Goal: Communication & Community: Answer question/provide support

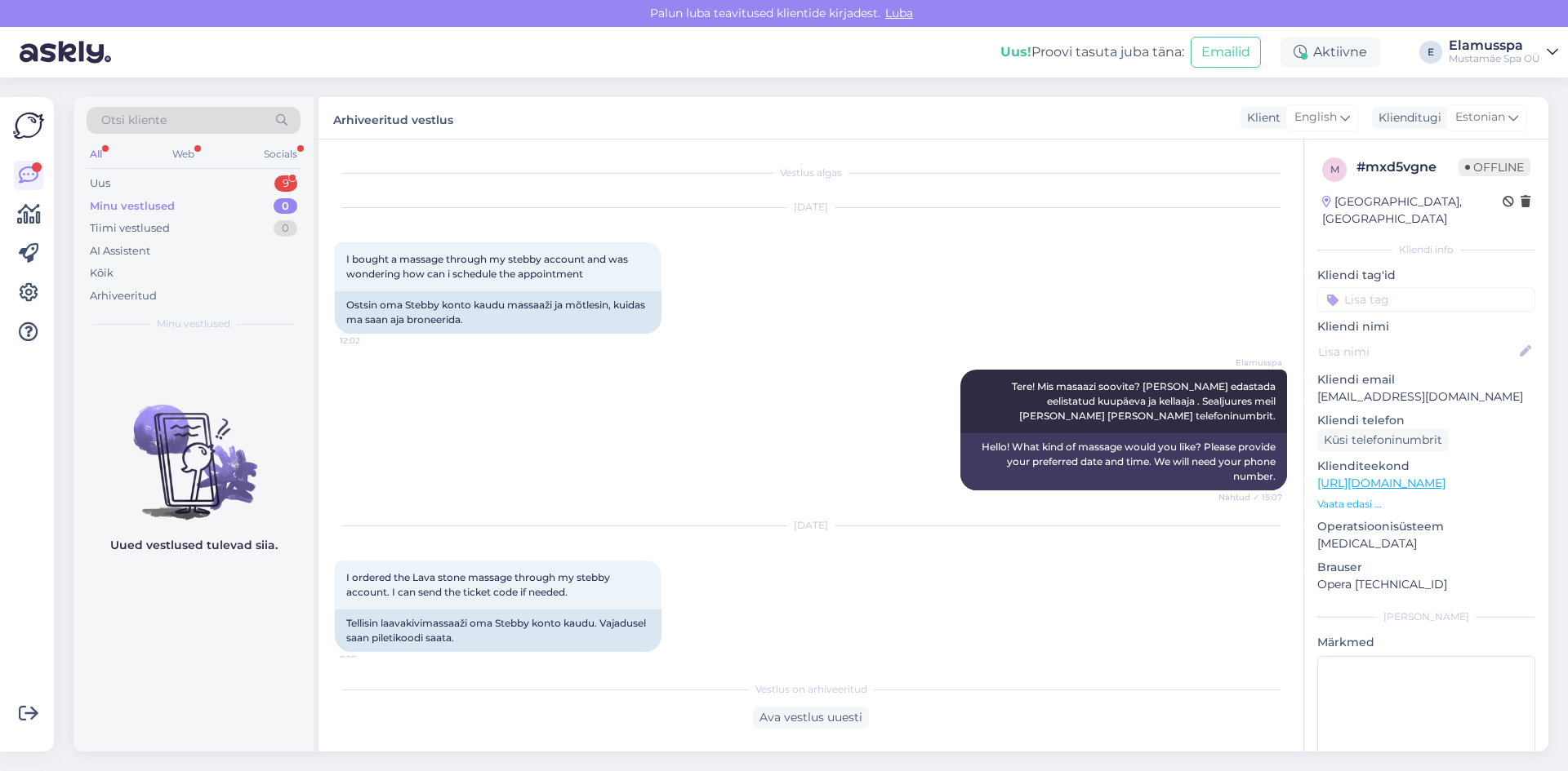
scroll to position [806, 0]
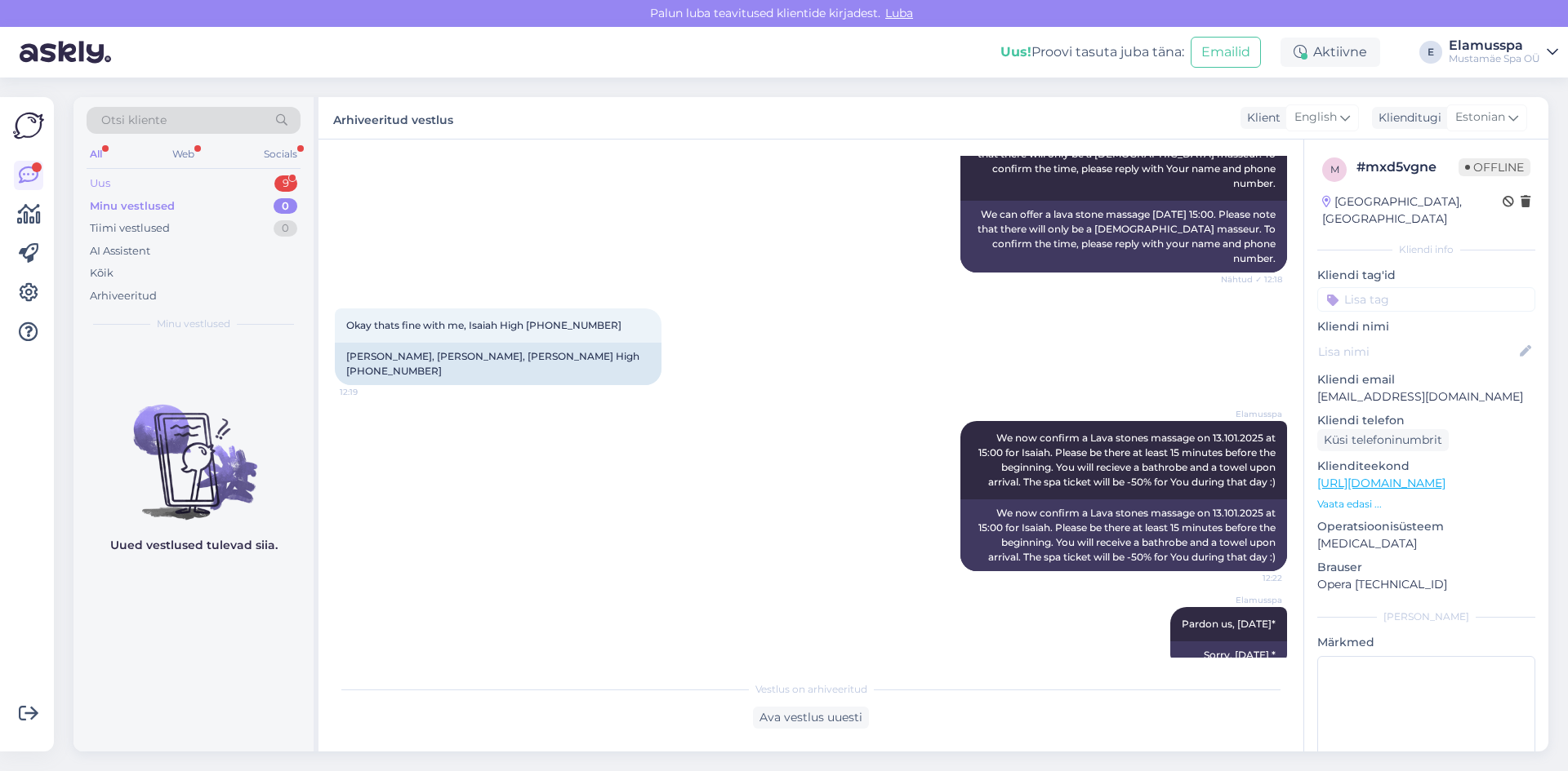
click at [191, 185] on div "Uus 9" at bounding box center [194, 184] width 214 height 23
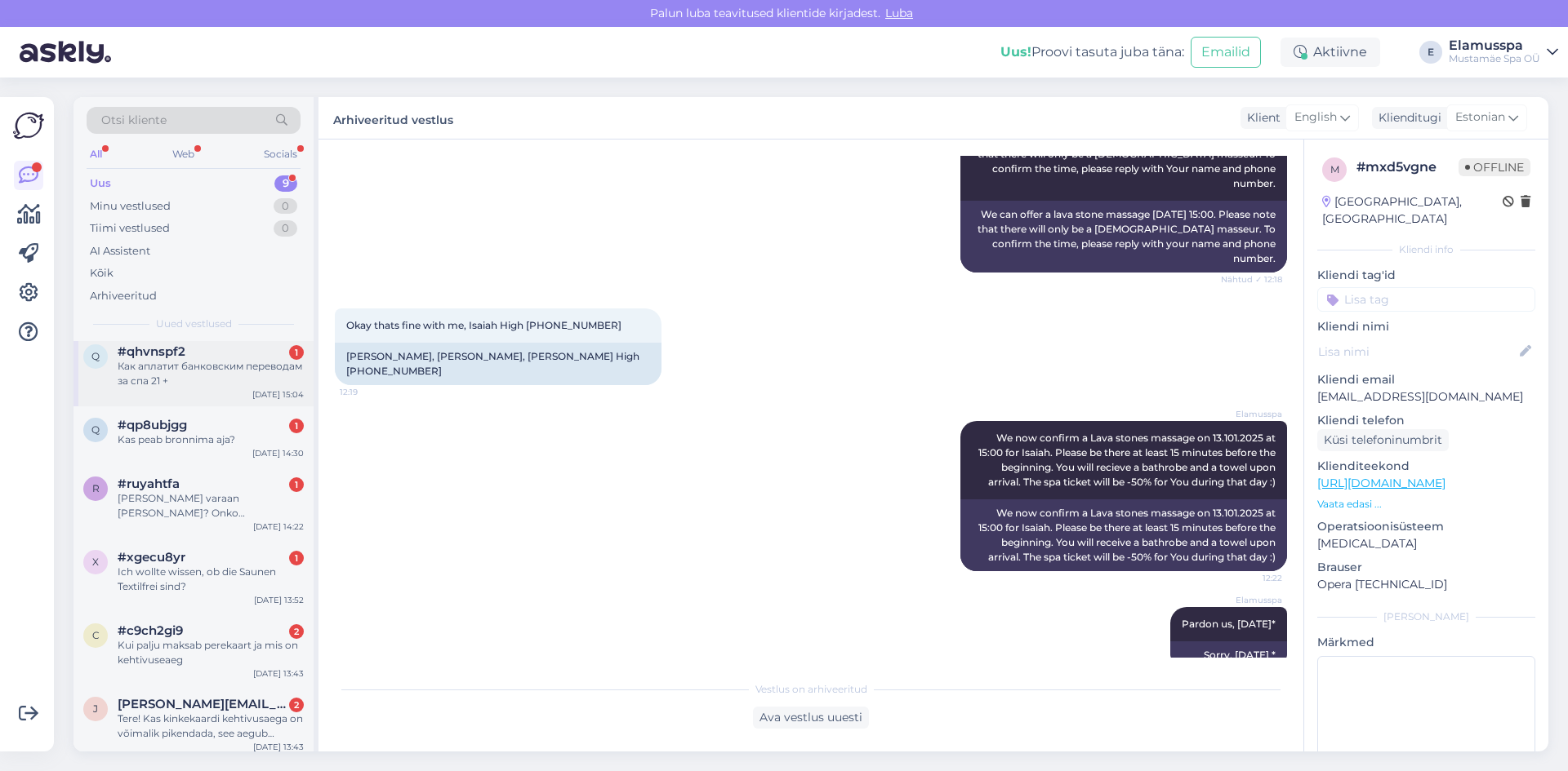
scroll to position [236, 0]
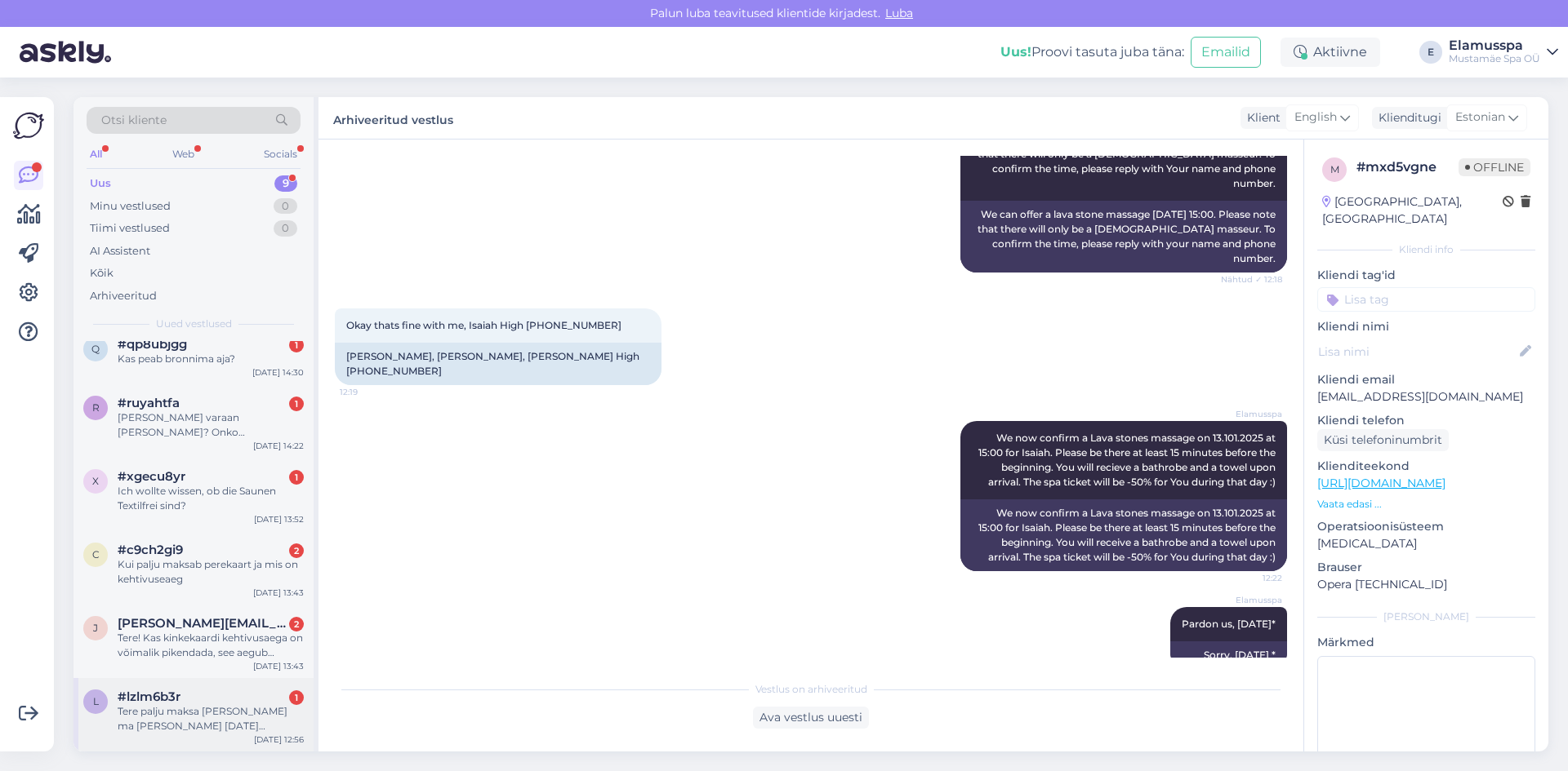
click at [158, 737] on div "l #lzlm6b3r 1 Tere palju maksa [PERSON_NAME] ma [PERSON_NAME] [DATE][PERSON_NAM…" at bounding box center [193, 715] width 240 height 73
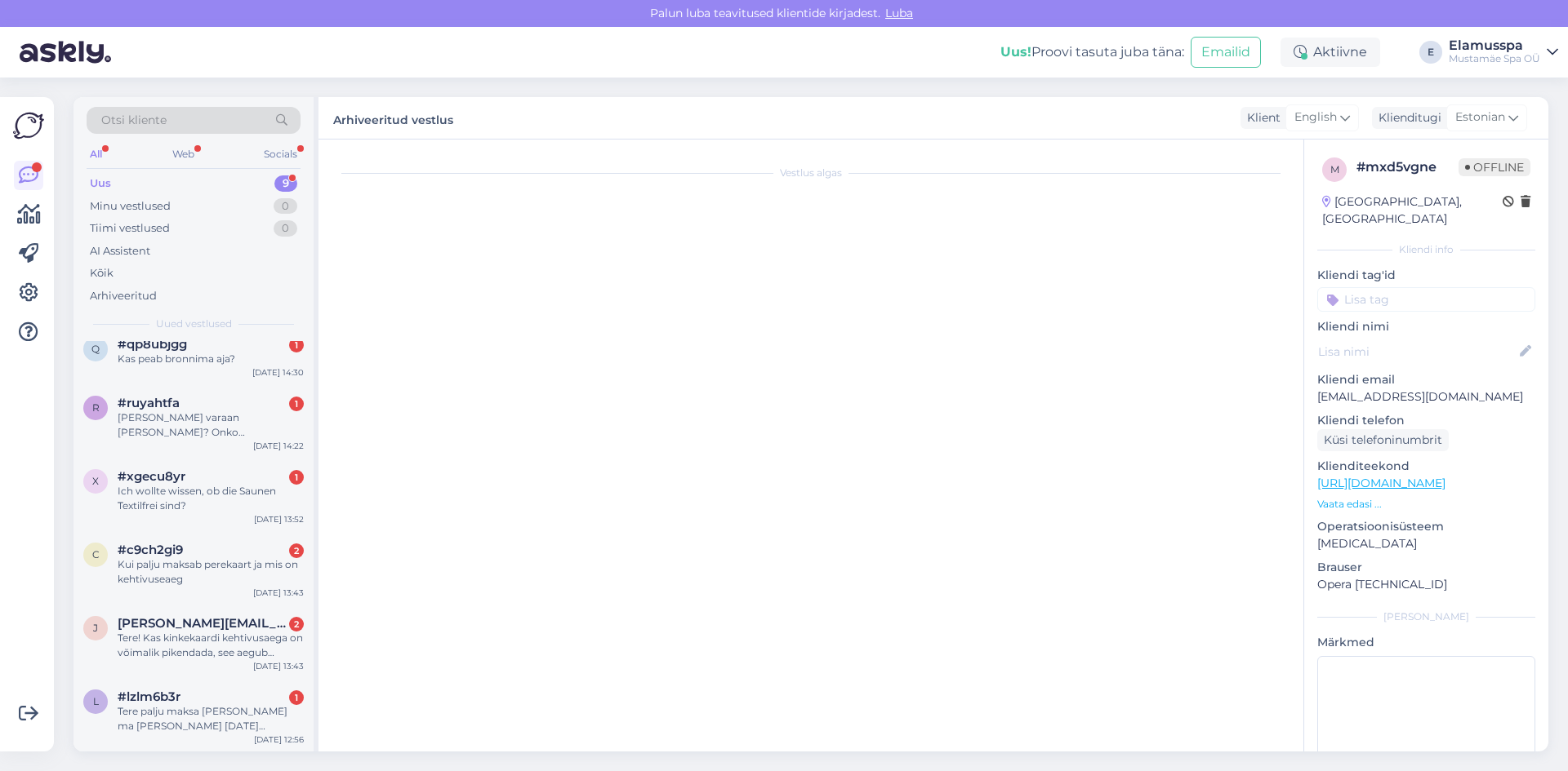
scroll to position [0, 0]
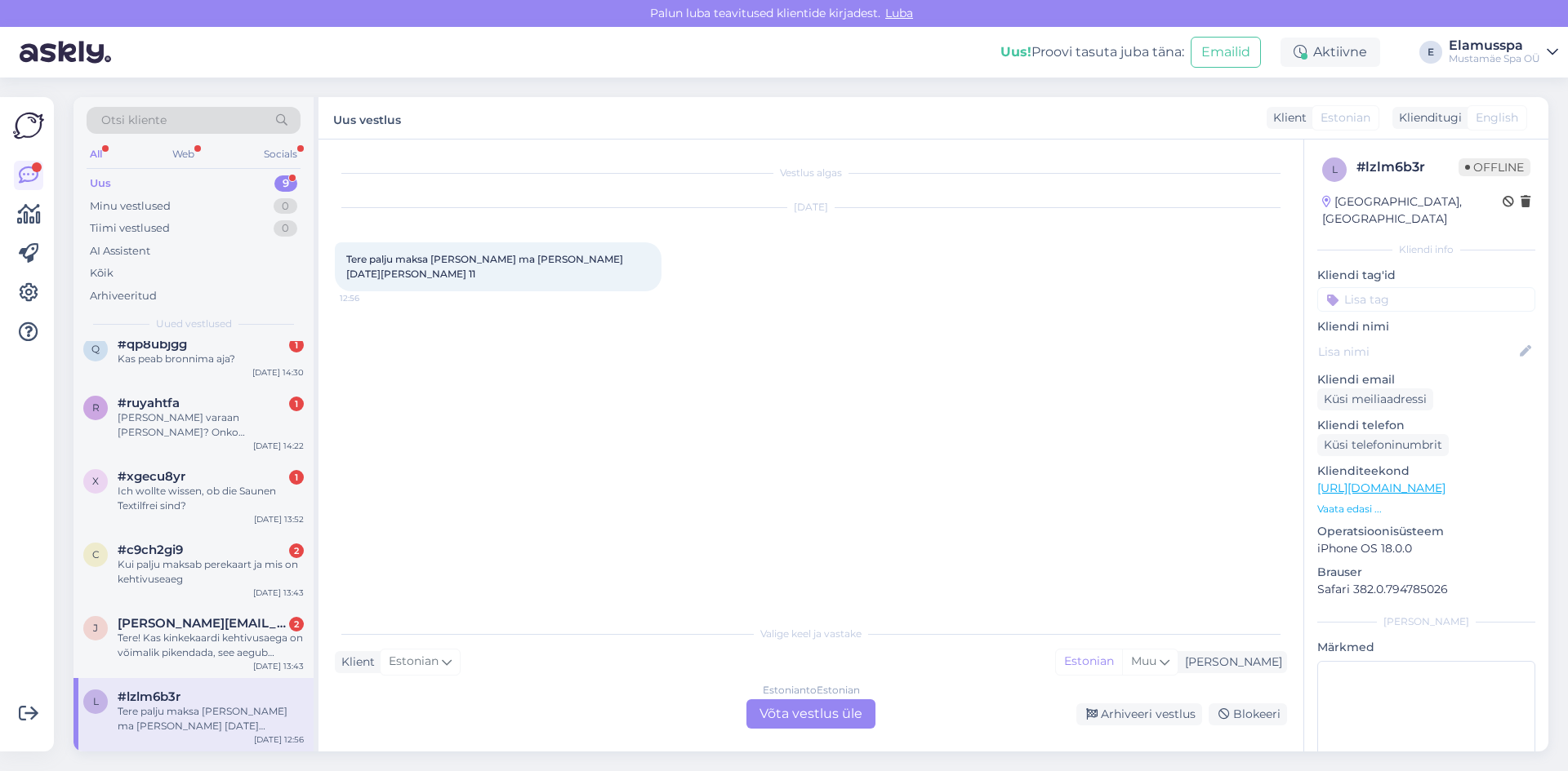
click at [829, 498] on div "Vestlus algas [DATE] Tere palju maksa [PERSON_NAME] ma [PERSON_NAME] [DATE][PER…" at bounding box center [819, 379] width 967 height 447
click at [802, 700] on div "Estonian to Estonian Võta vestlus üle" at bounding box center [811, 714] width 129 height 30
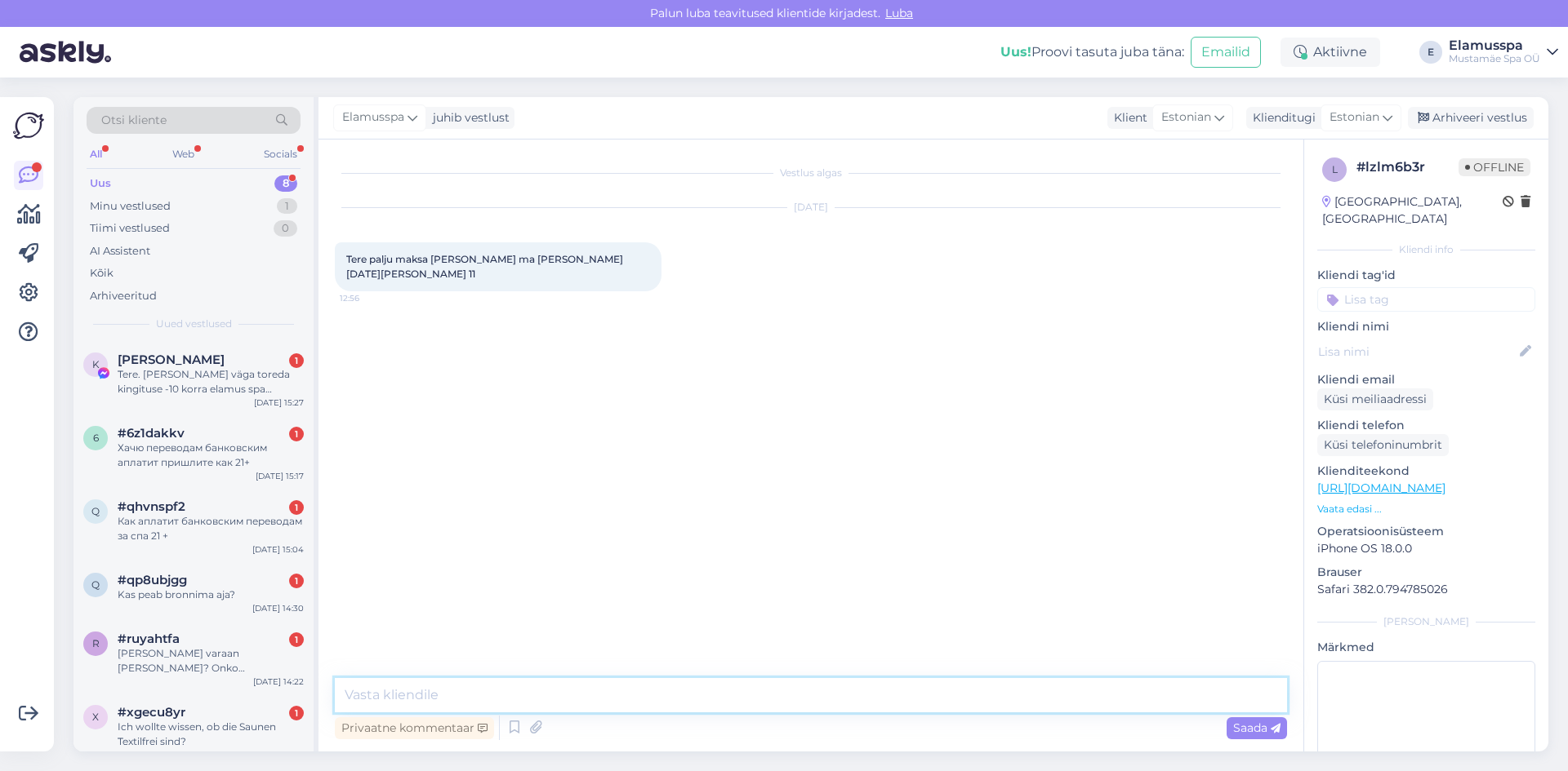
click at [659, 684] on textarea at bounding box center [811, 696] width 953 height 35
type textarea "e"
type textarea "Tere! Antud ajal maksab ujula pilet 10€, Elamus Spa 23€ ning Spa21+ pilet 34€."
click at [1246, 726] on span "Saada" at bounding box center [1256, 728] width 47 height 14
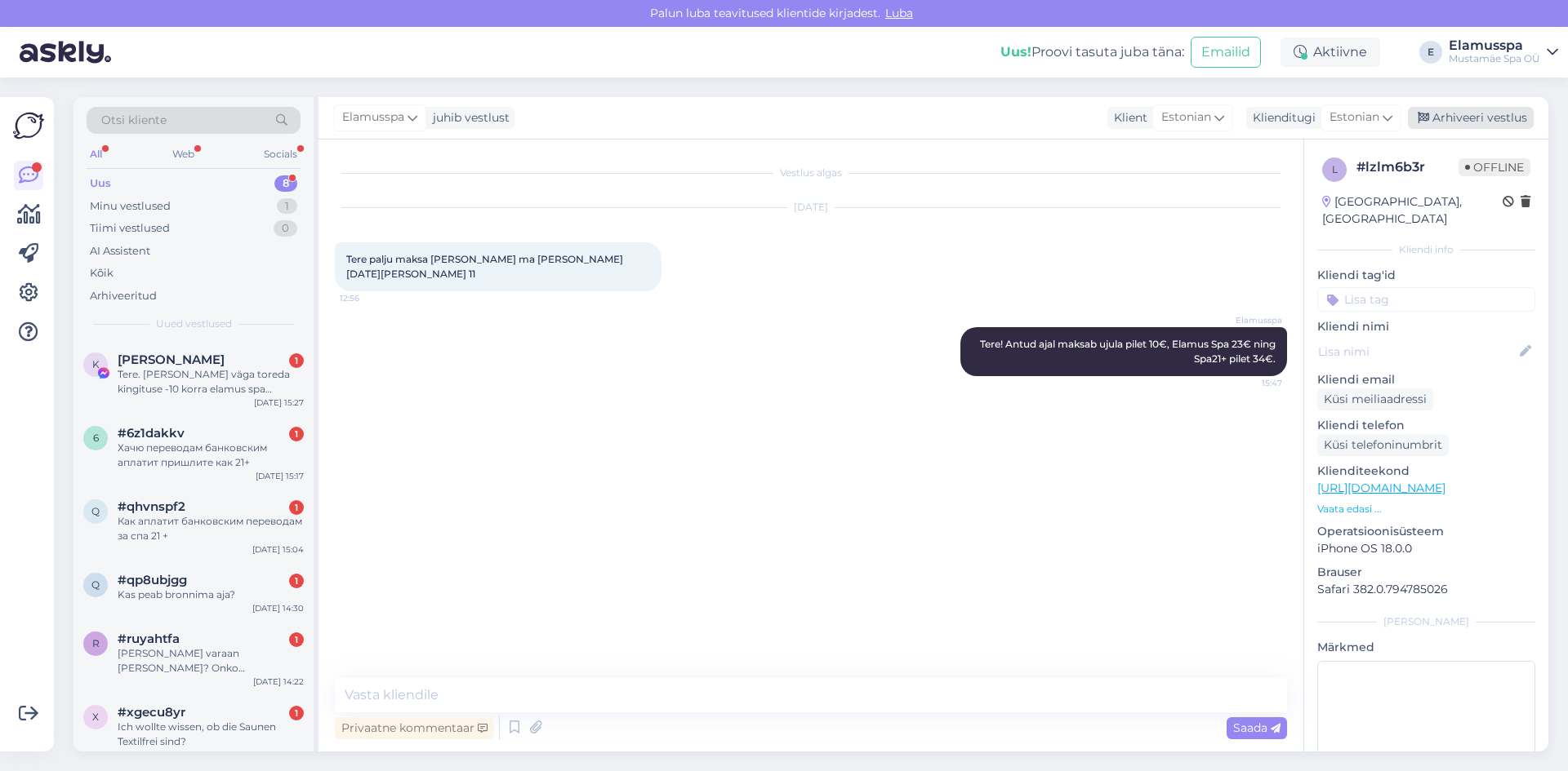
click at [1498, 123] on div "Arhiveeri vestlus" at bounding box center [1471, 117] width 126 height 22
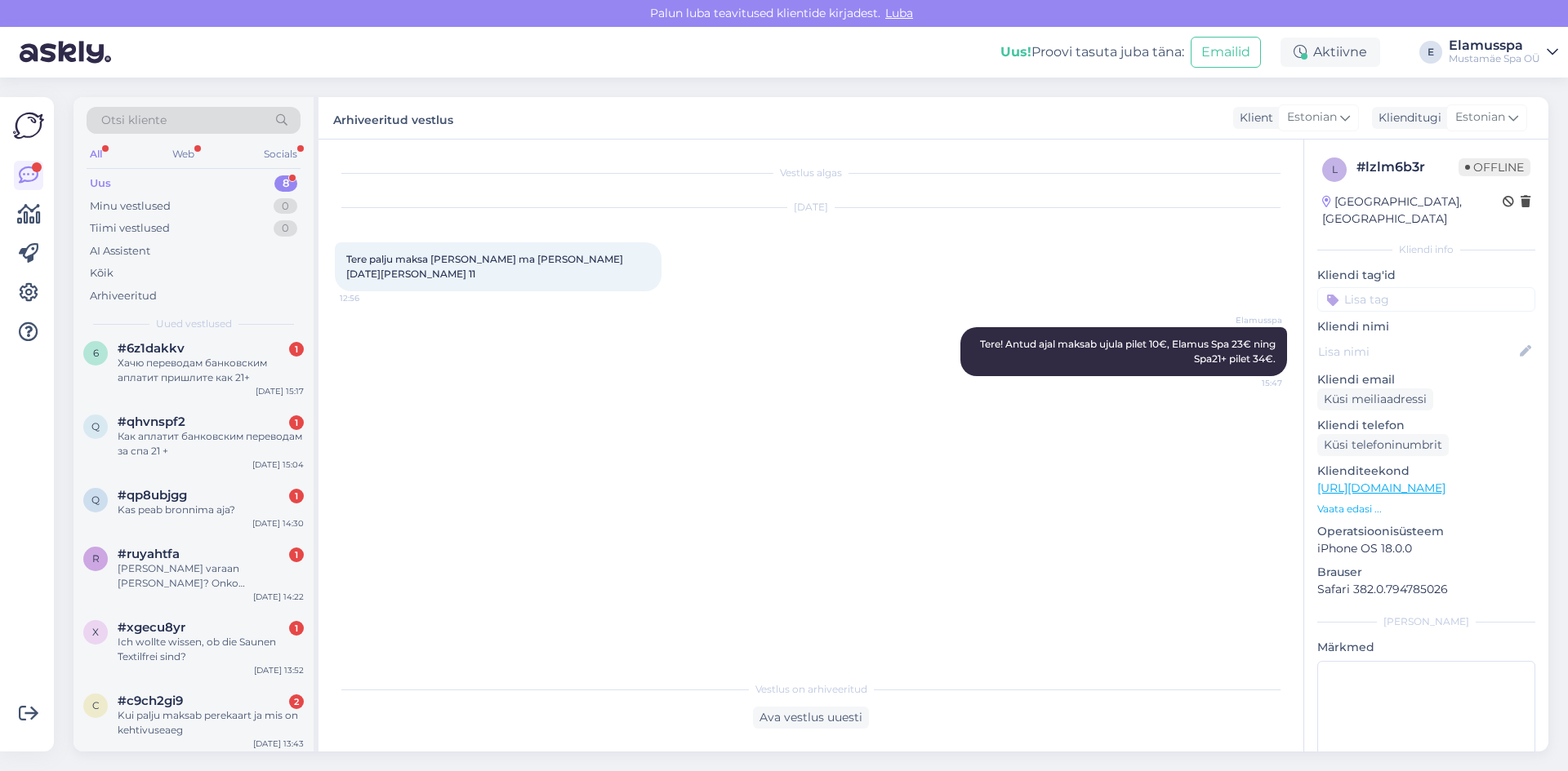
scroll to position [163, 0]
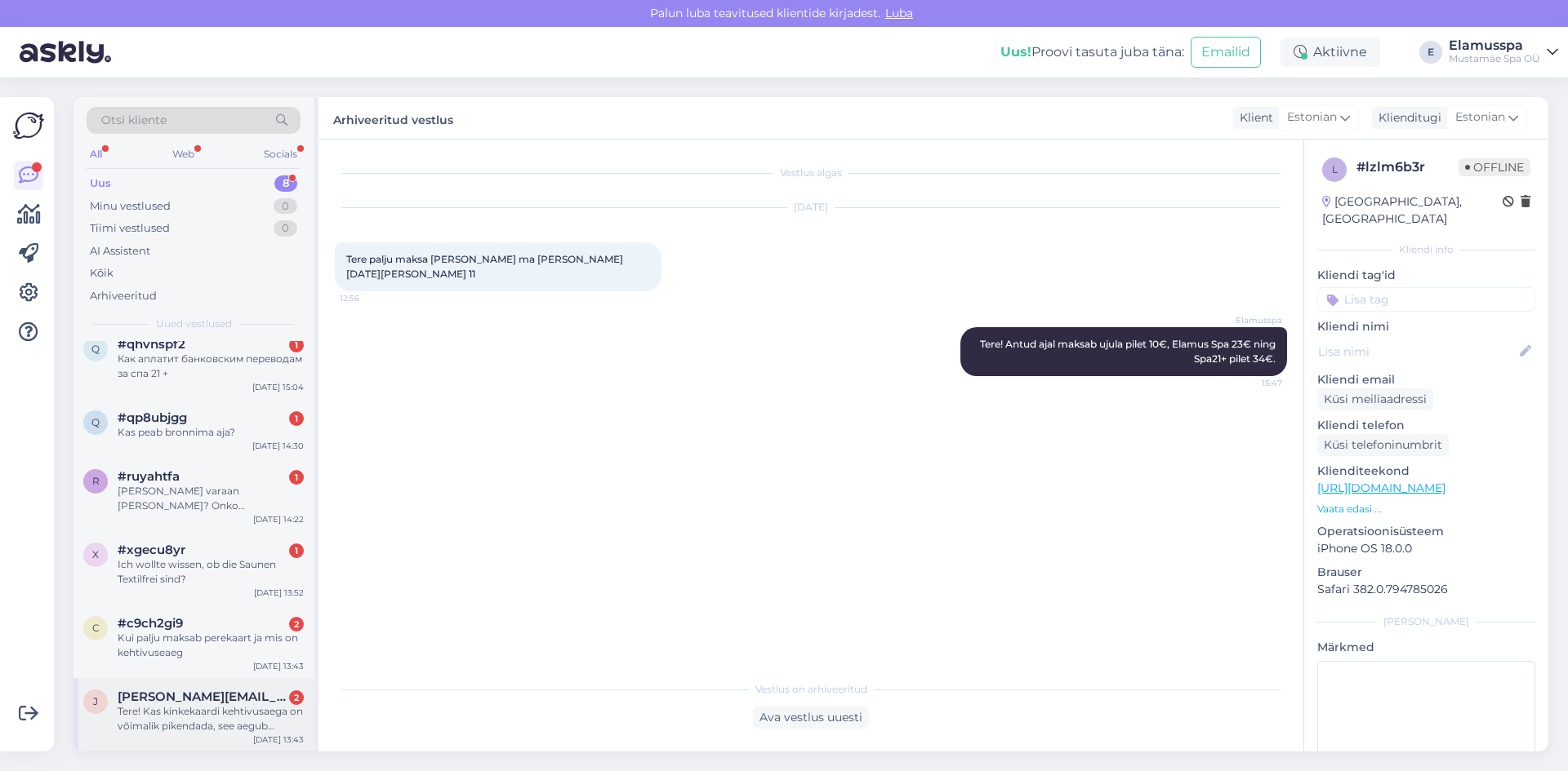
click at [191, 698] on span "[PERSON_NAME][EMAIL_ADDRESS][DOMAIN_NAME]" at bounding box center [202, 696] width 170 height 14
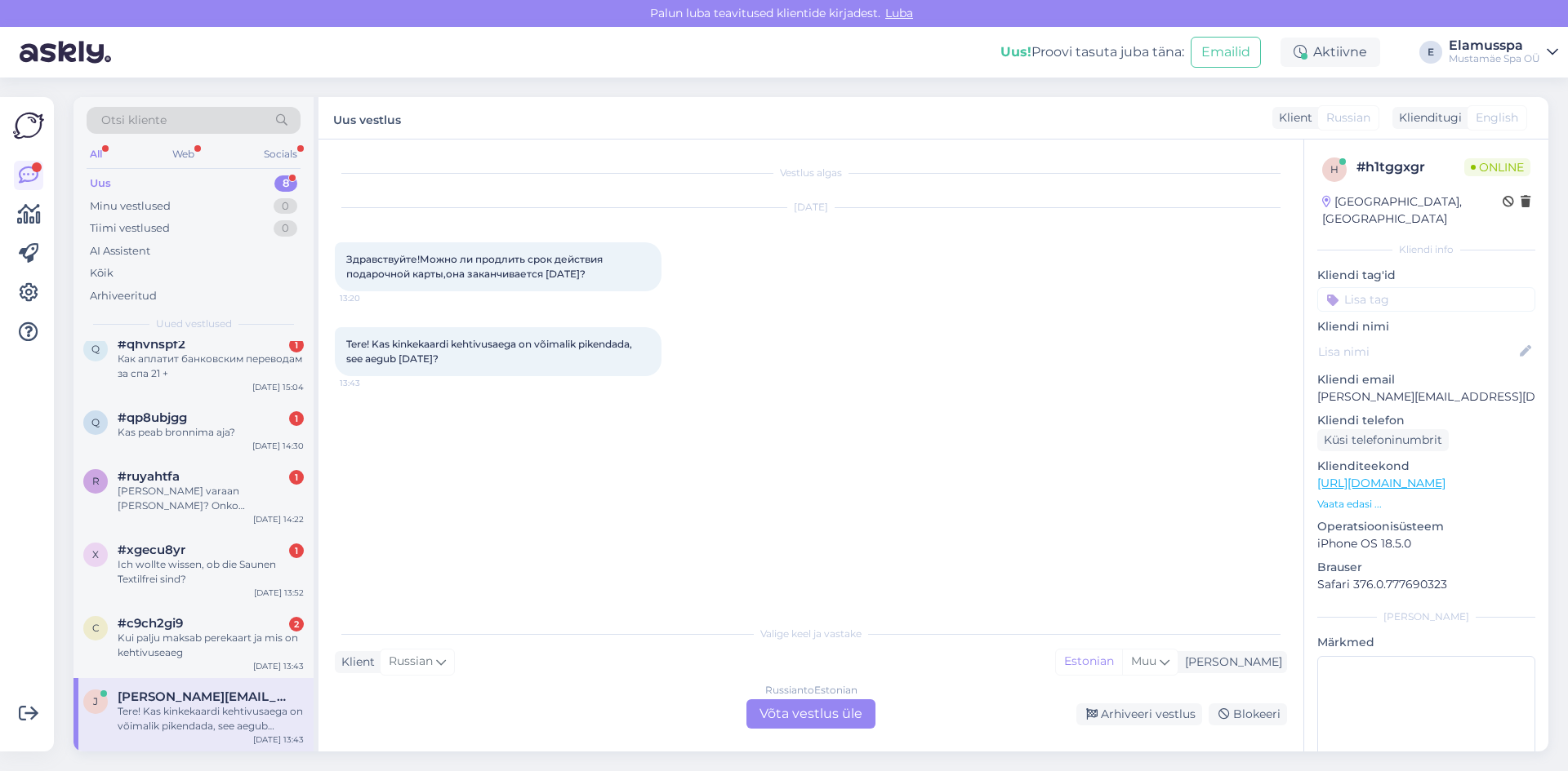
click at [768, 704] on div "Russian to Estonian Võta vestlus üle" at bounding box center [811, 714] width 129 height 30
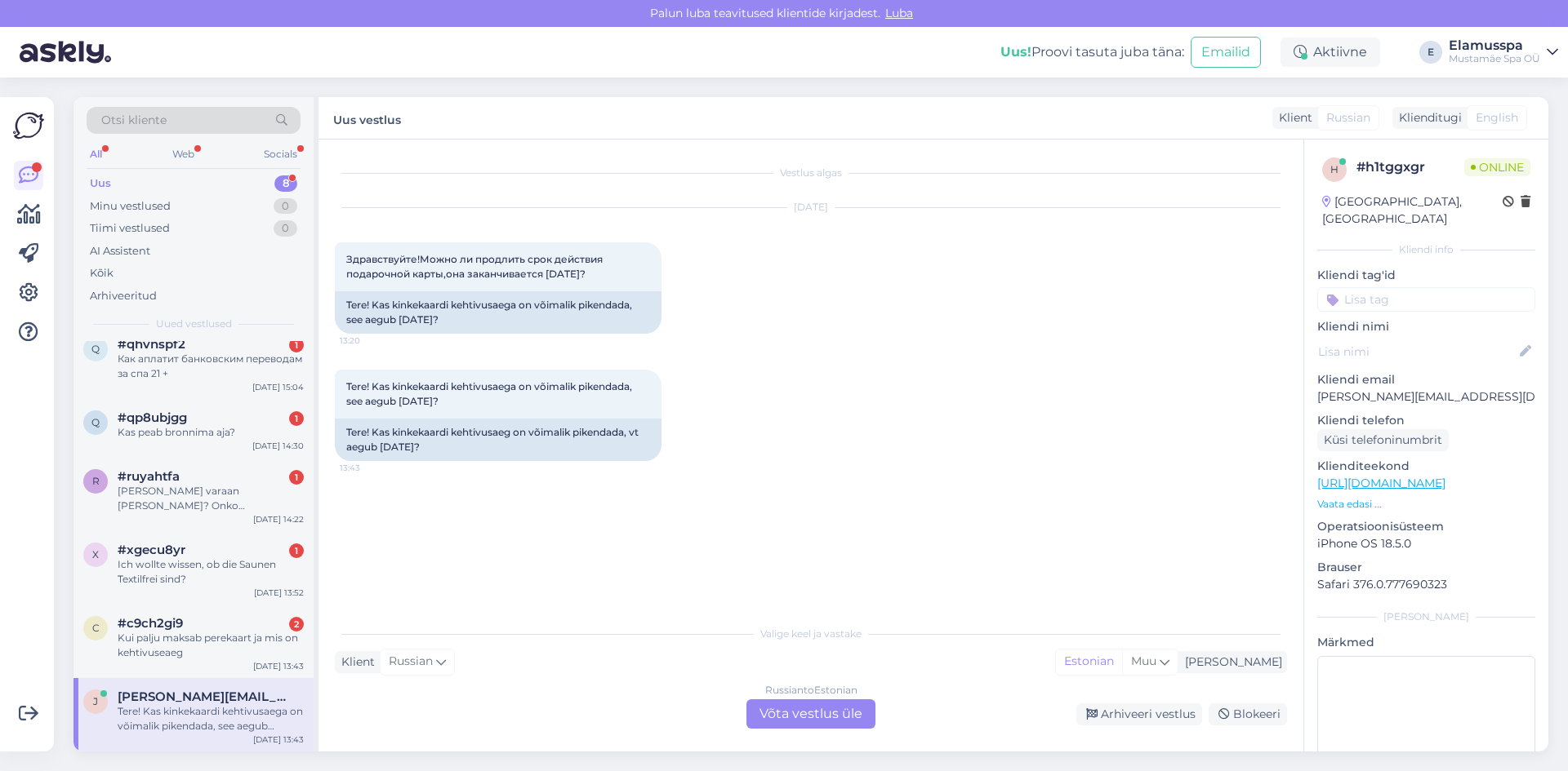
scroll to position [0, 0]
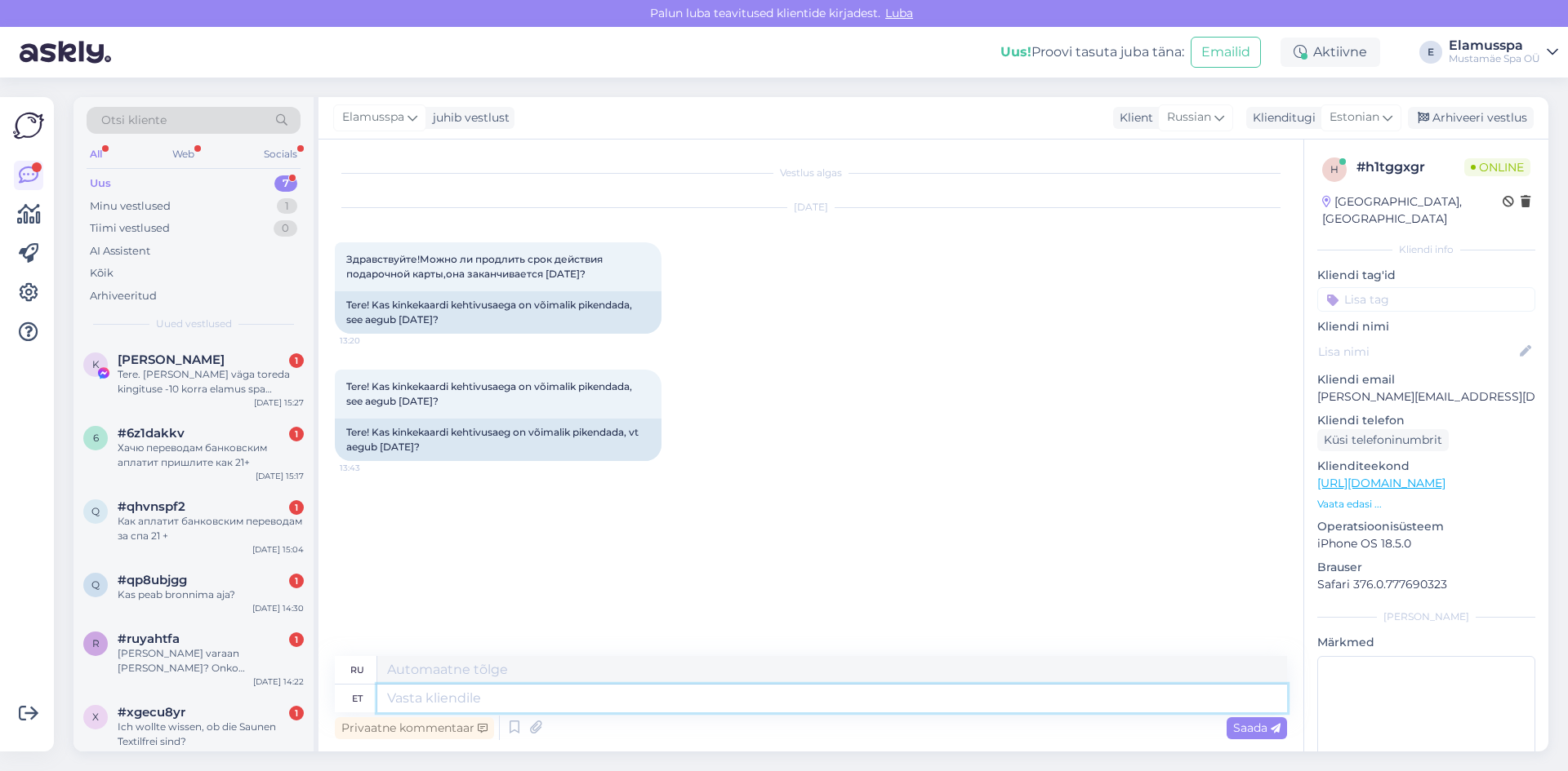
click at [637, 706] on textarea at bounding box center [832, 698] width 910 height 28
type textarea "Tere!"
type textarea "Привет!"
type textarea "Tere! Palun l"
type textarea "Здравствуйте! Пожалуйста."
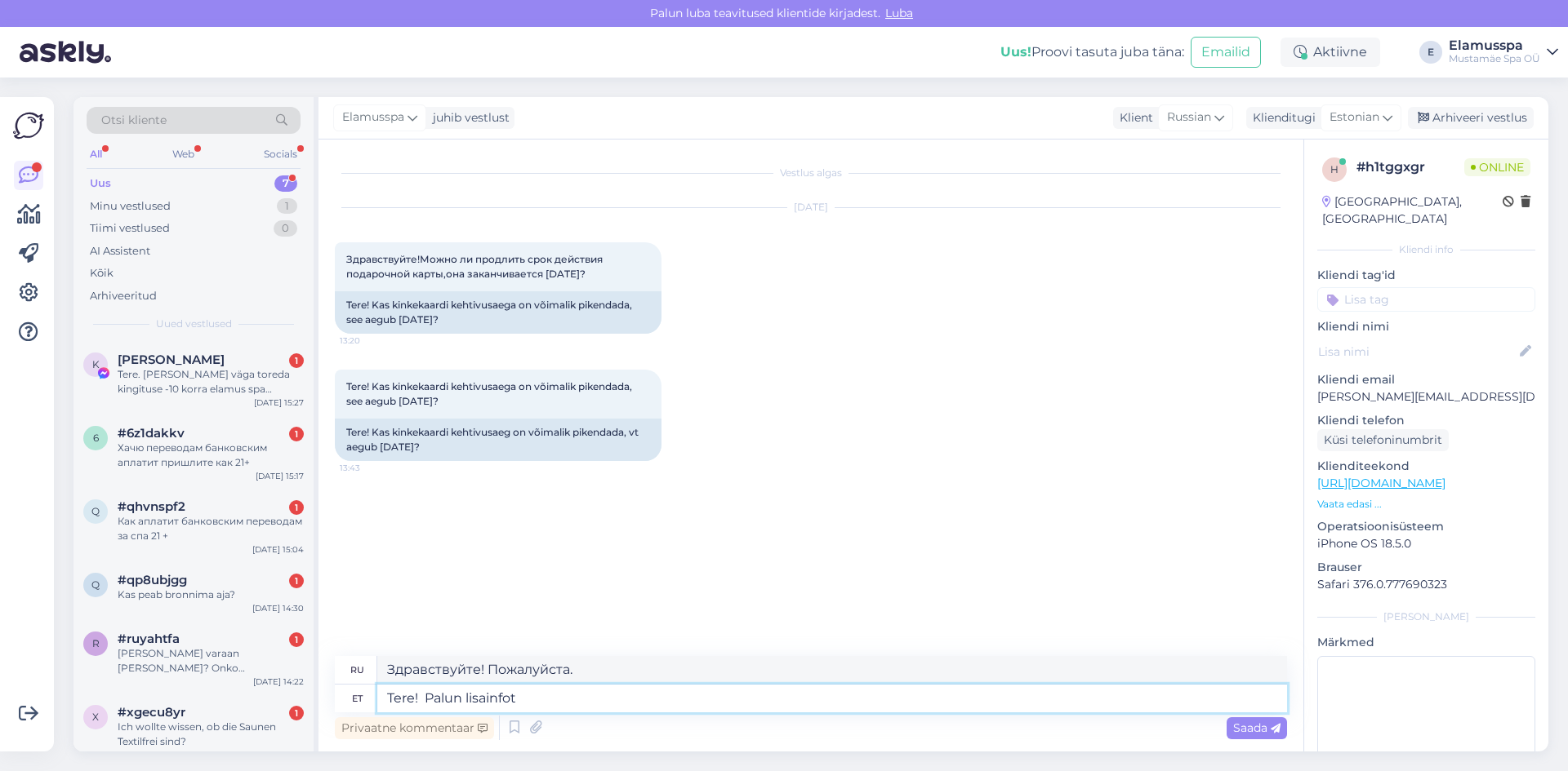
type textarea "Tere! Palun lisainfot:"
type textarea "Здравствуйте! Пожалуйста, предоставьте больше информации."
type textarea "Tere! Palun lisainfot:"
type textarea "Здравствуйте! Пожалуйста, предоставьте больше информации:"
type textarea "Tere! Palun lisainfot: kaardi"
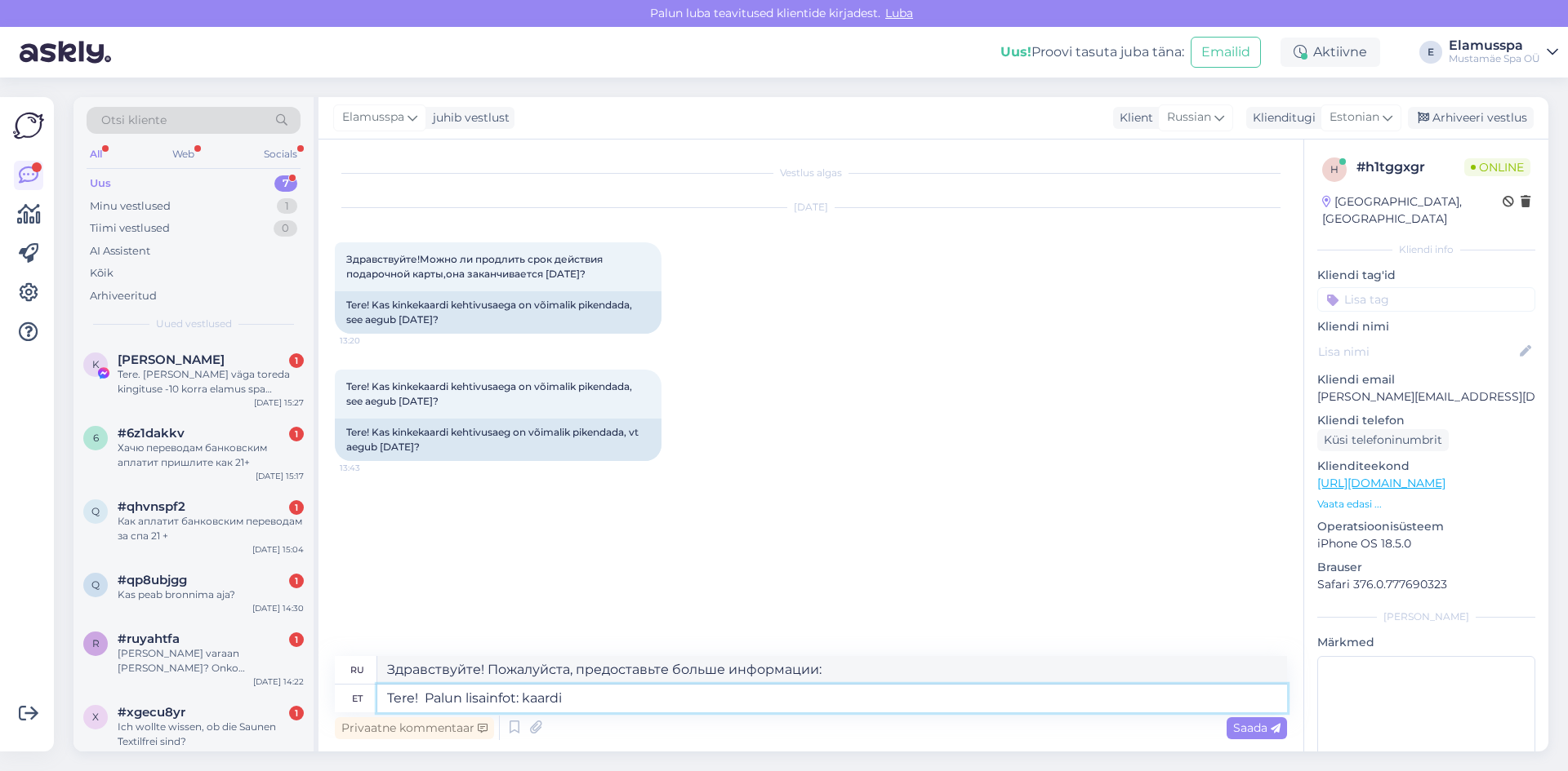
type textarea "Здравствуйте! Пожалуйста, предоставьте больше информации: карта"
type textarea "Tere! Palun lisainfot: kaardi kood,"
type textarea "Здравствуйте! Пожалуйста, предоставьте дополнительную информацию: код карты,"
type textarea "Tere! Palun lisainfot: kaardi kood, tellimuse nu"
type textarea "Здравствуйте! Пожалуйста, предоставьте дополнительную информацию: код карты, но…"
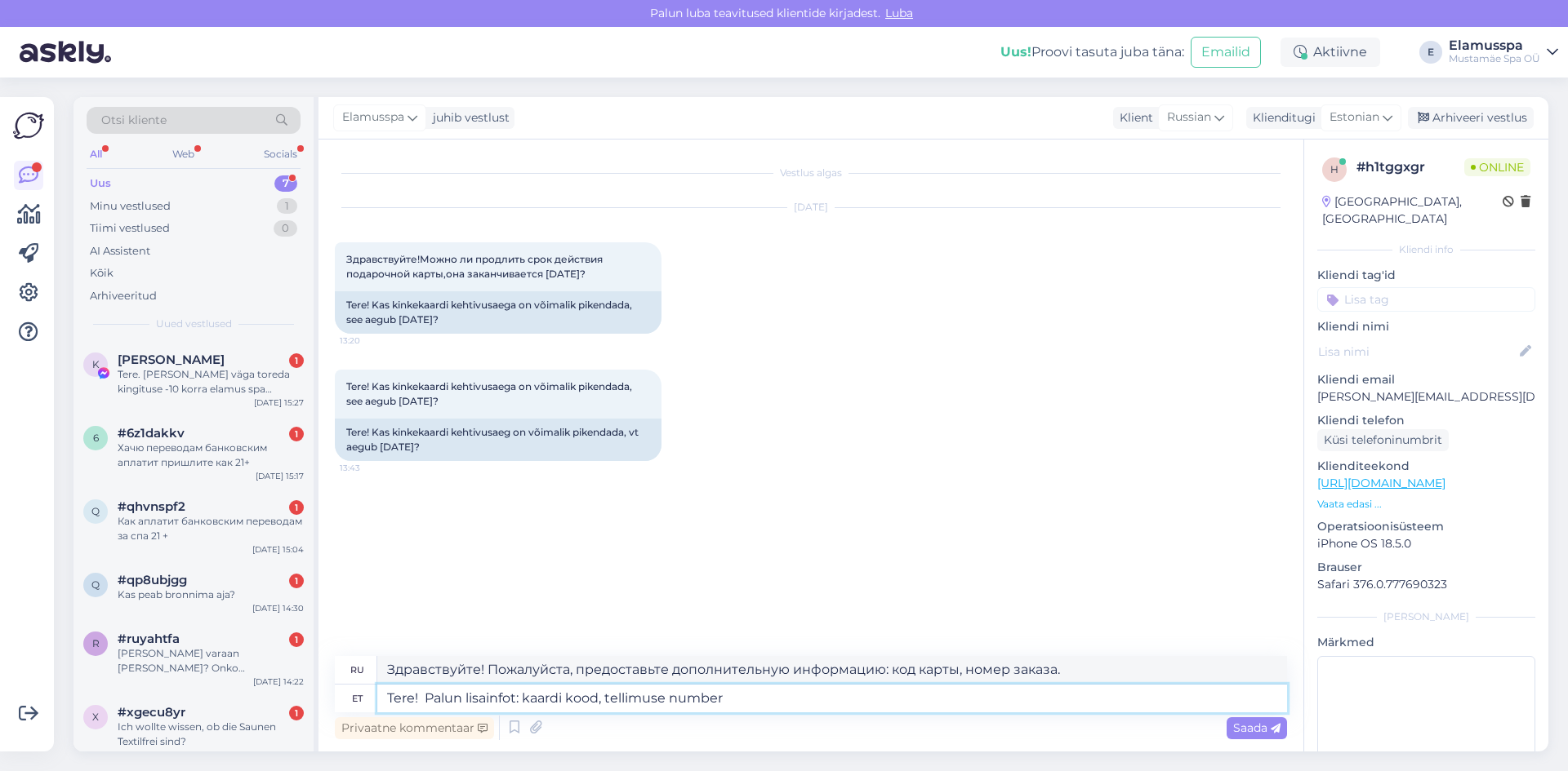
type textarea "Tere! Palun lisainfot: kaardi kood, tellimuse number?"
type textarea "Здравствуйте! Предоставьте, пожалуйста, дополнительную информацию: код карты, н…"
type textarea "Tere! Palun lisainfot: kaardi kood, tellimuse number?"
click at [1273, 732] on icon at bounding box center [1275, 729] width 10 height 10
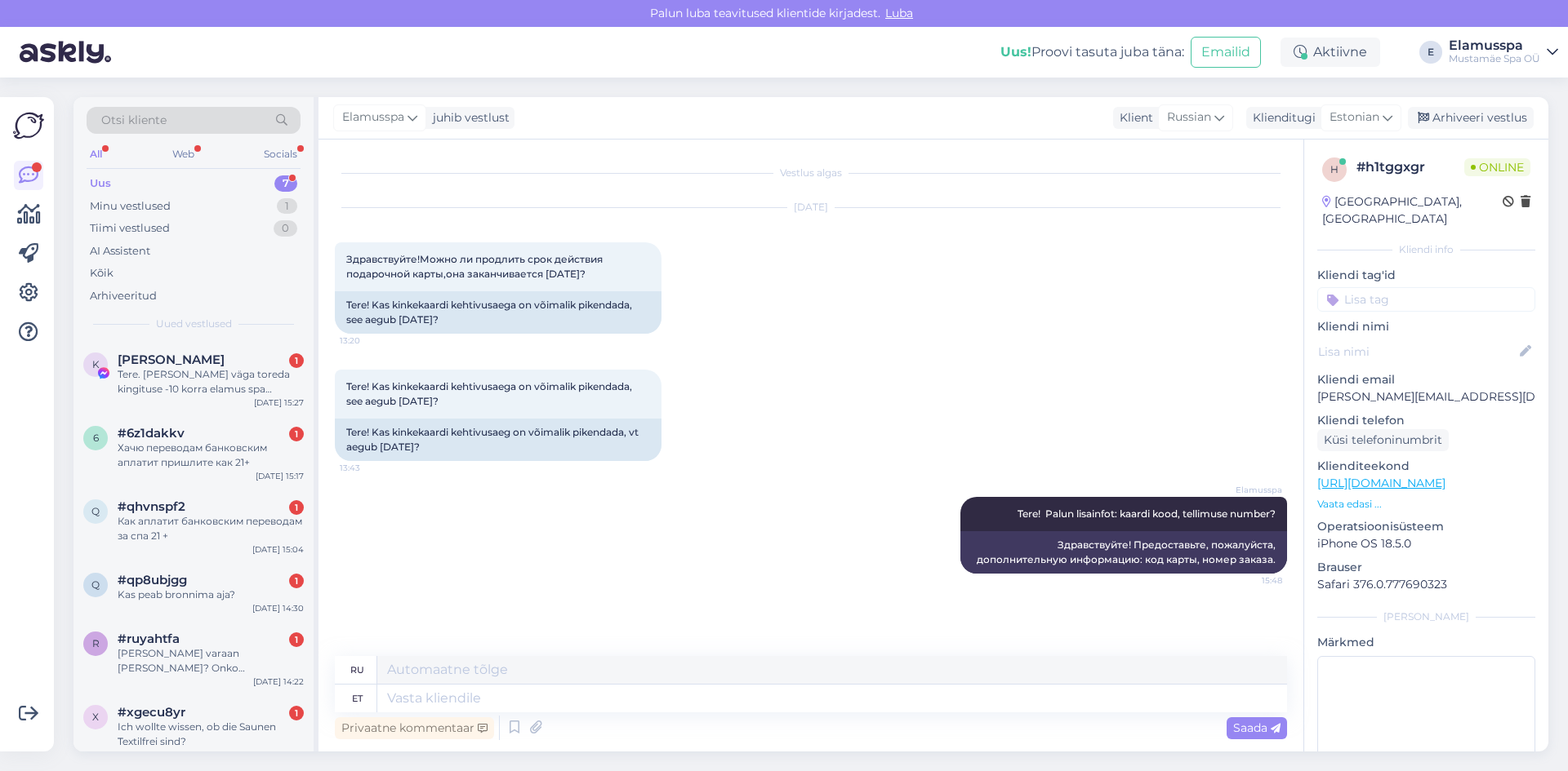
click at [1451, 129] on div "Elamusspa juhib vestlust Klient [DEMOGRAPHIC_DATA] Klienditugi Estonian Arhivee…" at bounding box center [933, 118] width 1230 height 42
click at [1464, 124] on div "Arhiveeri vestlus" at bounding box center [1471, 117] width 126 height 22
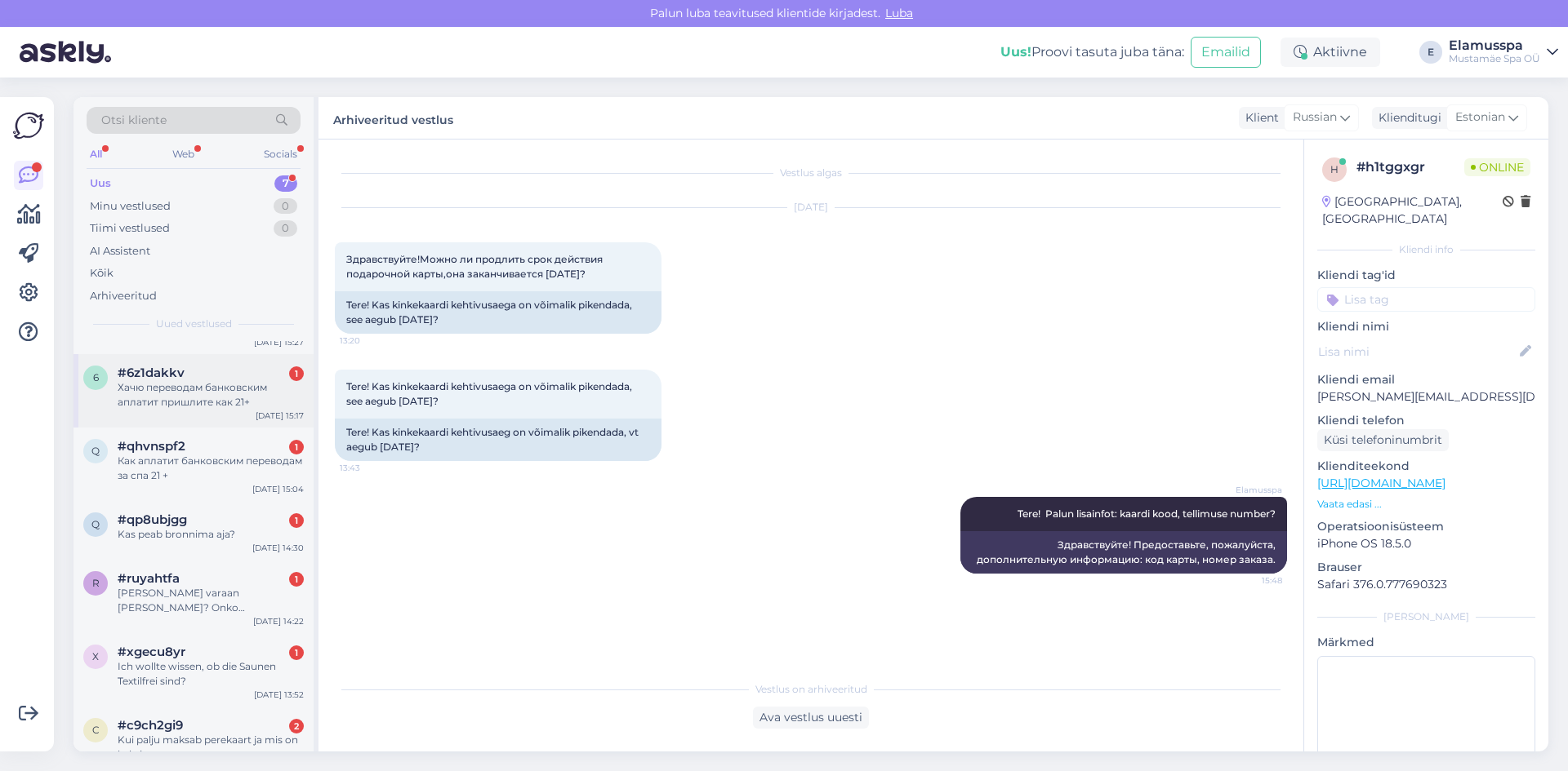
scroll to position [89, 0]
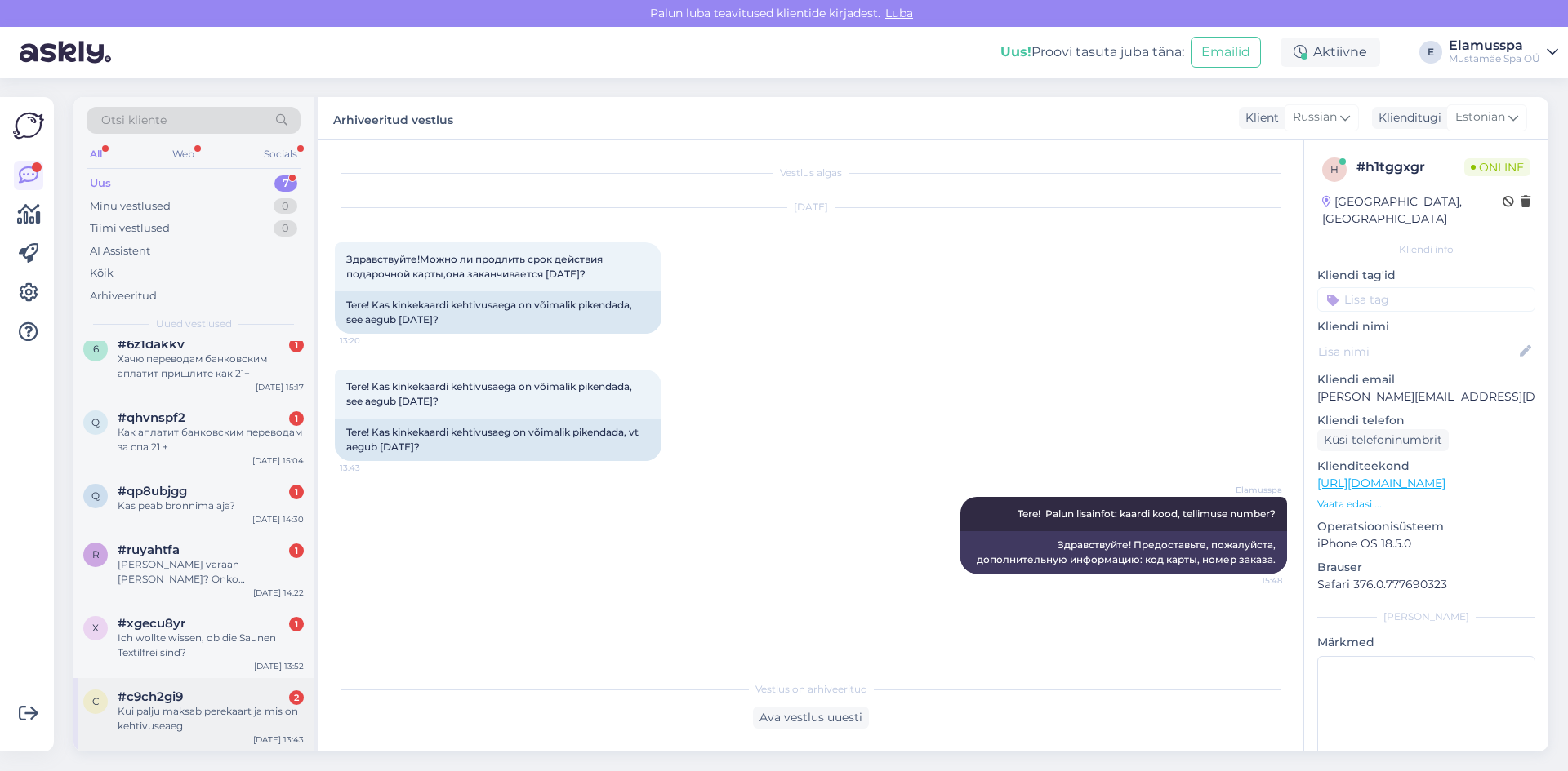
click at [183, 727] on div "Kui palju maksab perekaart ja mis on kehtivuseaeg" at bounding box center [210, 719] width 186 height 30
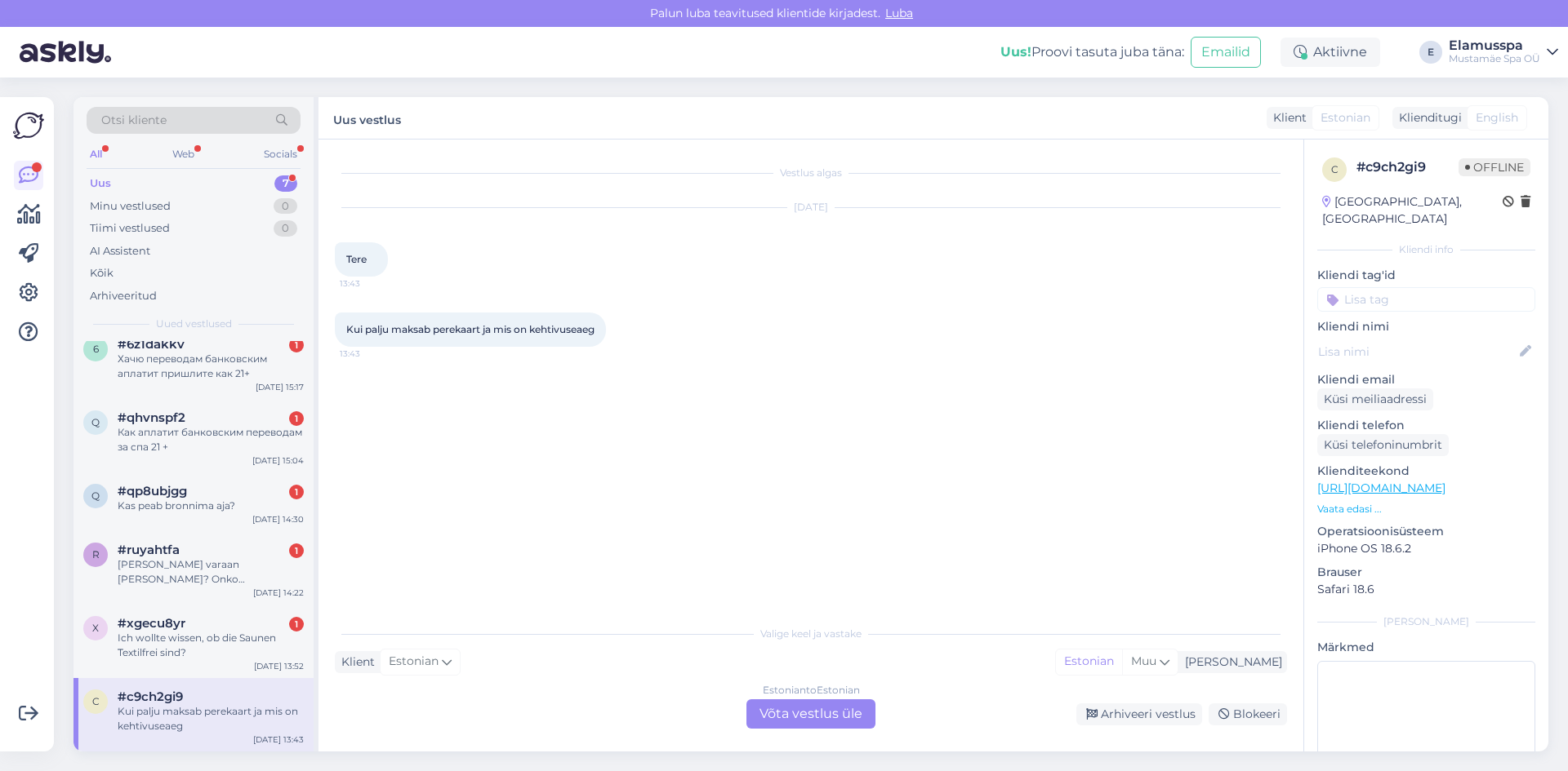
click at [839, 716] on div "Estonian to Estonian Võta vestlus üle" at bounding box center [811, 714] width 129 height 30
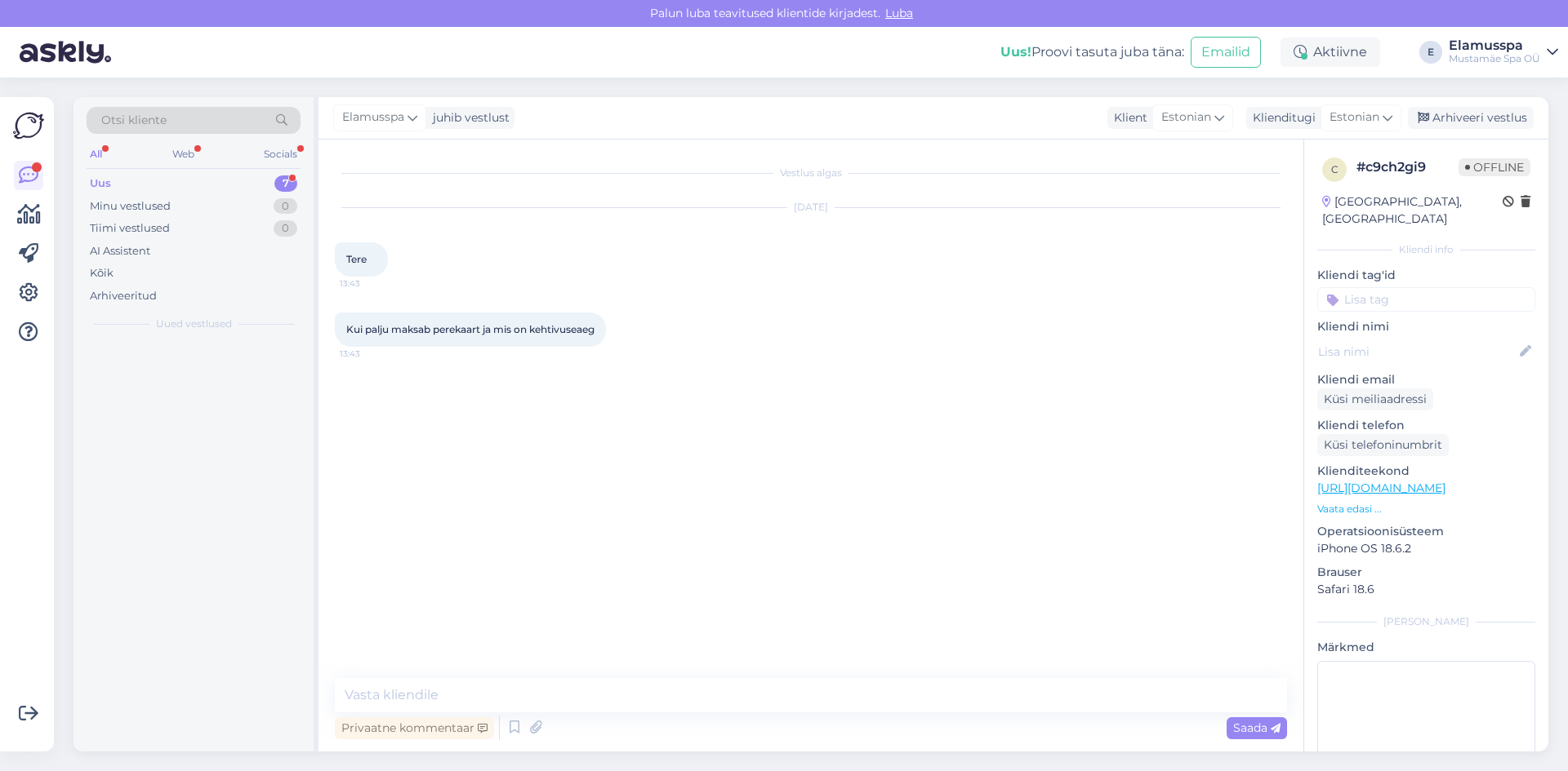
scroll to position [0, 0]
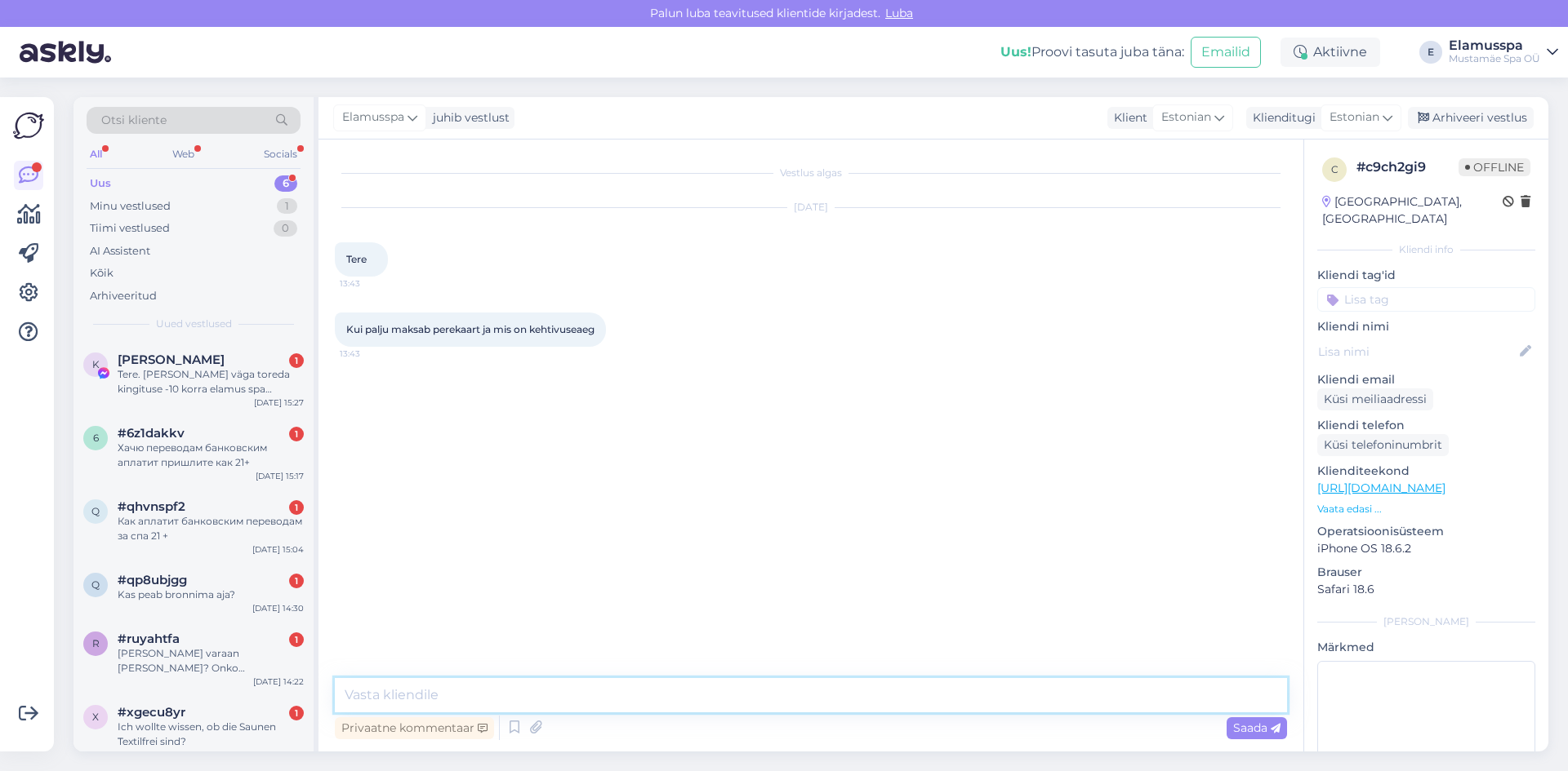
click at [477, 705] on textarea at bounding box center [811, 696] width 953 height 35
click at [588, 686] on textarea "Tere! Palun tutvuge veebilehega" at bounding box center [811, 696] width 953 height 35
paste textarea "[URL][DOMAIN_NAME]"
click at [842, 687] on textarea "Tere! Palun tutvuge veebilehega [URL][DOMAIN_NAME]" at bounding box center [811, 696] width 953 height 35
type textarea "Tere! Palun tutvuge veebilehega [URL][DOMAIN_NAME]"
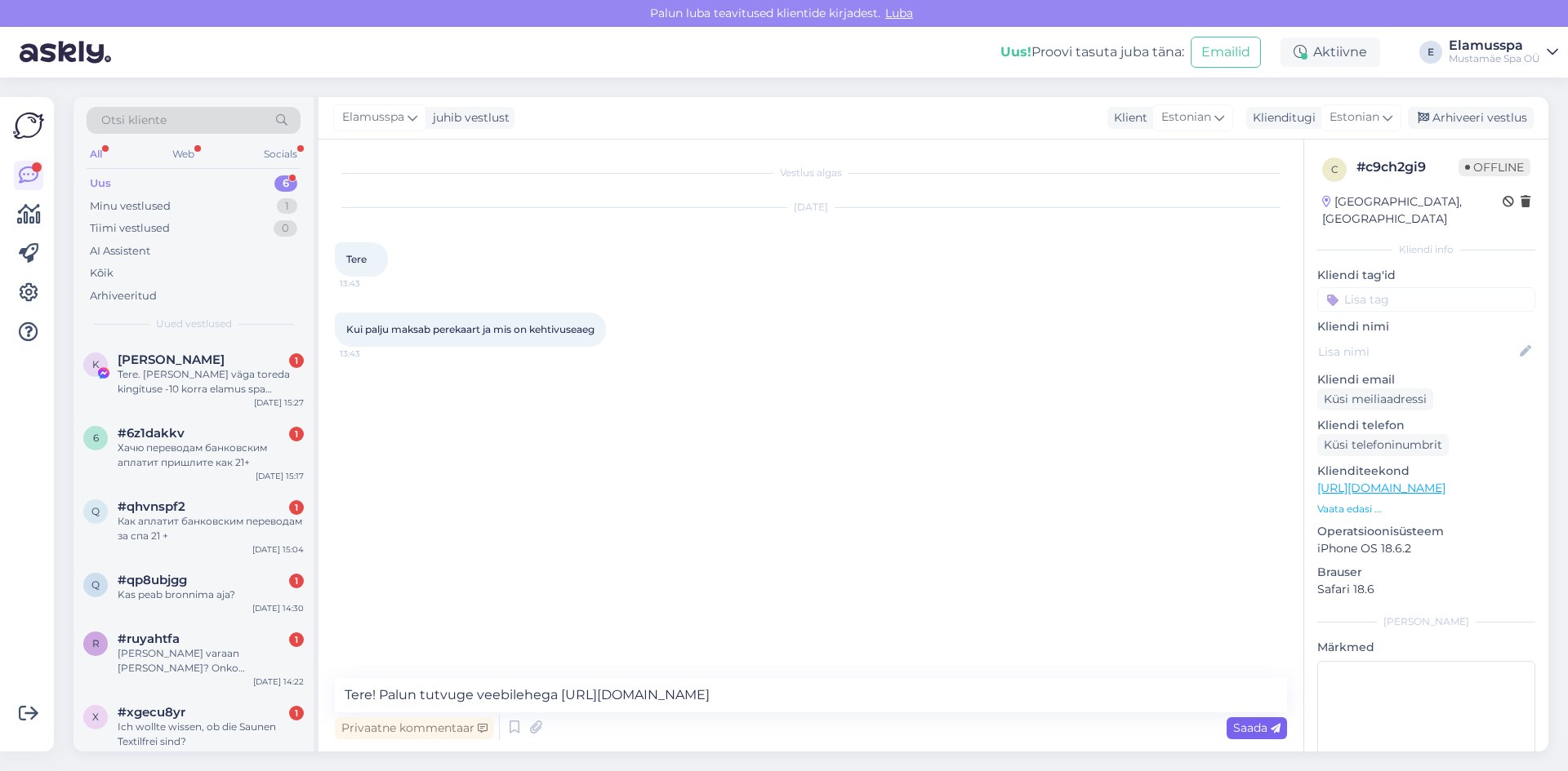
click at [1271, 725] on icon at bounding box center [1275, 729] width 10 height 10
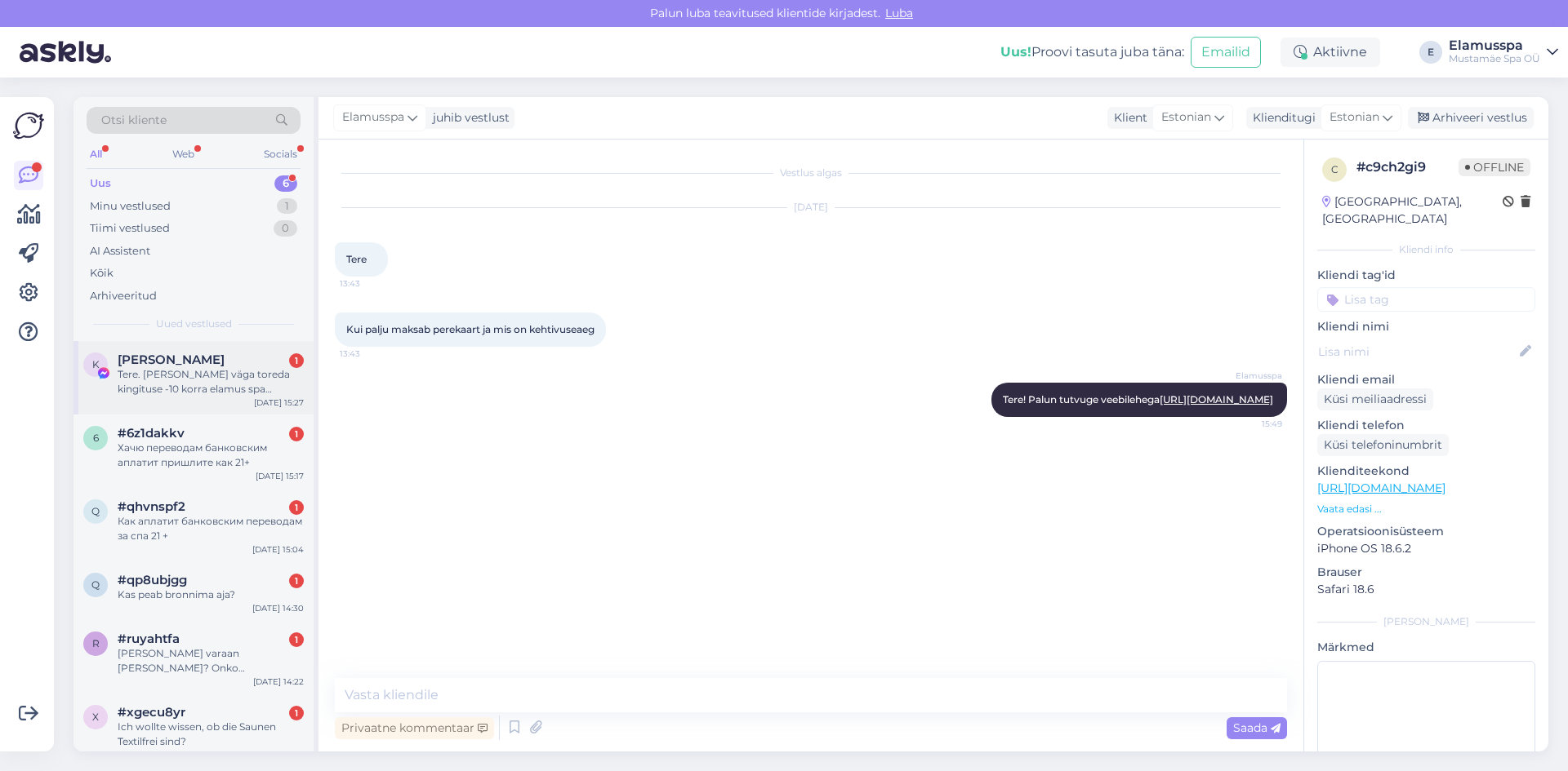
click at [255, 380] on div "Tere. [PERSON_NAME] väga toreda kingituse -10 korra elamus spa külastuse kinkek…" at bounding box center [210, 382] width 186 height 30
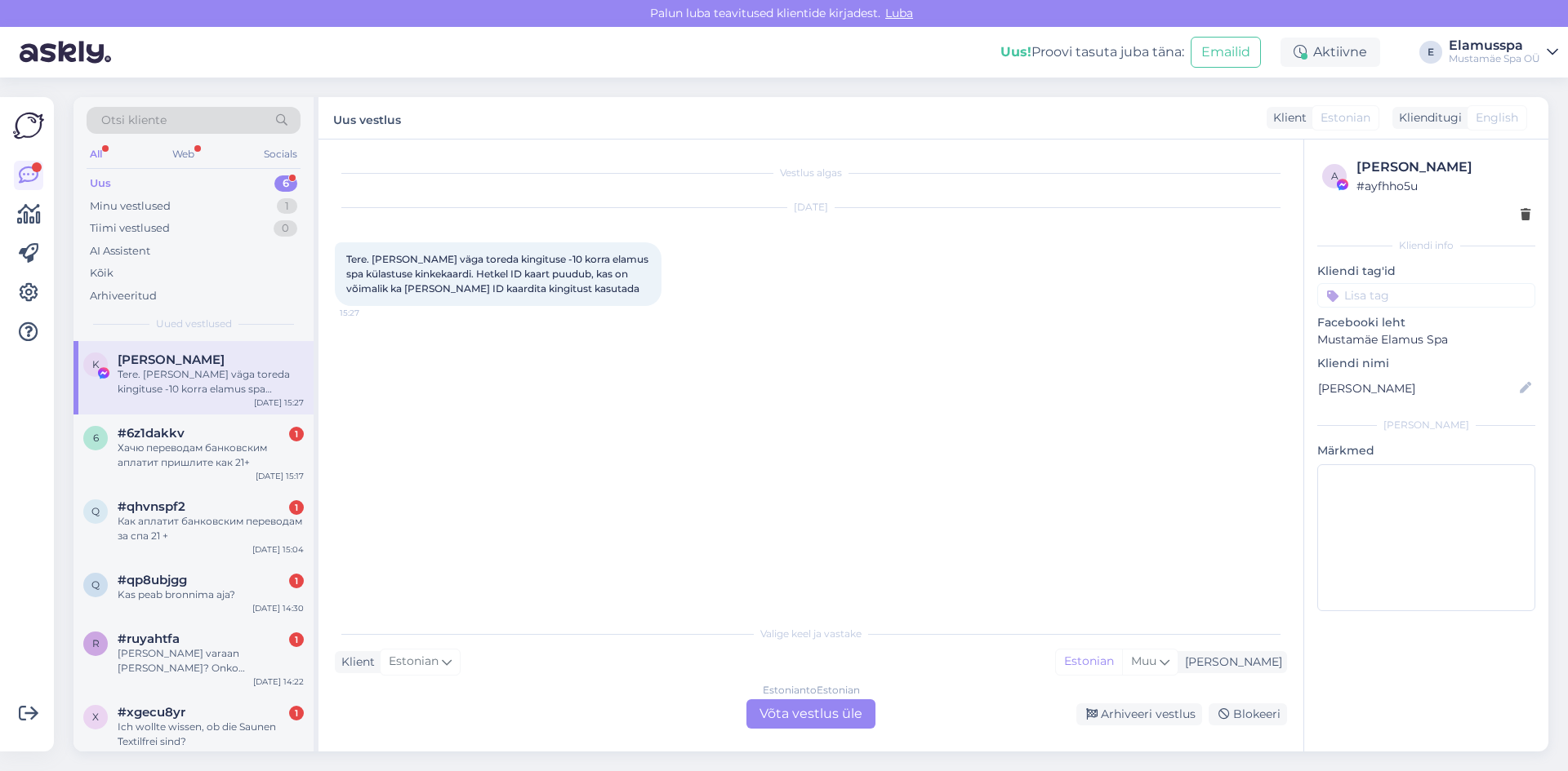
click at [780, 710] on div "Estonian to Estonian Võta vestlus üle" at bounding box center [811, 714] width 129 height 30
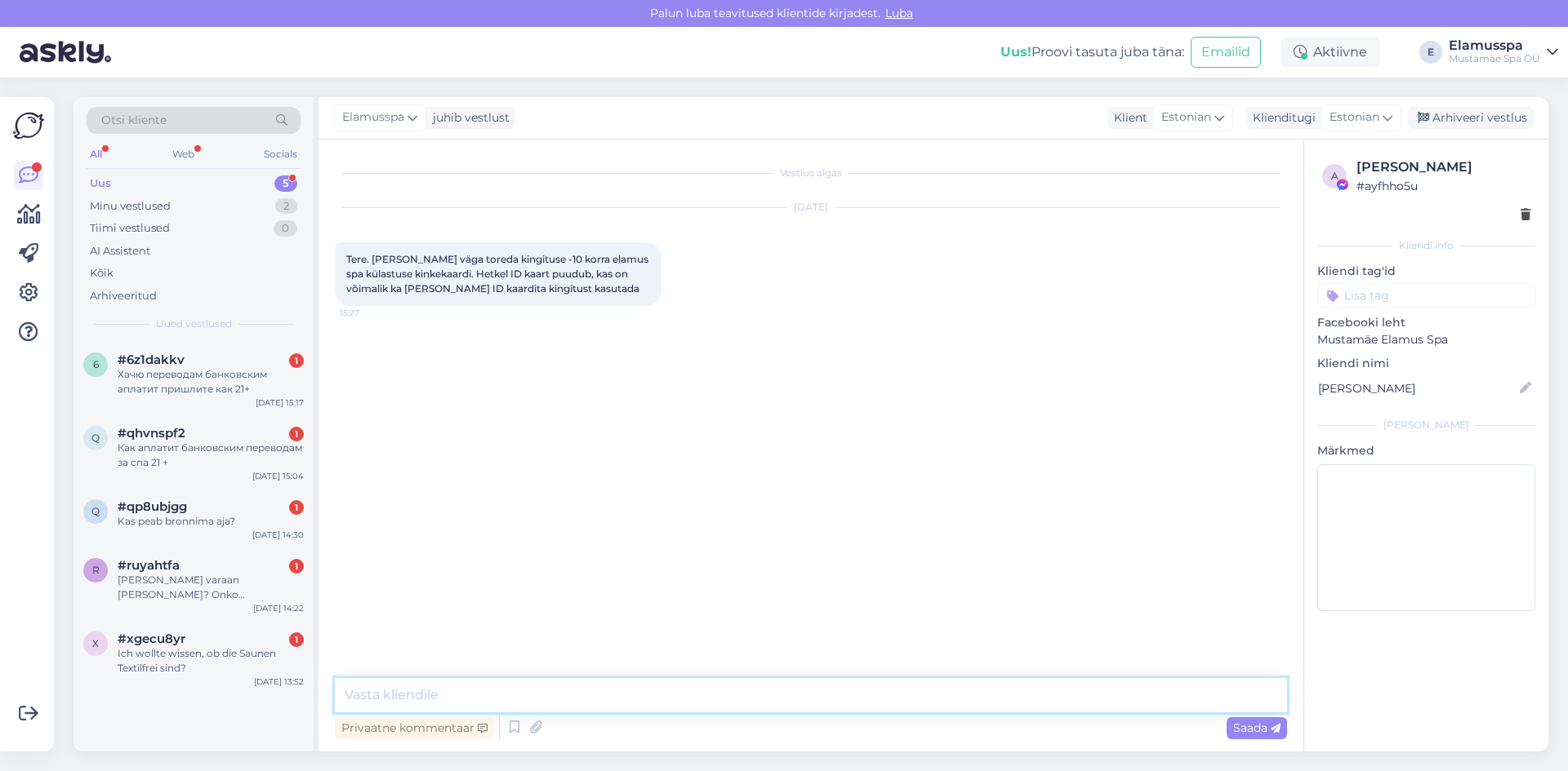
click at [780, 710] on textarea at bounding box center [811, 696] width 953 height 35
type textarea "Tere! Jah, kui 10 x kaart on meie juures ära registreeritud, siis saate seda ka…"
click at [1244, 726] on span "Saada" at bounding box center [1256, 728] width 47 height 14
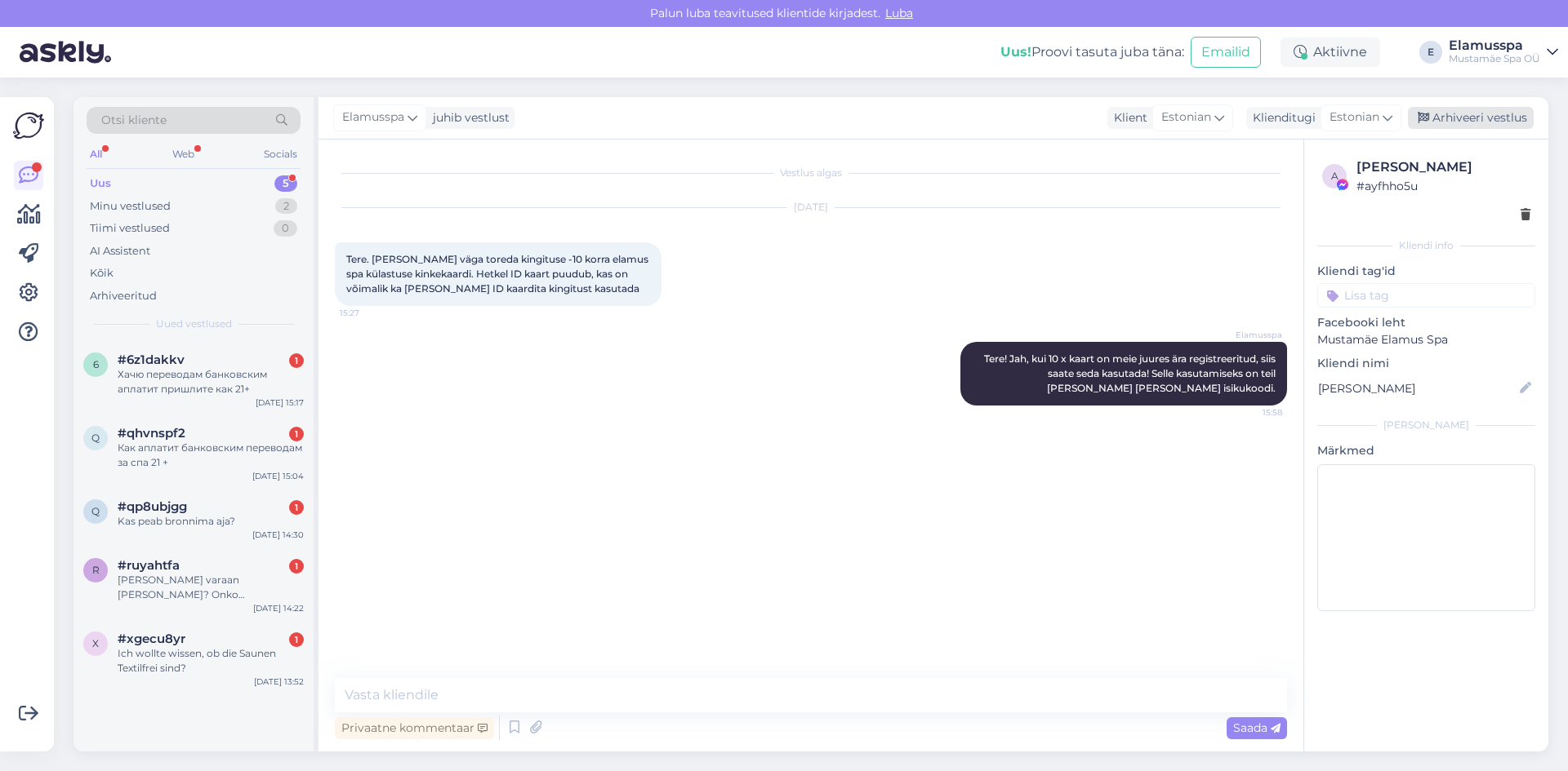
click at [1496, 117] on div "Arhiveeri vestlus" at bounding box center [1471, 117] width 126 height 22
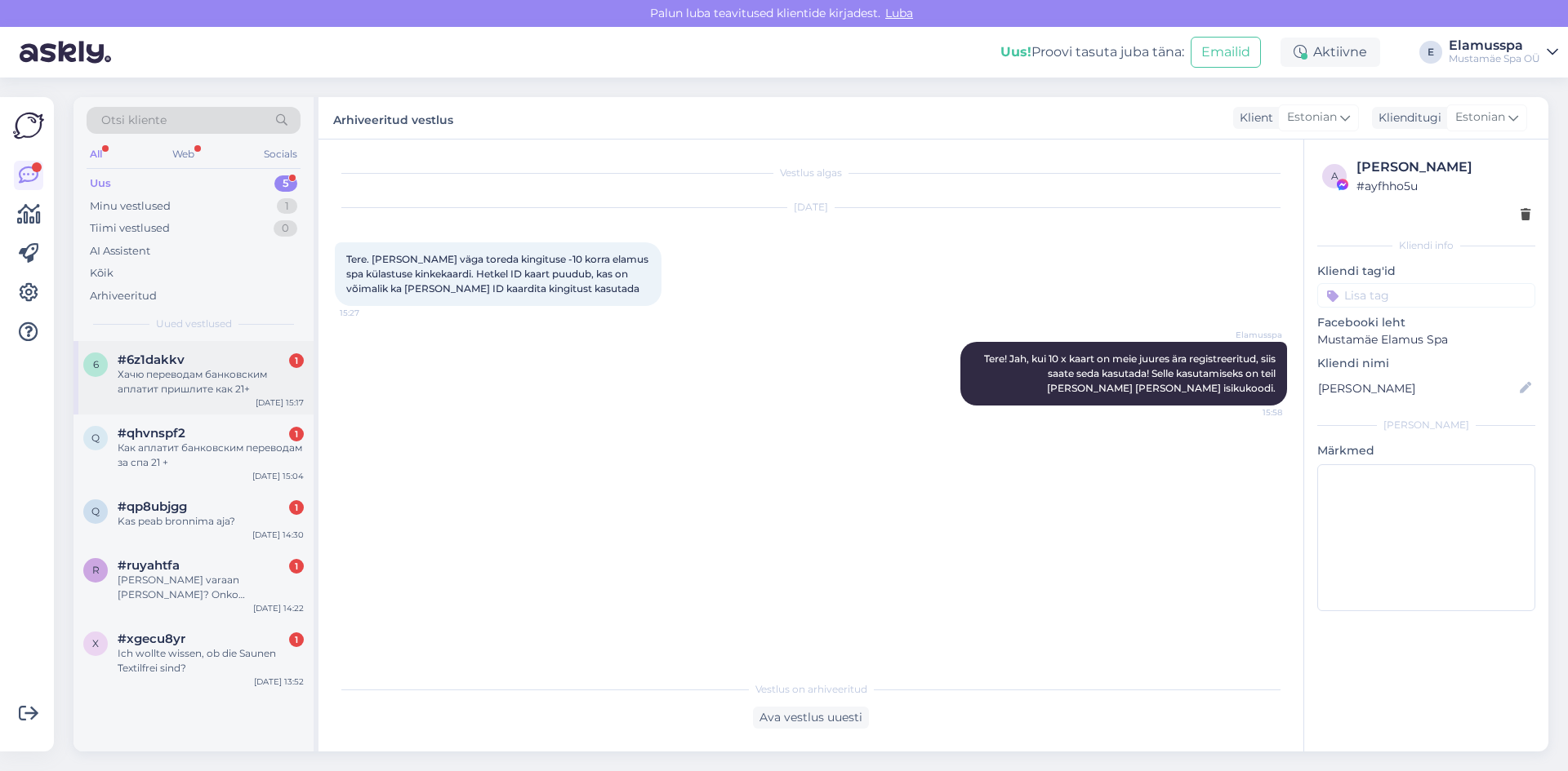
click at [230, 352] on div "#6z1dakkv 1" at bounding box center [210, 359] width 186 height 14
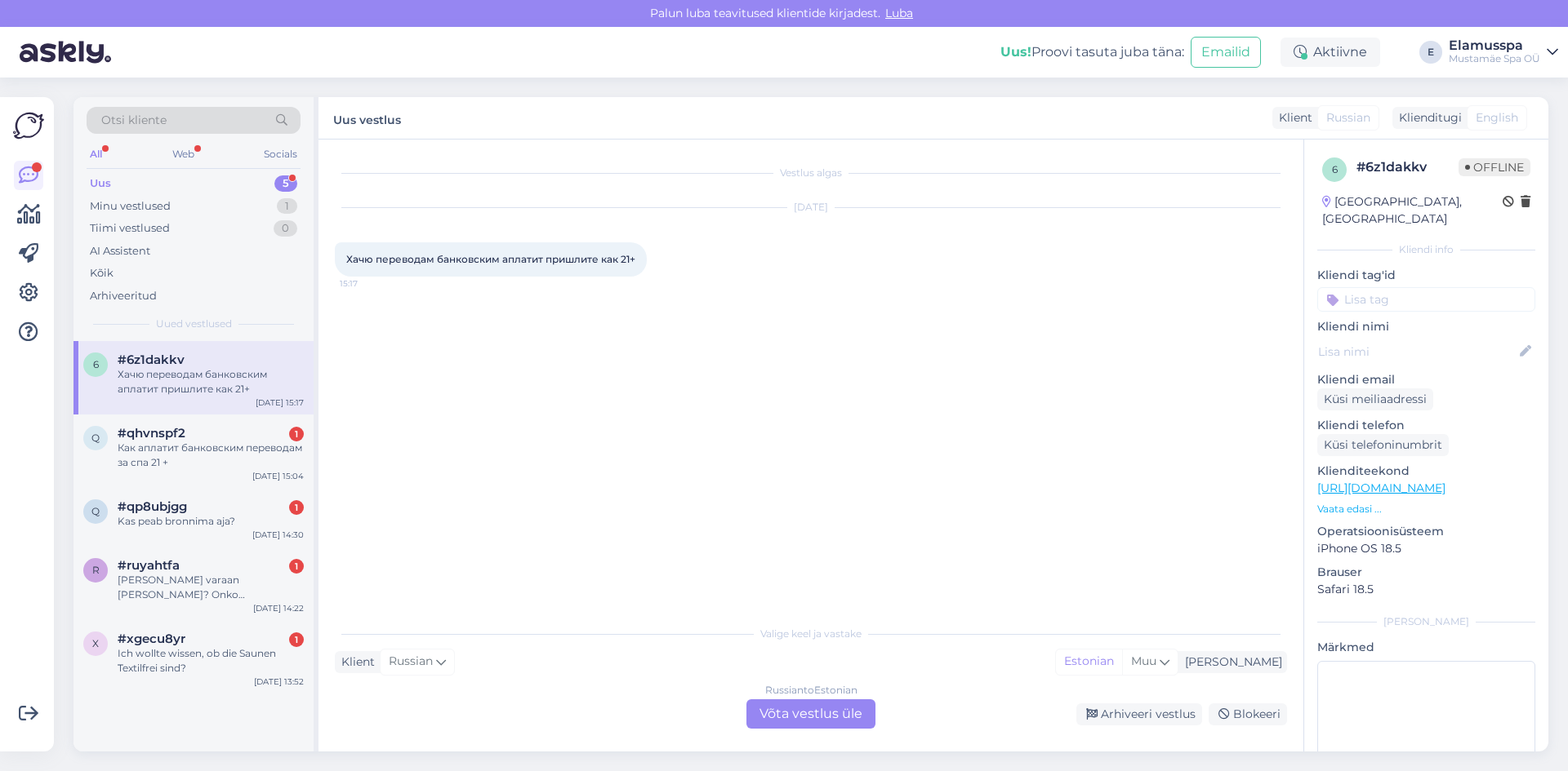
click at [814, 718] on div "Russian to Estonian Võta vestlus üle" at bounding box center [811, 714] width 129 height 30
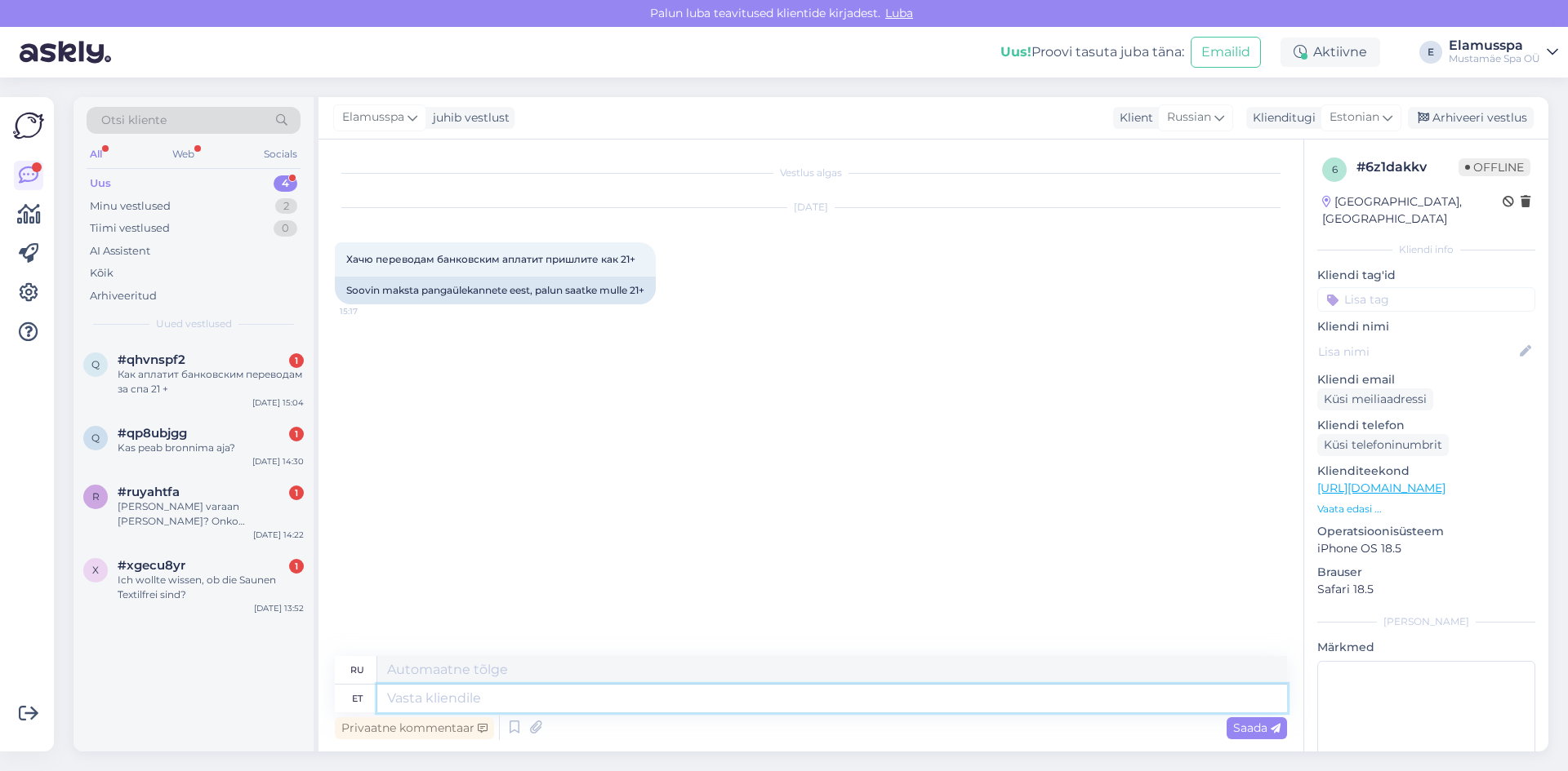
click at [504, 706] on textarea at bounding box center [832, 698] width 910 height 28
type textarea "Tere!"
type textarea "Привет!"
type textarea "Tere! Juhul ku"
type textarea "Привет! На случай, если"
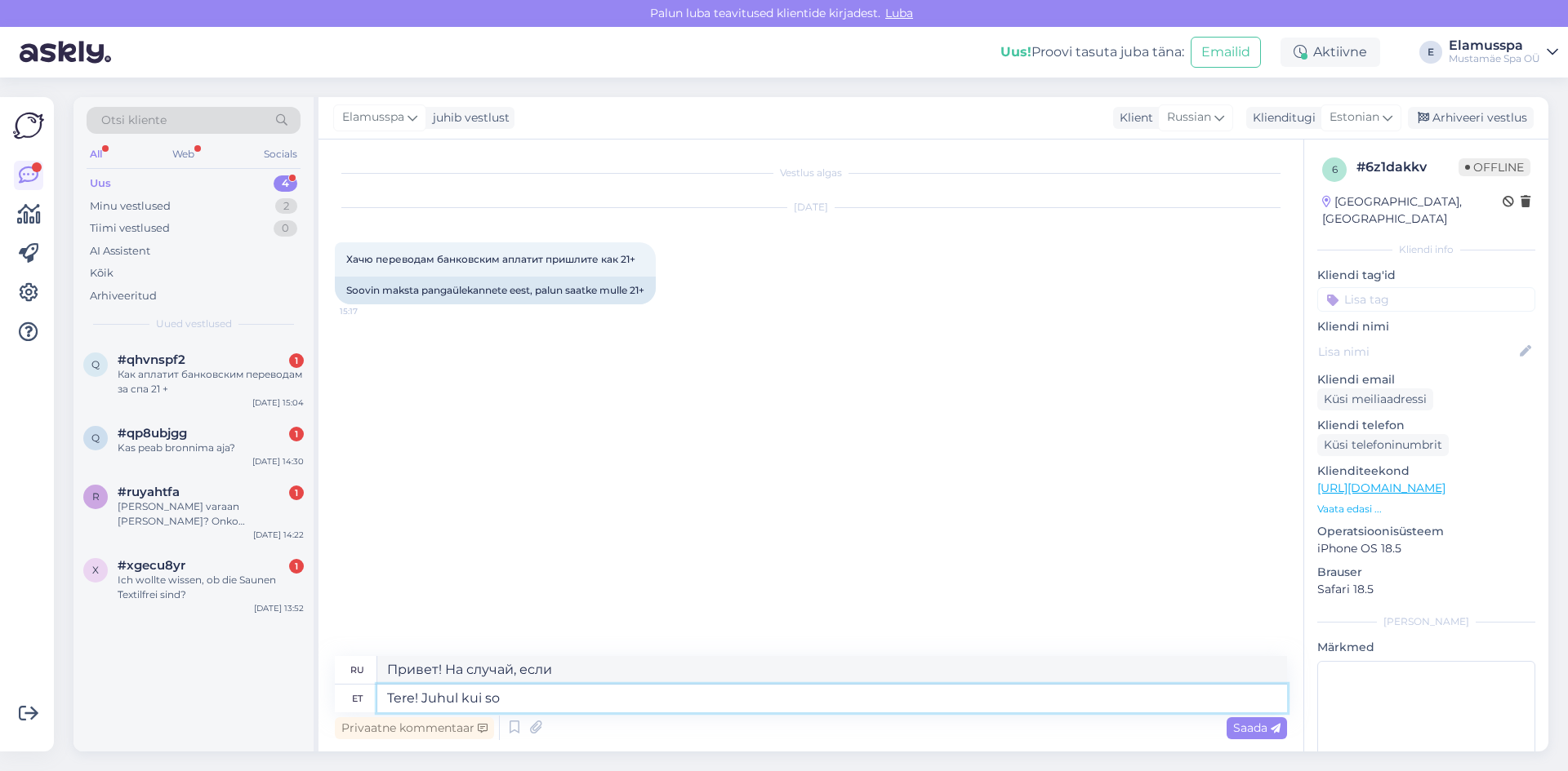
type textarea "Tere! Juhul kui soo"
type textarea "Привет! Если вы"
type textarea "Tere! Juhul kui soovite p"
type textarea "Привет! Если хочешь"
type textarea "Tere! Juhul kui soovite piletgeid"
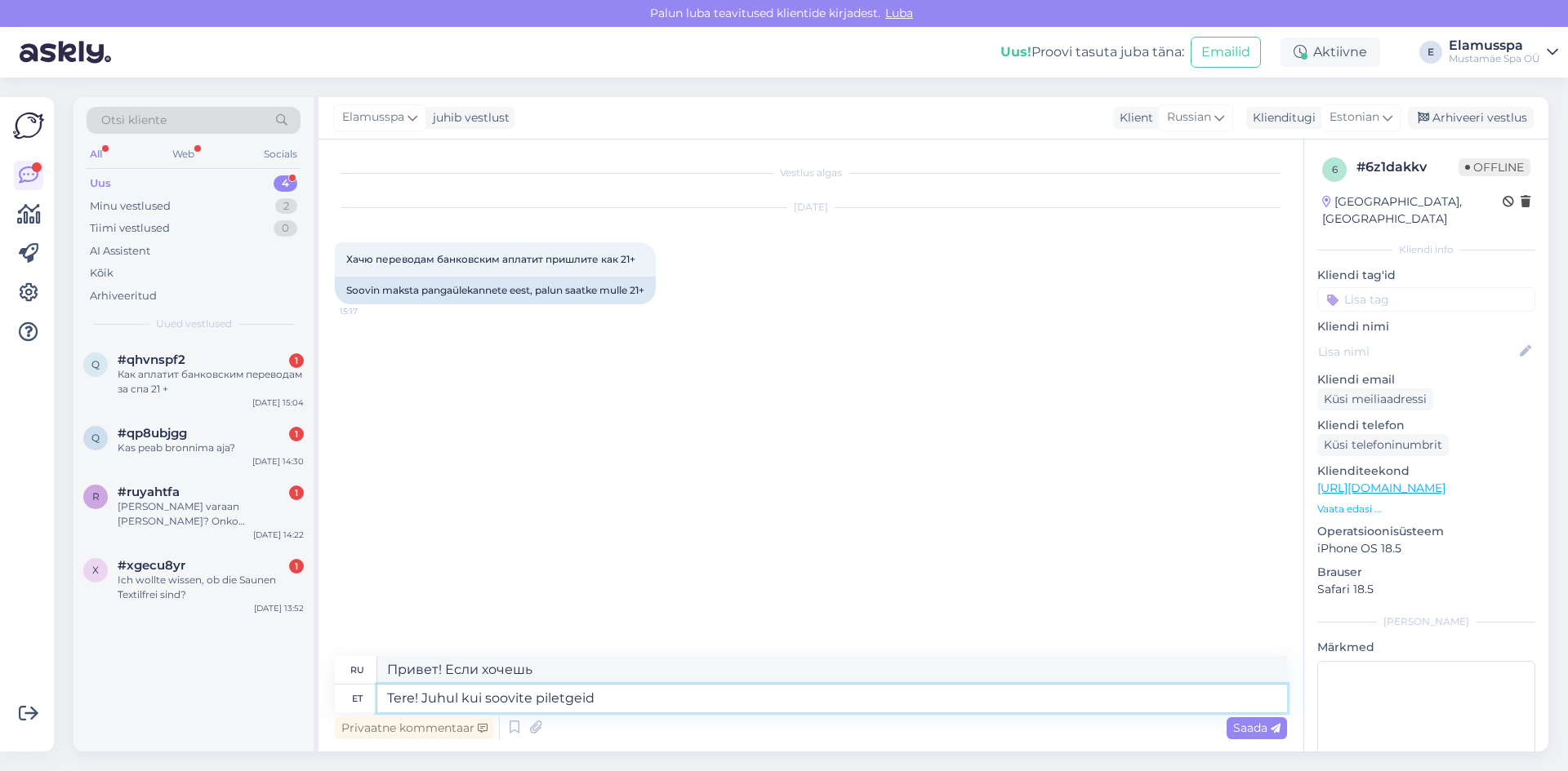
type textarea "Здравствуйте! Если вам нужны билеты"
type textarea "Tere! Juhul kui soovite pilete"
type textarea "Здравствуйте! Если вам нужен билет"
type textarea "Tere! Juhul kui soovite pileteid e"
type textarea "Здравствуйте! Если вам нужны билеты"
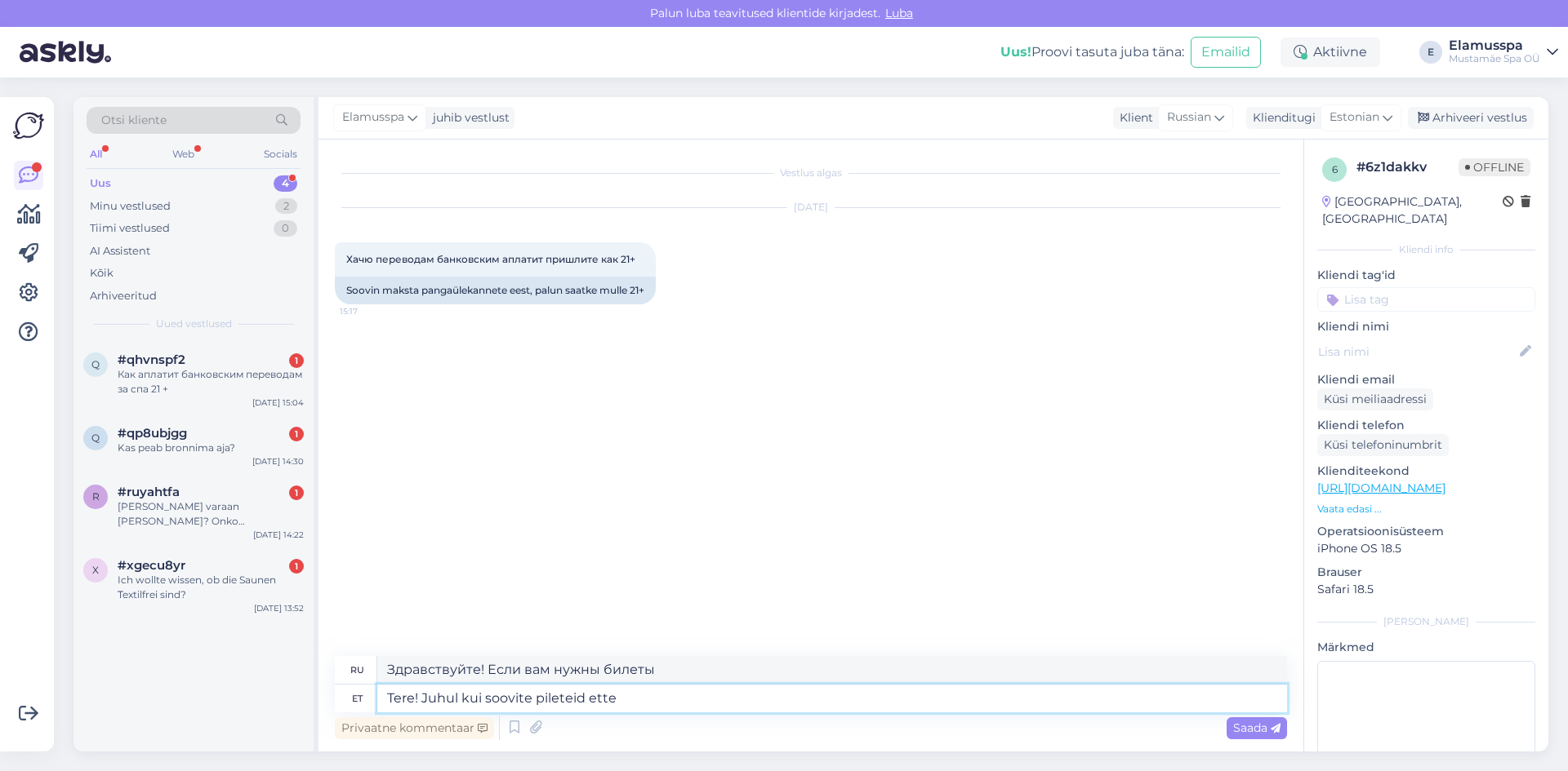
type textarea "Tere! Juhul kui soovite pileteid ette"
type textarea "Здравствуйте! Если вам нужны билеты заранее,"
type textarea "Tere! Juhul kui soovite pileteid ette osta, s"
type textarea "Здравствуйте! Если вы хотите купить билеты заранее,"
type textarea "Tere! Juhul kui soovite pileteid ette osta, siis seda o"
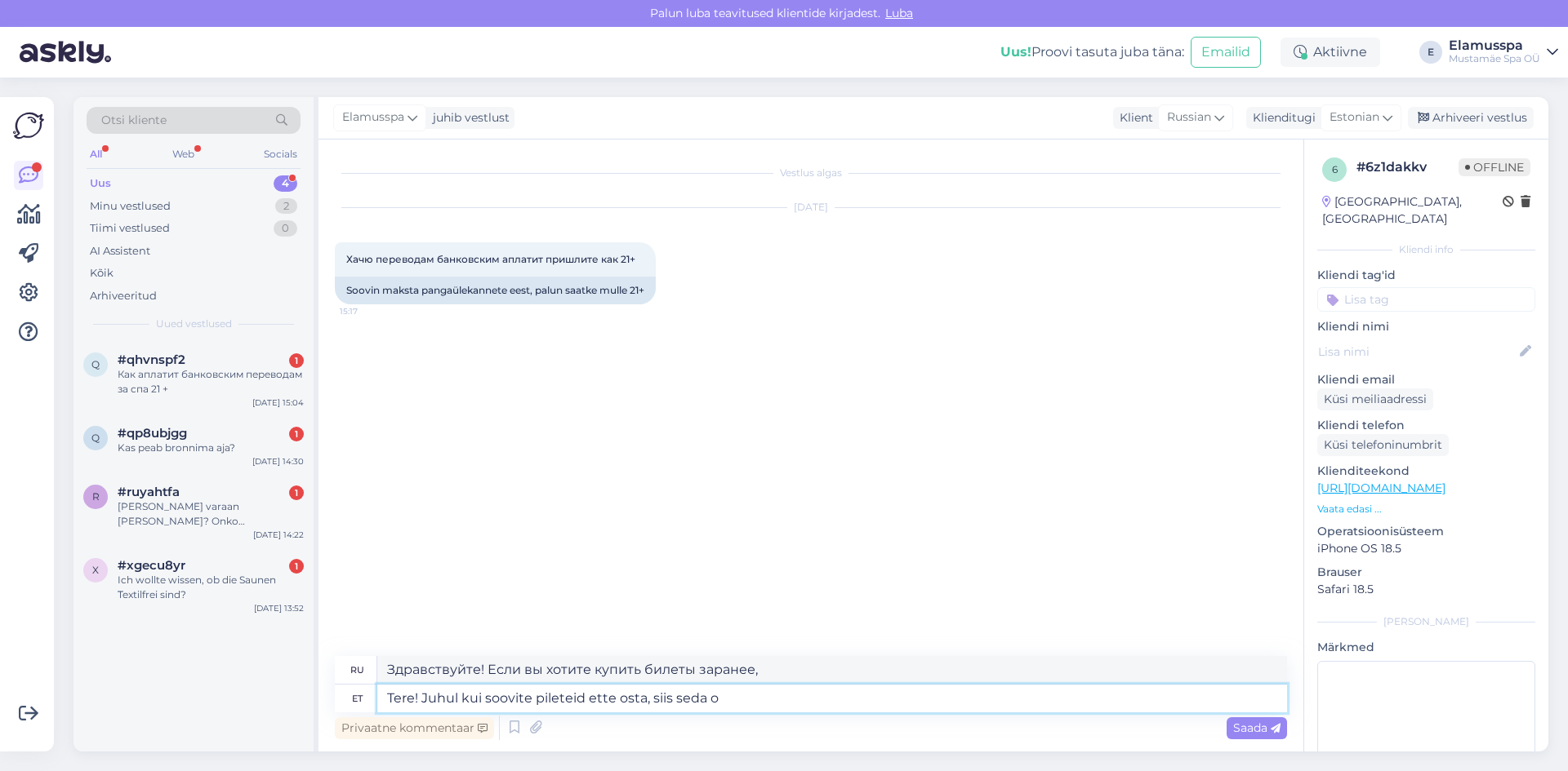
type textarea "Здравствуйте! Если вы хотите купить билеты заранее, пожалуйста, сделайте это."
type textarea "Tere! Juhul kui soovite pileteid ette osta, siis seda on v"
type textarea "Здравствуйте! Если вы хотите купить билеты заранее, это можно сделать здесь."
type textarea "Tere! Juhul kui soovite pileteid ette osta, siis seda on võimalik t"
type textarea "Здравствуйте! Если вы хотите купить билеты заранее, это возможно."
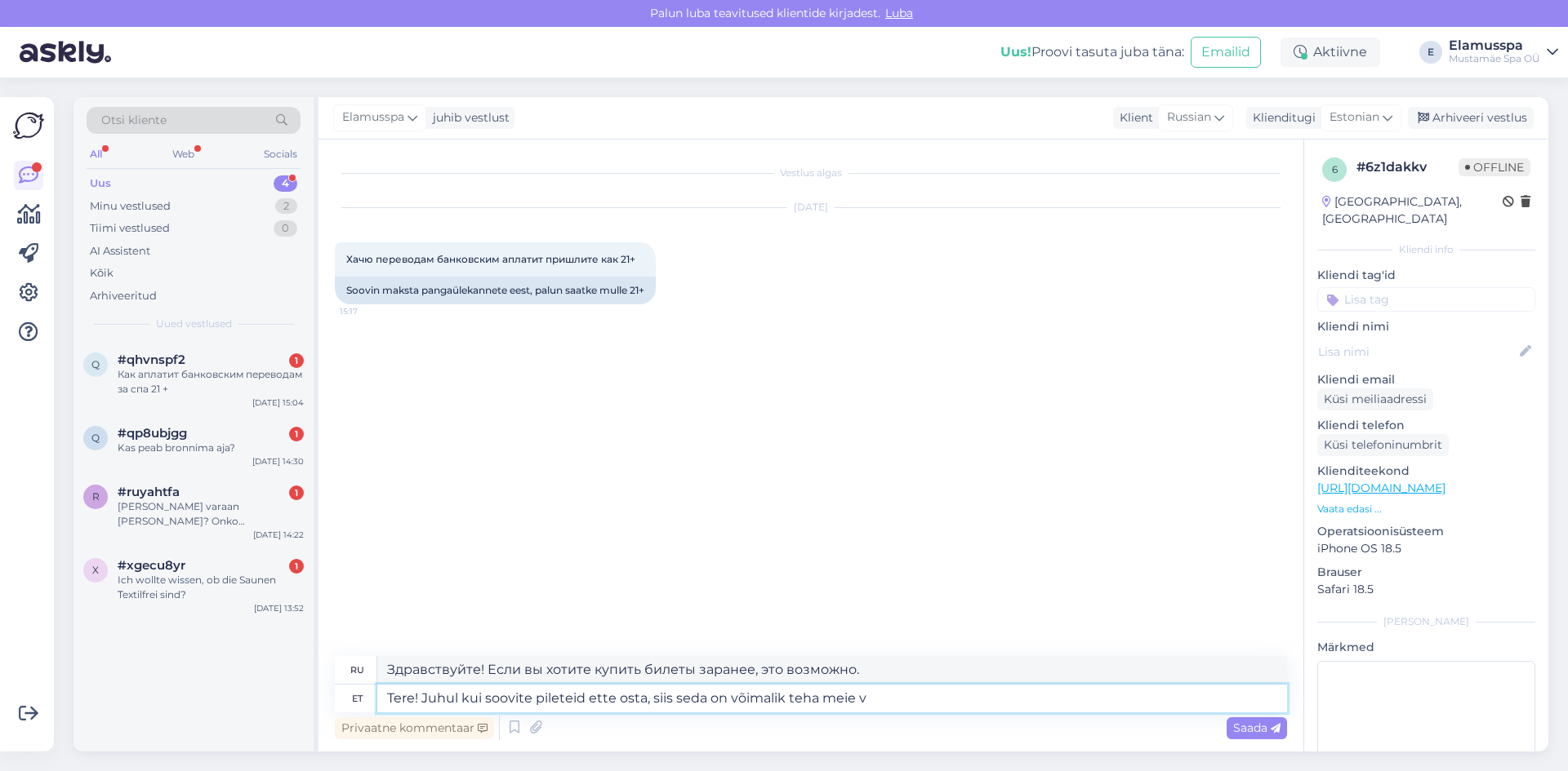
type textarea "Tere! Juhul kui soovite pileteid ette osta, siis seda on võimalik teha meie ve"
type textarea "Здравствуйте! Если вы хотите купить билеты заранее, вы можете сделать это через…"
type textarea "Tere! Juhul kui soovite pileteid ette osta, siis seda on võimalik teha meie vee…"
type textarea "Здравствуйте! Если вы хотите купить билеты заранее, вы можете сделать это на на…"
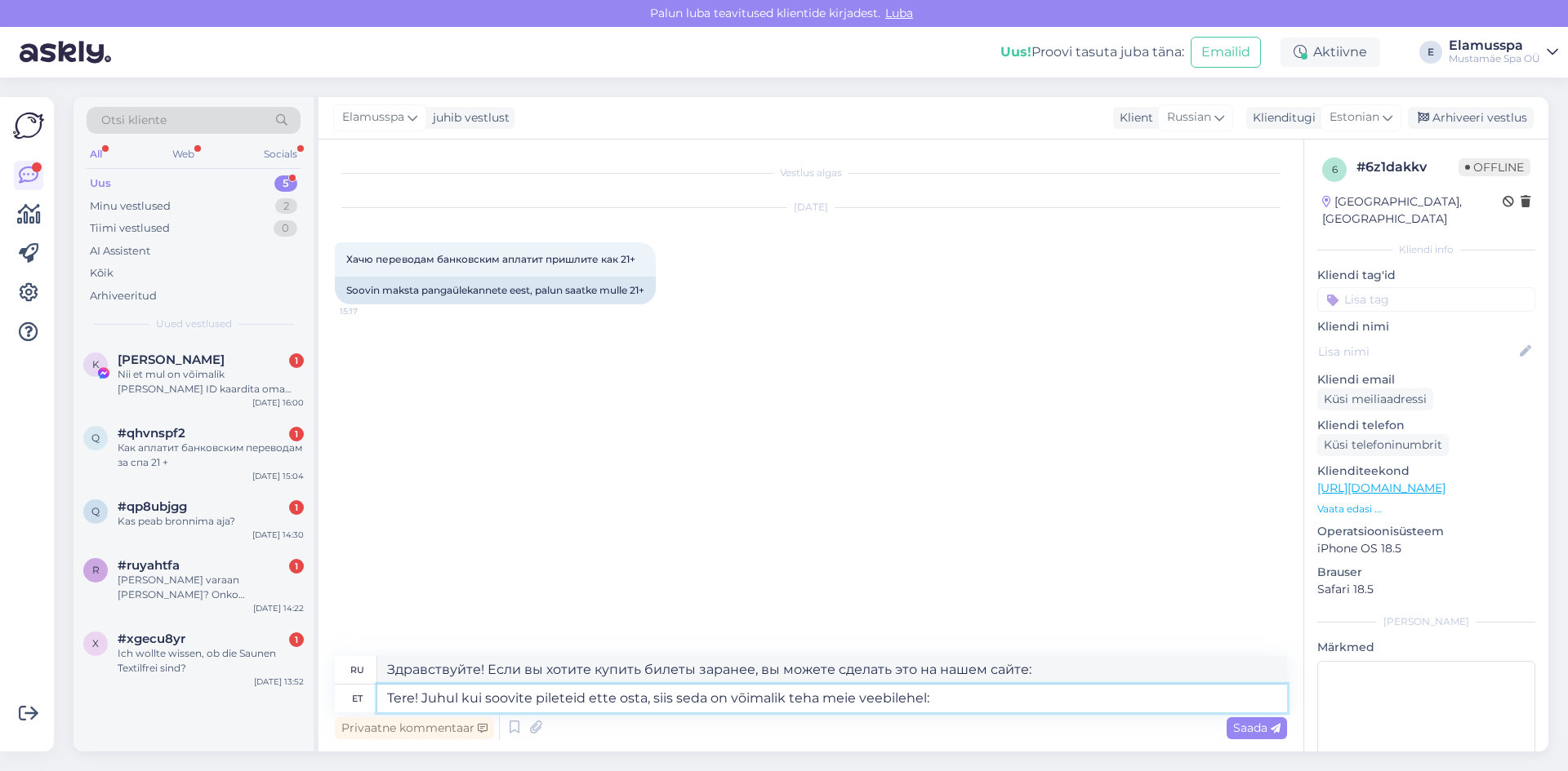
paste textarea "[URL][DOMAIN_NAME][PERSON_NAME]"
type textarea "Tere! Juhul kui soovite pileteid ette osta, siis seda on võimalik teha meie vee…"
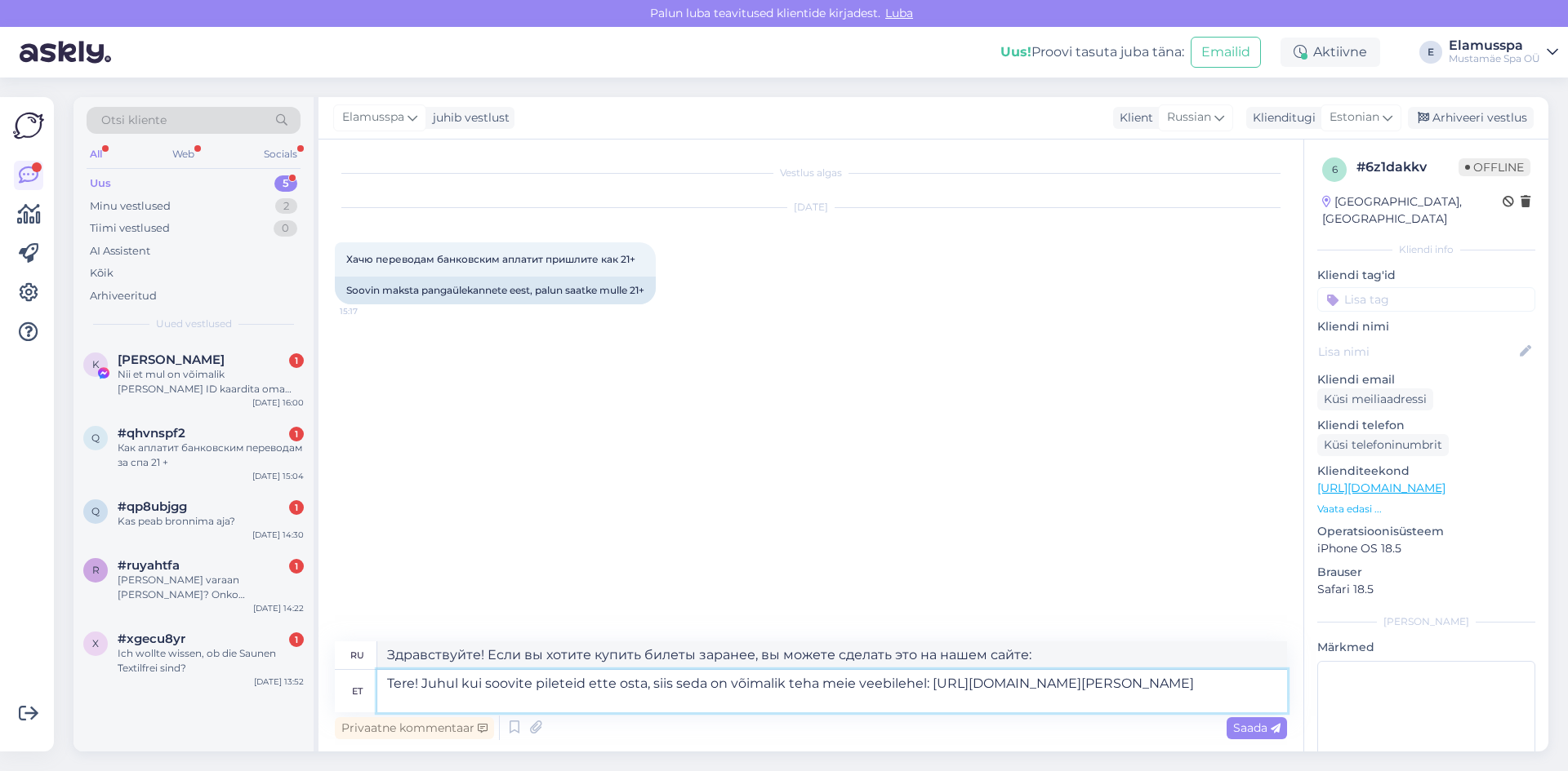
type textarea "Здравствуйте! Билеты можно приобрести заранее на нашем сайте: [URL][DOMAIN_NAME…"
type textarea "Tere! Juhul kui soovite pileteid ette osta, siis seda on võimalik teha meie vee…"
click at [1261, 726] on span "Saada" at bounding box center [1256, 728] width 47 height 14
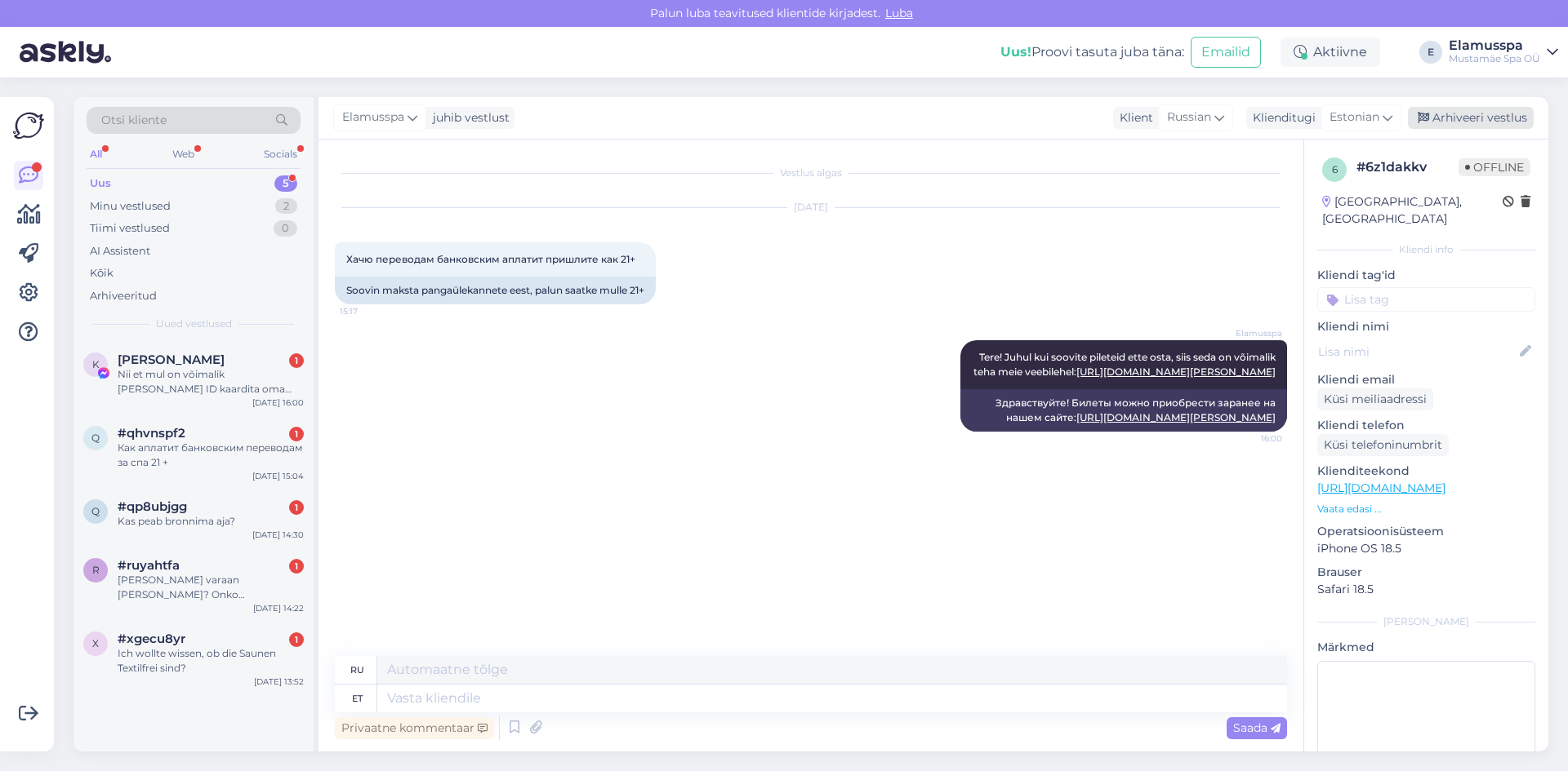
click at [1454, 127] on div "Arhiveeri vestlus" at bounding box center [1471, 117] width 126 height 22
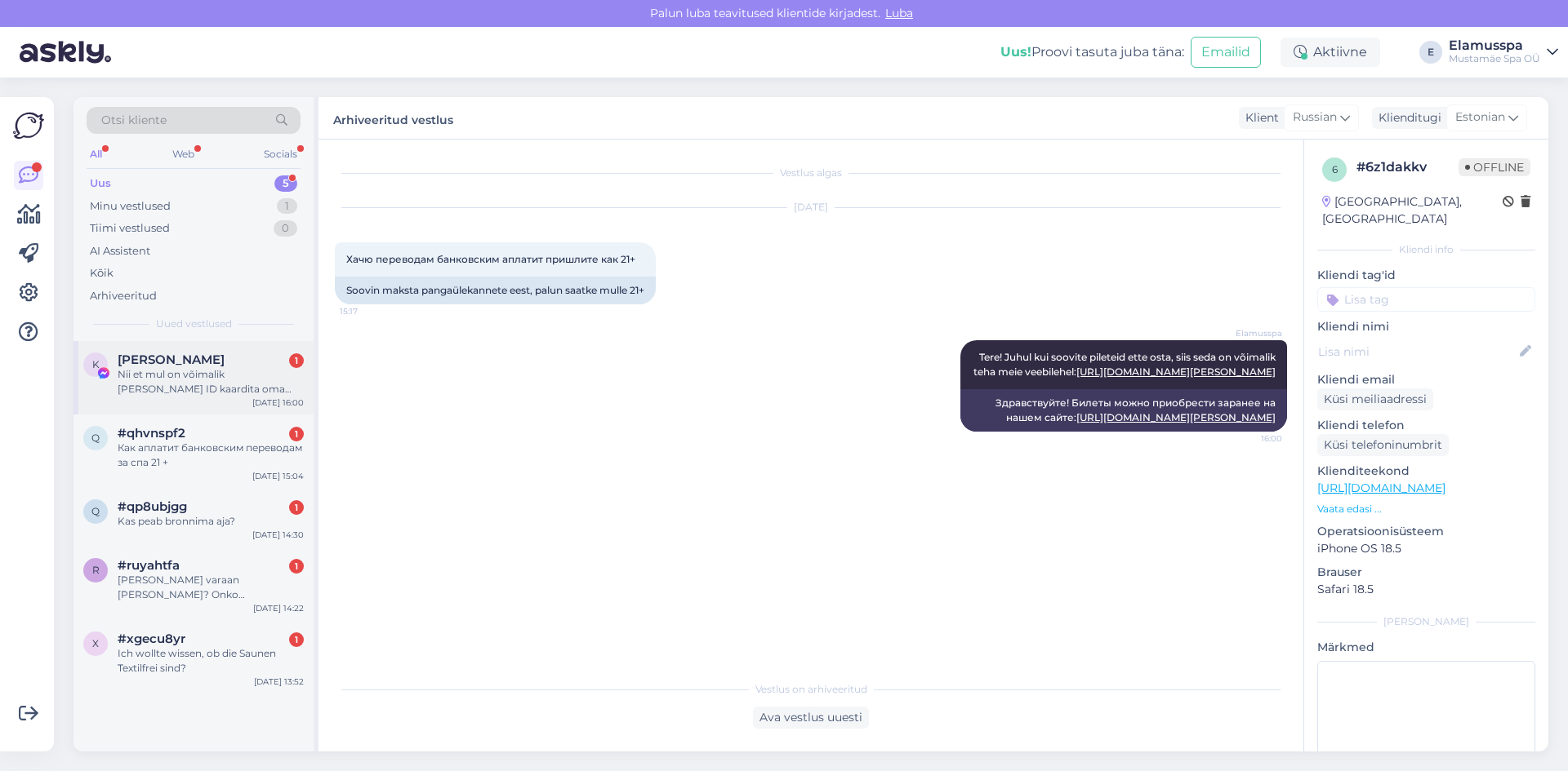
click at [173, 362] on span "[PERSON_NAME]" at bounding box center [170, 359] width 107 height 14
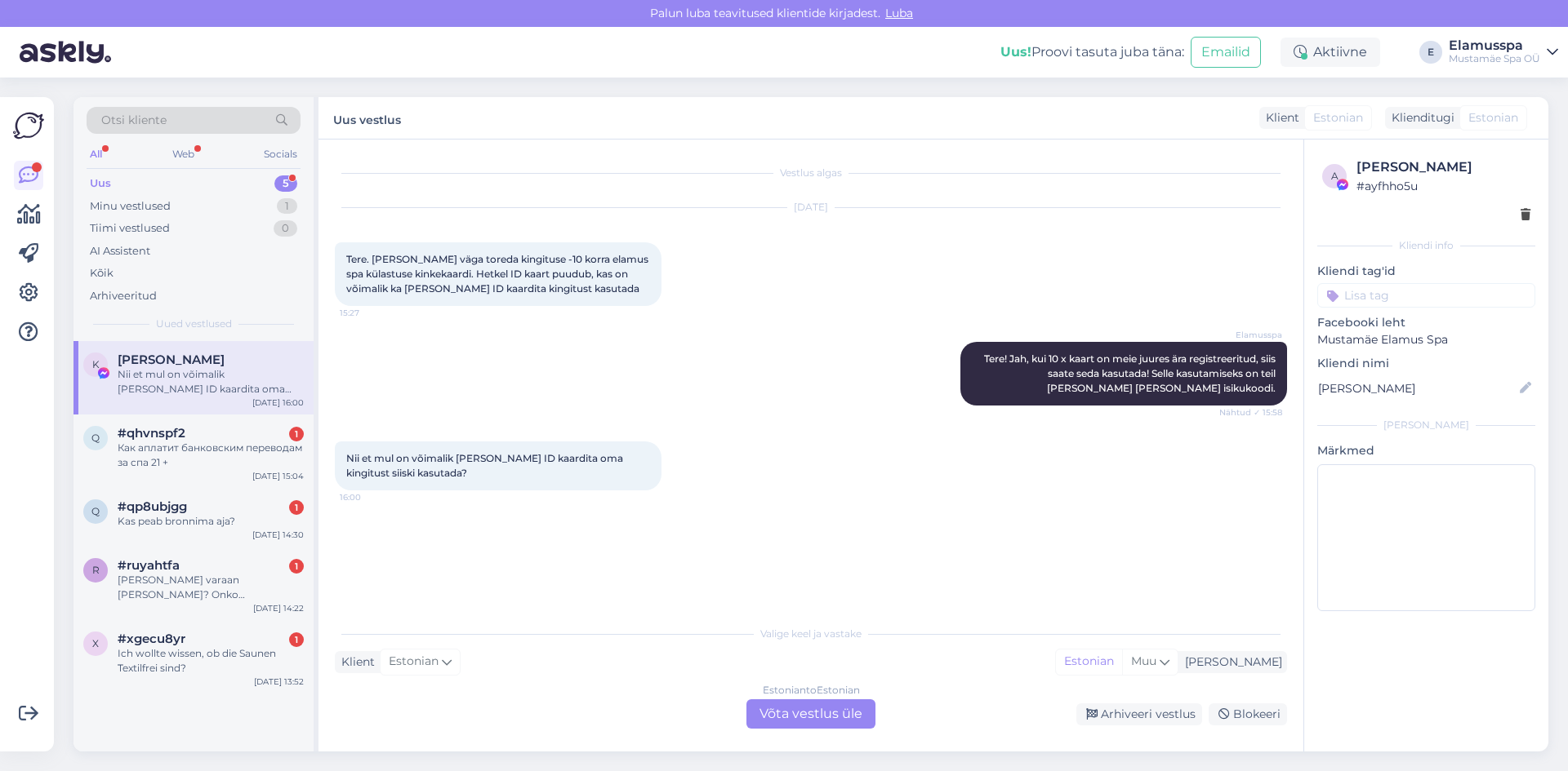
click at [785, 713] on div "Estonian to Estonian Võta vestlus üle" at bounding box center [811, 714] width 129 height 30
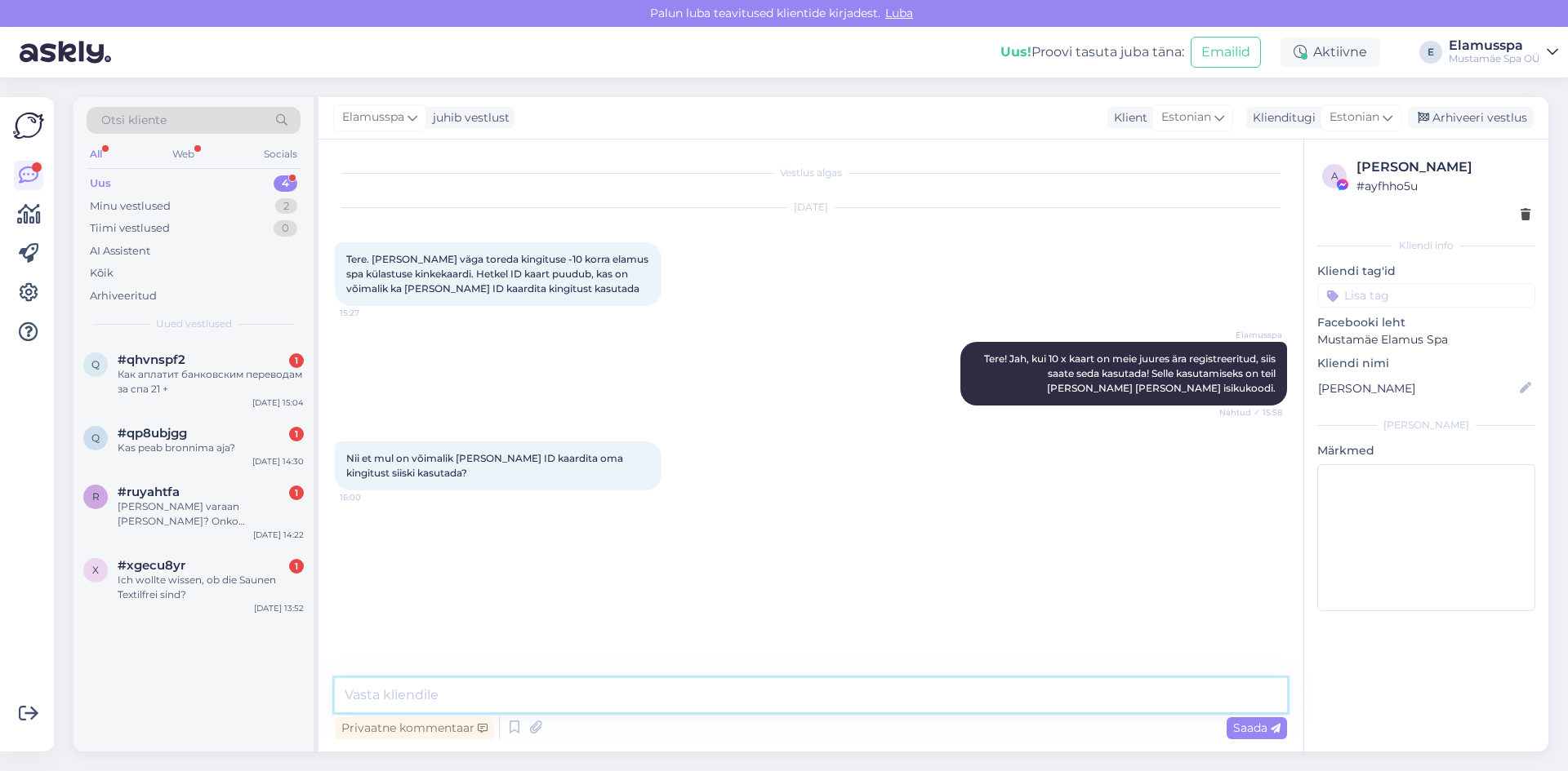
click at [775, 690] on textarea at bounding box center [811, 696] width 953 height 35
click at [543, 701] on textarea at bounding box center [811, 696] width 953 height 35
type textarea "T"
type textarea "Esmane kasutus peab olema ID kaardiga, edaspidised käigud võib teha ka isikukoo…"
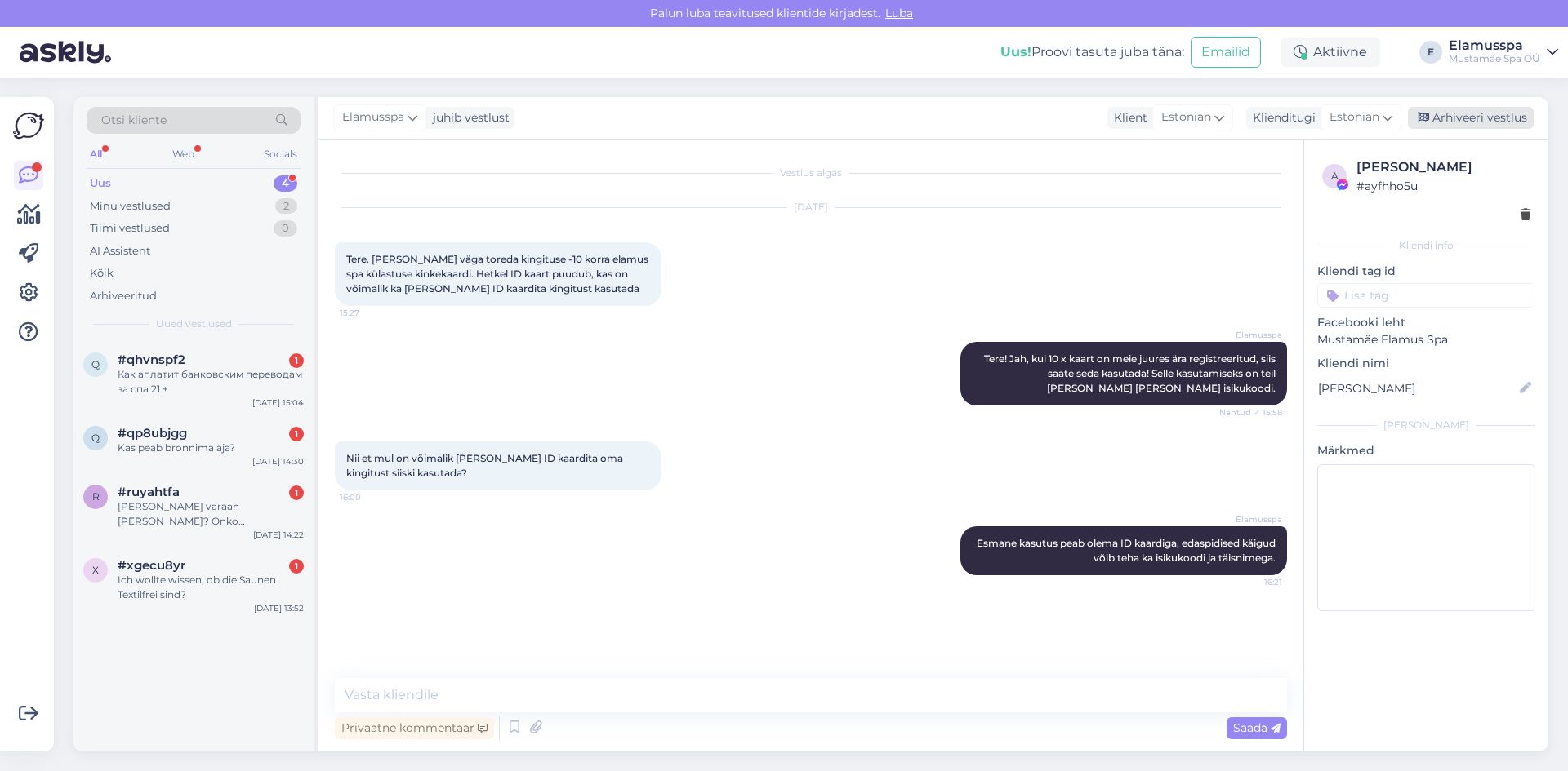
click at [1456, 120] on div "Arhiveeri vestlus" at bounding box center [1471, 117] width 126 height 22
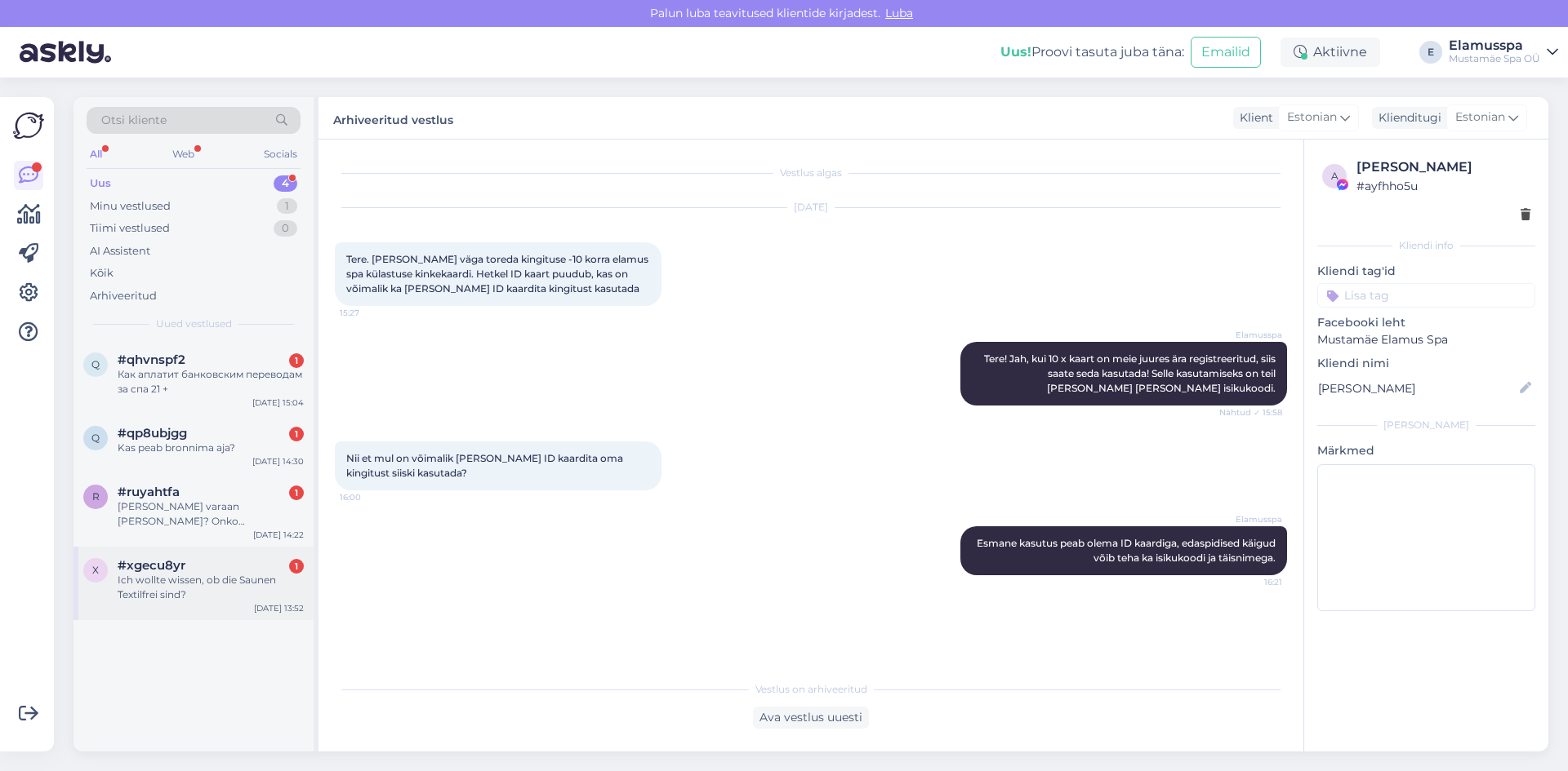
click at [198, 569] on div "#xgecu8yr 1" at bounding box center [210, 565] width 186 height 14
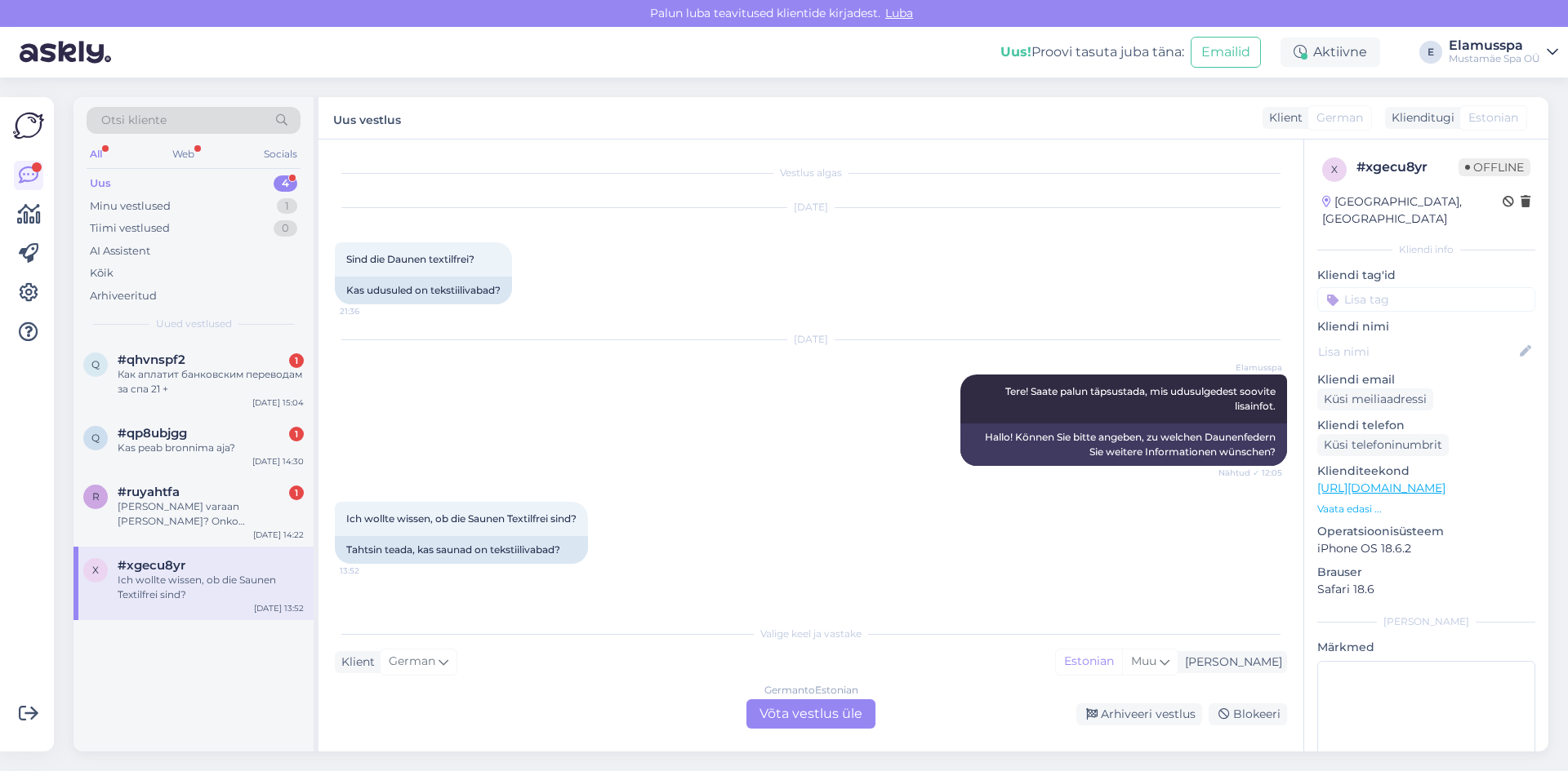
click at [810, 723] on div "German to Estonian Võta vestlus üle" at bounding box center [811, 714] width 129 height 30
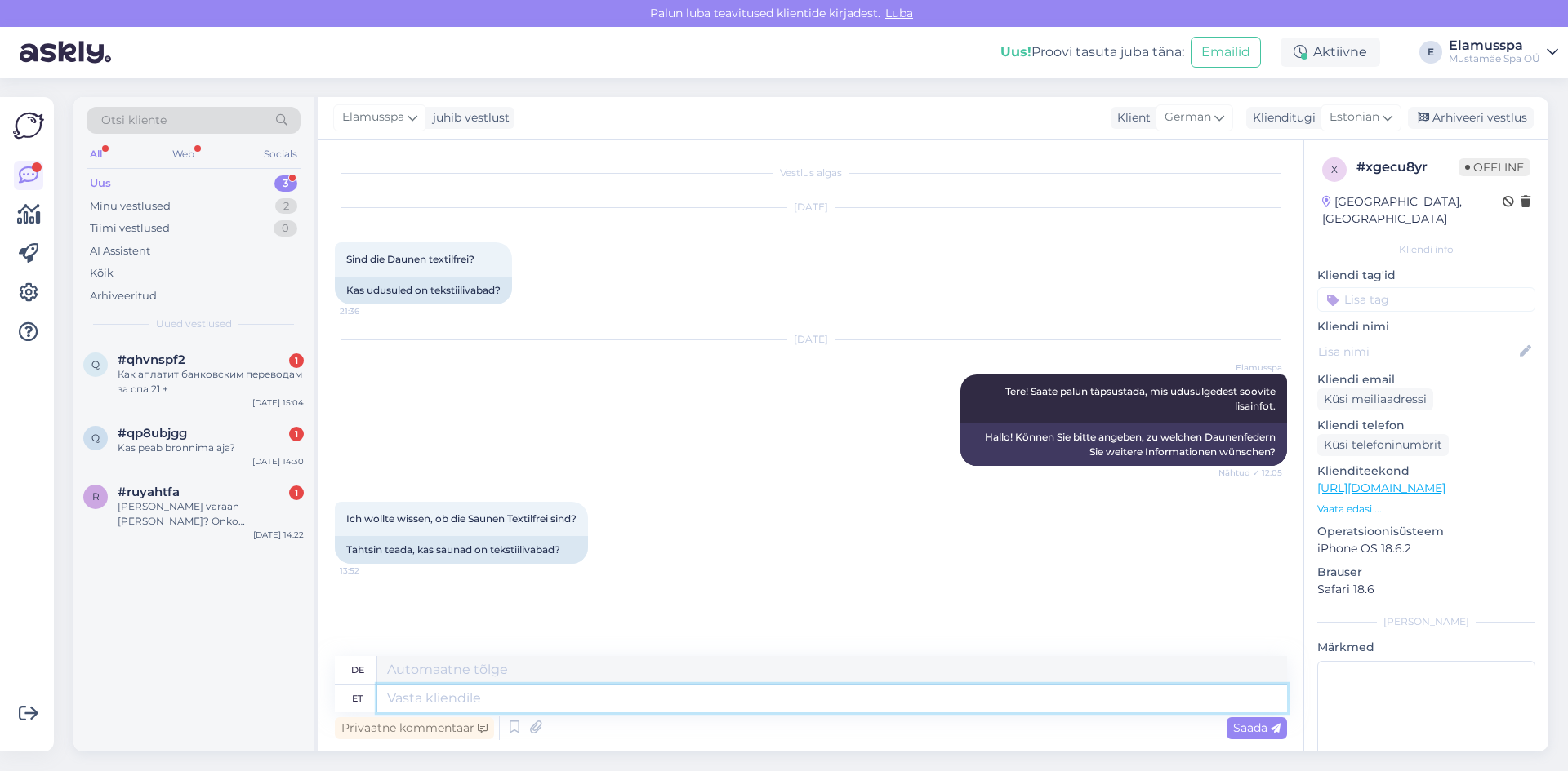
click at [610, 695] on textarea at bounding box center [832, 698] width 910 height 28
type textarea "T"
type textarea "If y"
type textarea "Wenn"
type textarea "If you"
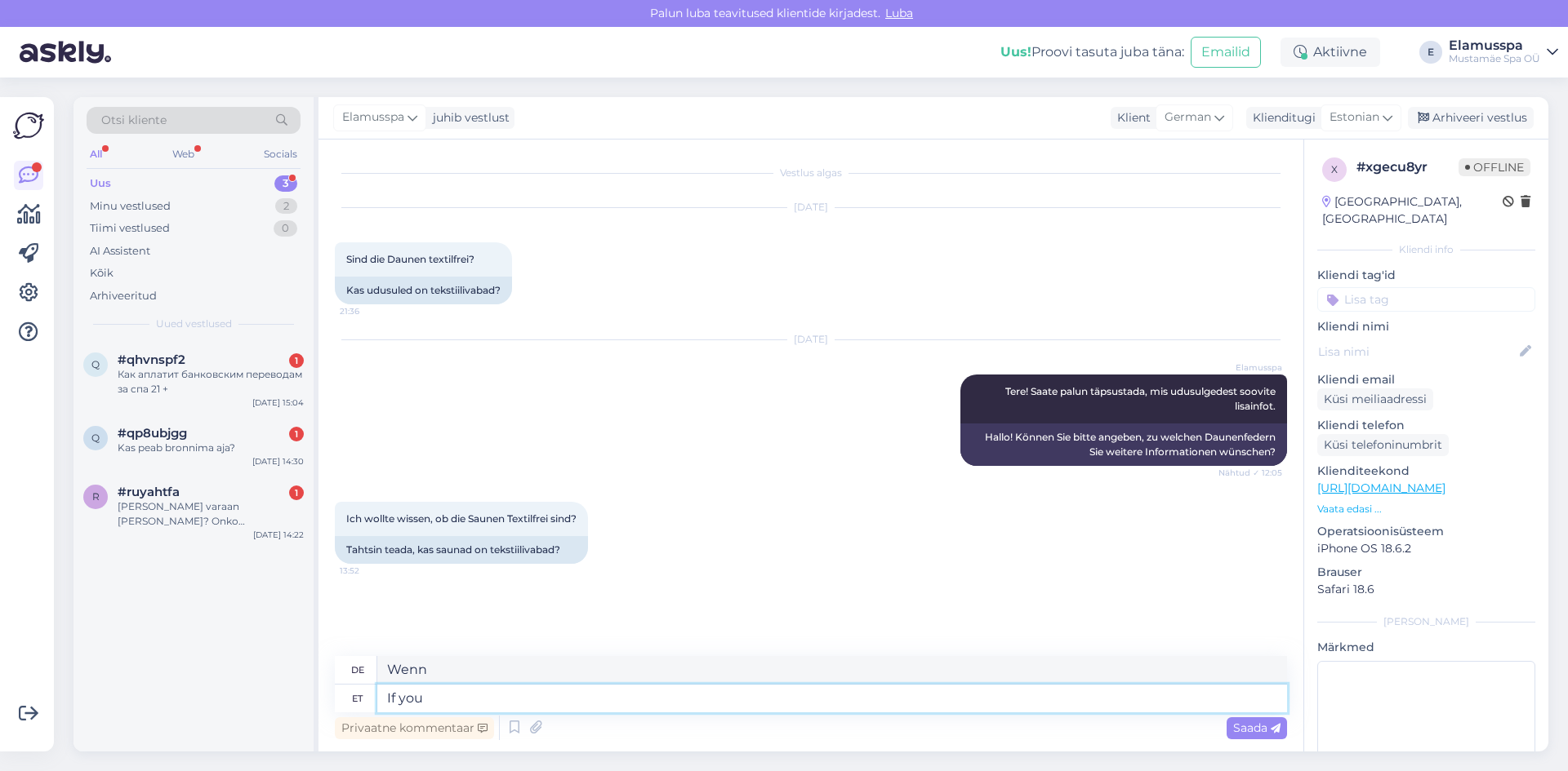
type textarea "Wenn du"
type textarea "If you mean"
type textarea "Wenn du meinst"
type textarea "If you mean ujumisriided_"
type textarea "Wenn Sie Bademode [PERSON_NAME]"
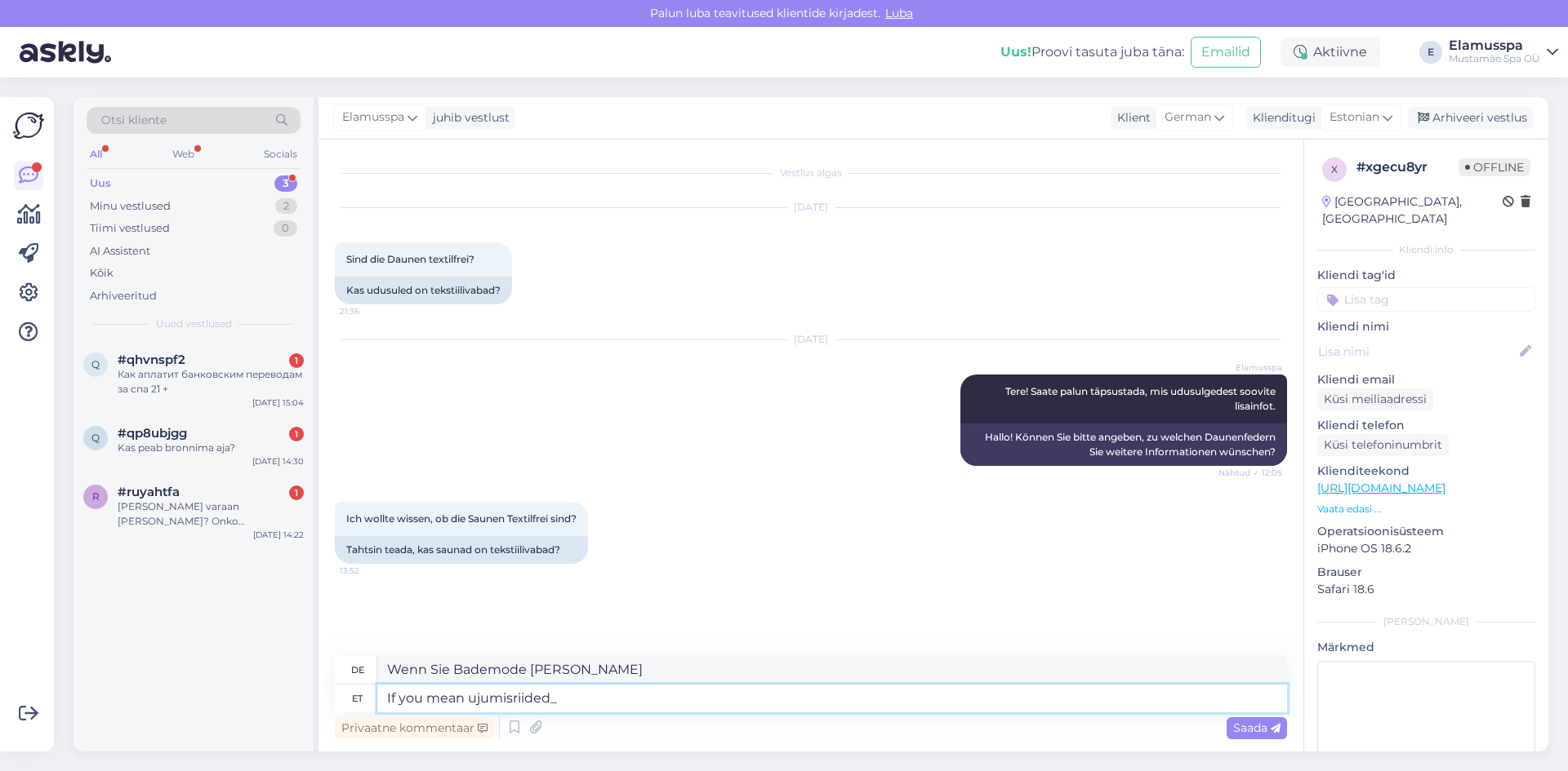
type textarea "If you mean ujumisriided_"
type textarea "Wenn Sie Bademode meinen_"
type textarea "If you mean ujumisriided,"
type textarea "Wenn Sie Bademode [PERSON_NAME],"
type textarea "If you mean ujumisriided"
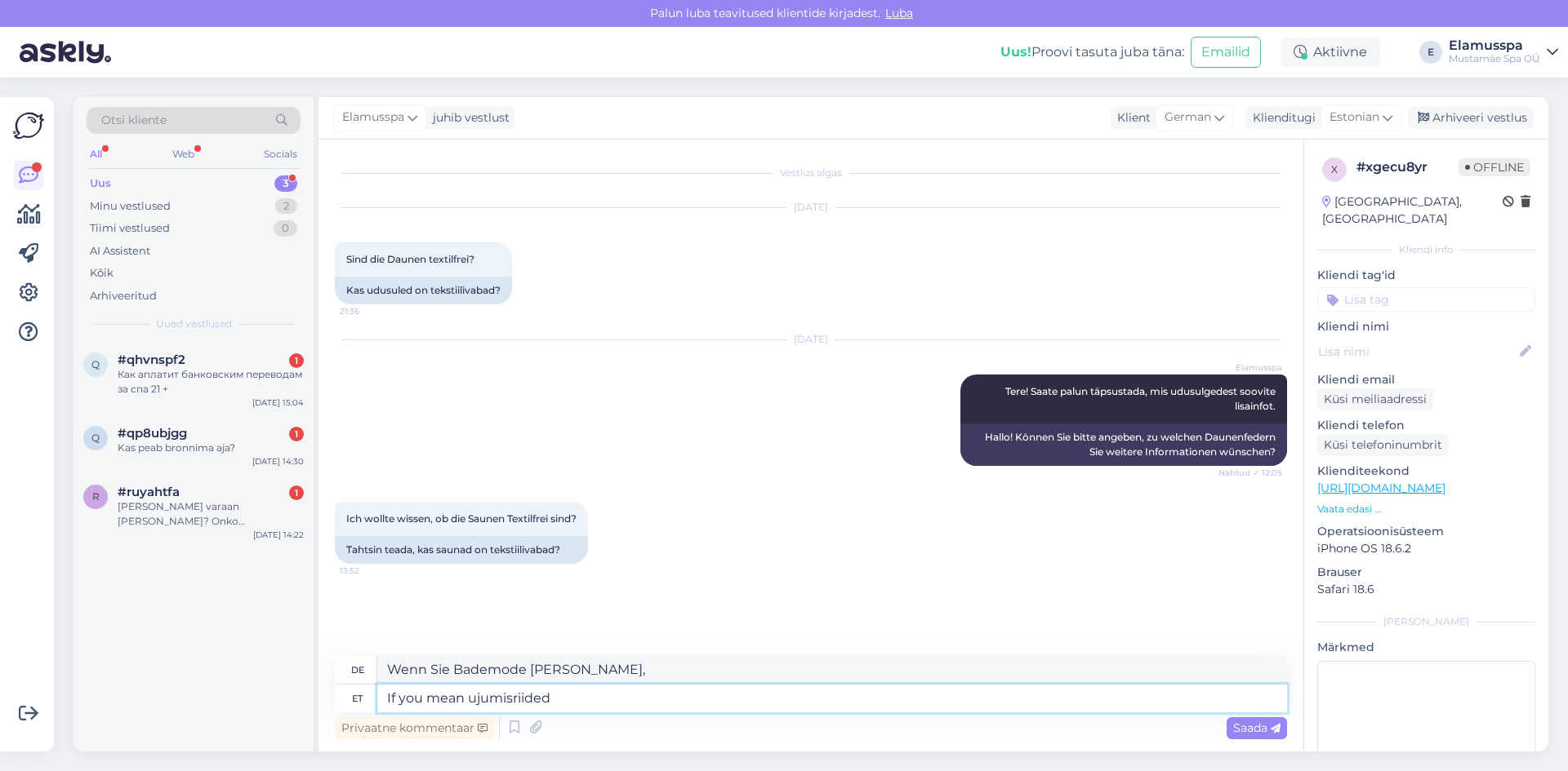
type textarea "Wenn Sie Bademode [PERSON_NAME]"
type textarea "If you mean ujumisriided,"
type textarea "Wenn Sie Bademode [PERSON_NAME],"
type textarea "If you mean ujumisriided, meie spa"
type textarea "Wenn Sie Bademode [PERSON_NAME], wir"
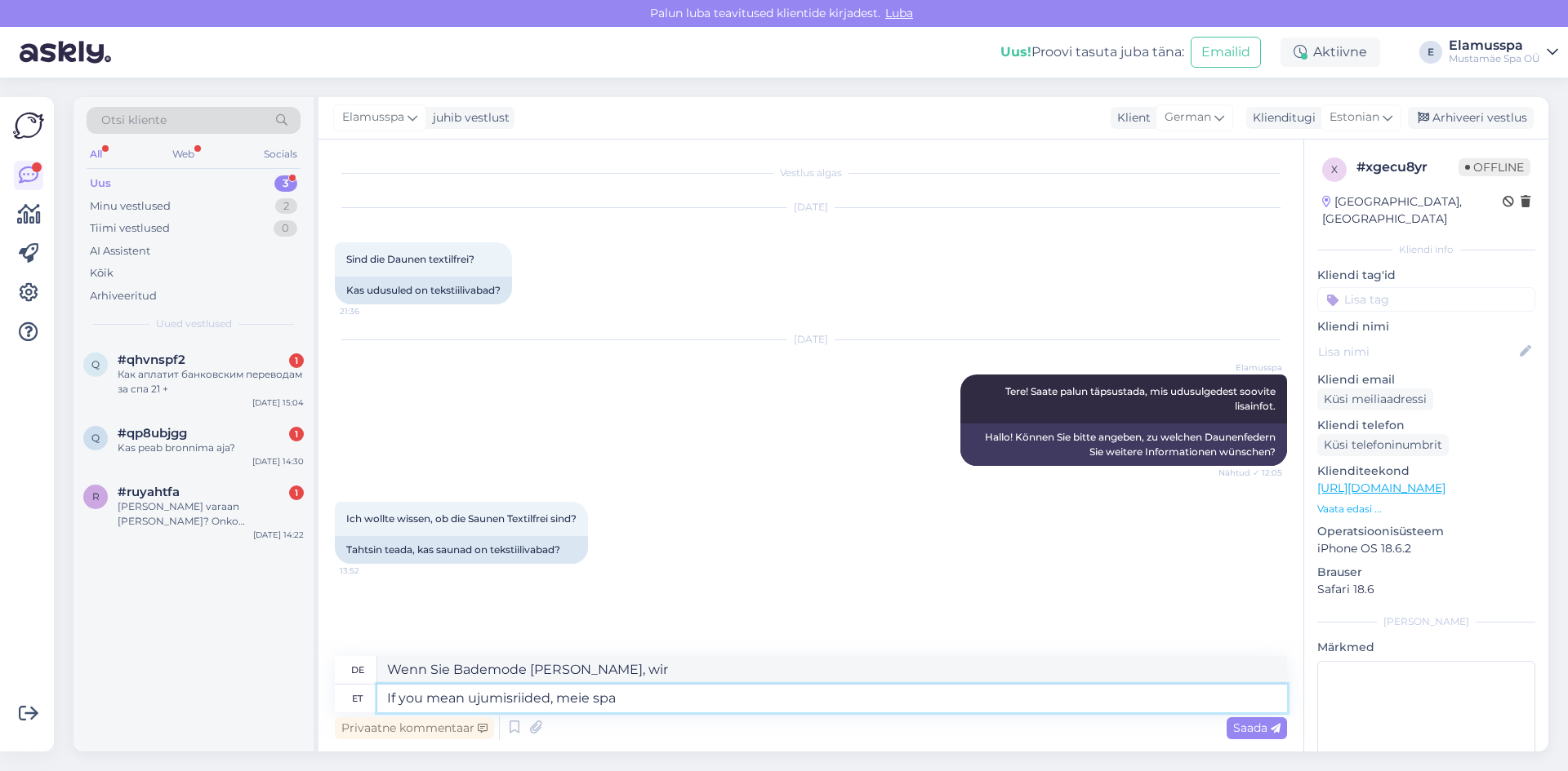
type textarea "If you mean ujumisriided, meie spaa"
type textarea "Wenn Sie Bademode [PERSON_NAME], [PERSON_NAME] Spa"
type textarea "If you mean ujumisriided, meie spaas on"
type textarea "Wenn Sie Bademode [PERSON_NAME], hat [PERSON_NAME] Spa"
type textarea "If you mean ujumisriided, meie spaas on ujumisriided"
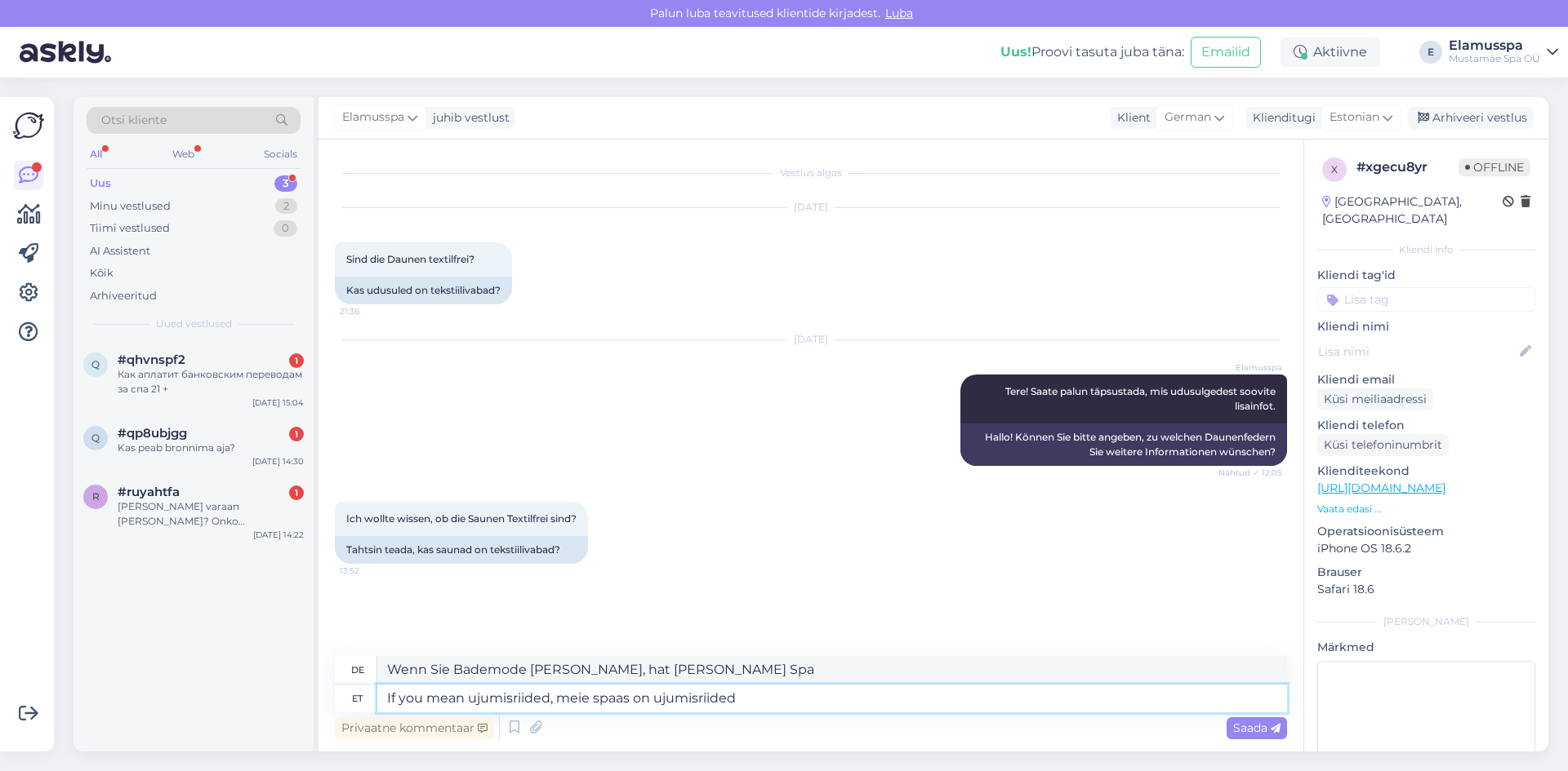
type textarea "Wenn Sie Badebekleidung [PERSON_NAME], [PERSON_NAME] Spa hat Badebekleidung."
type textarea "If you mean ujumisriided, meie spaas on ujumisriided kohustuslikud"
type textarea "Wenn Sie Badebekleidung [PERSON_NAME]: In unserem Spa ist Badebekleidung Pflich…"
type textarea "If you mean ujumisriided, meie spaas on ujumisriided kohustuslikud nii"
type textarea "Wenn Sie Badebekleidung [PERSON_NAME], ist Badebekleidung in unserem Spa obliga…"
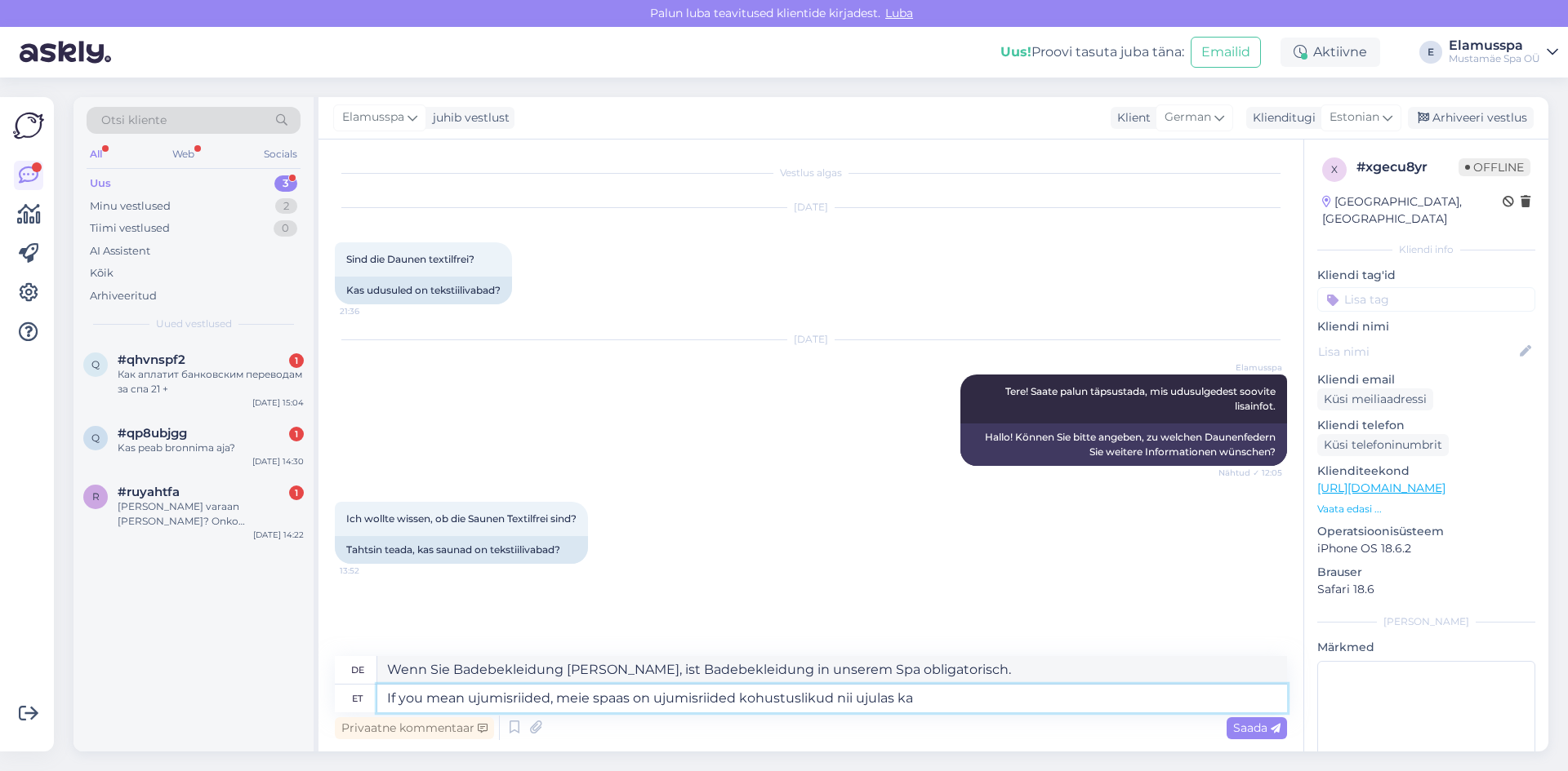
type textarea "If you mean ujumisriided, meie spaas on ujumisriided kohustuslikud nii ujulas k"
type textarea "Wenn Sie Badebekleidung [PERSON_NAME]: In unserem Spa ist Badebekleidung sowohl…"
type textarea "If you mean ujumisriided, meie spaas on ujumisriided kohustuslikud nii ujulas k…"
type textarea "Wenn Sie Badebekleidung [PERSON_NAME], ist in unserem Spa sowohl im Pool als au…"
type textarea "If you mean ujumisriided, meie spaas on ujumisriided kohustuslikud nii ujulas k…"
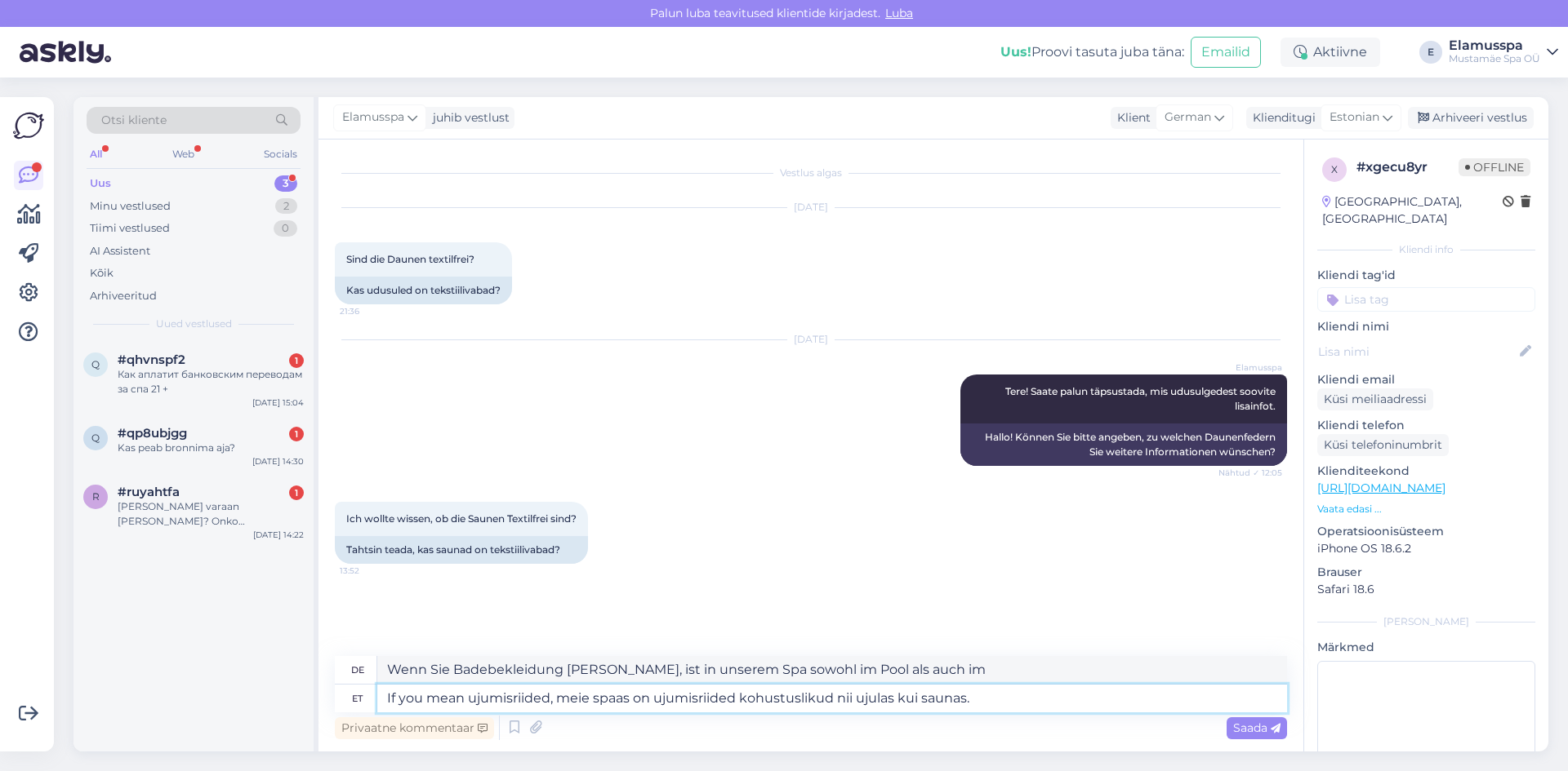
type textarea "Wenn Sie Badebekleidung [PERSON_NAME]: In unserem Spa ist Badebekleidung sowohl…"
type textarea "If you mean ujumisriided, meie spaas on ujumisriided kohustuslikud nii ujulas k…"
click at [1237, 732] on span "Saada" at bounding box center [1256, 728] width 47 height 14
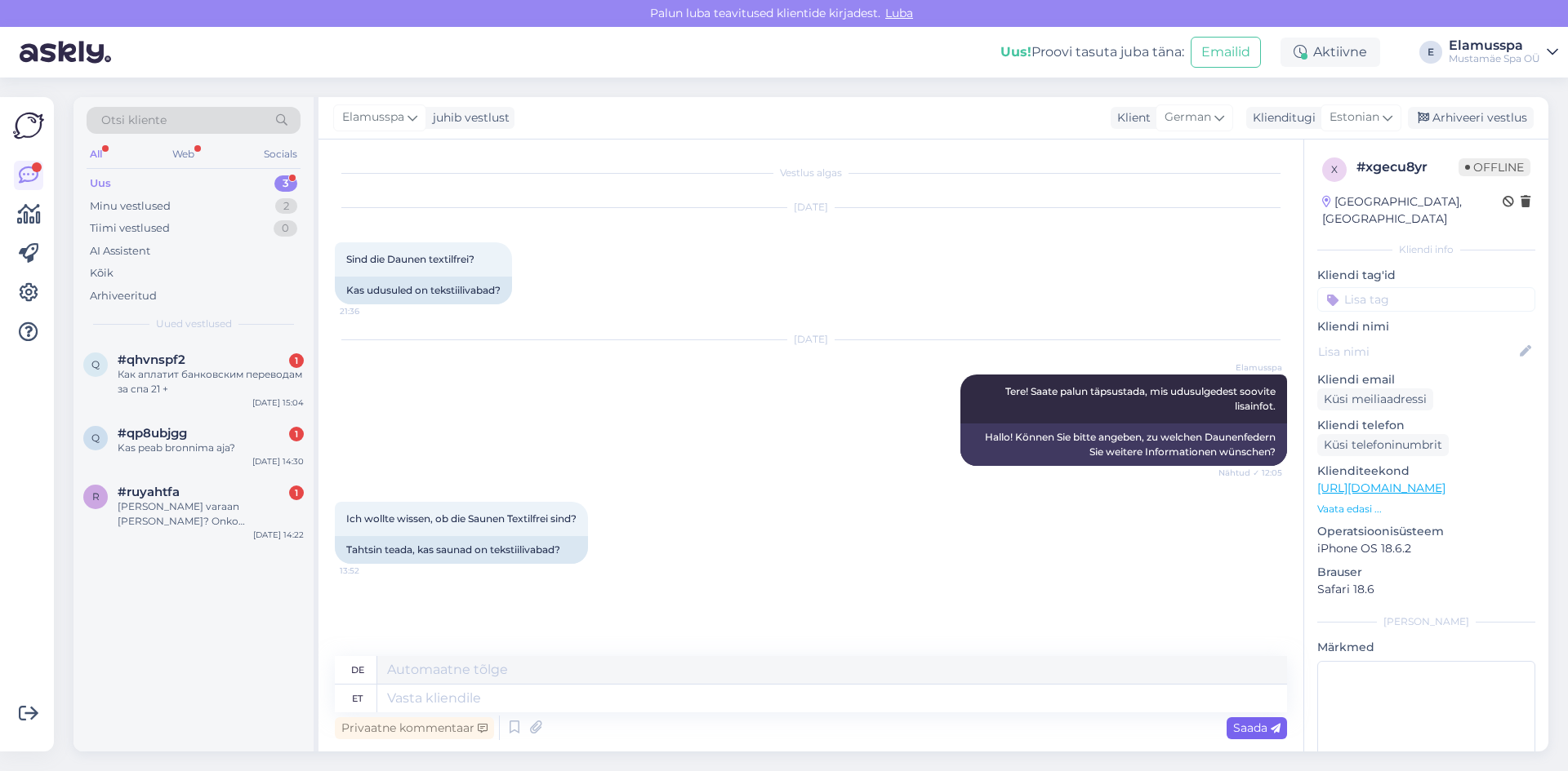
scroll to position [83, 0]
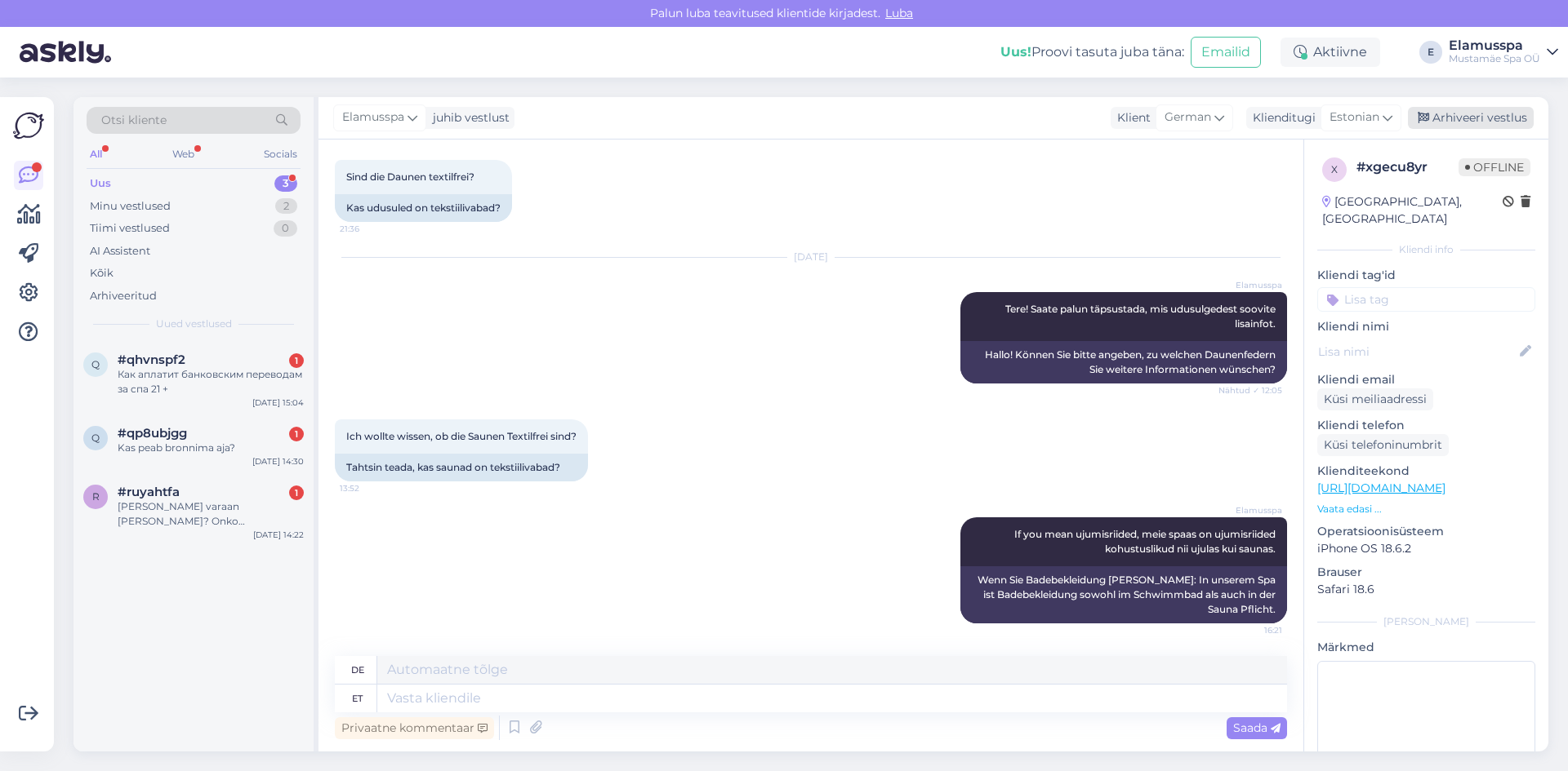
click at [1450, 120] on div "Arhiveeri vestlus" at bounding box center [1471, 117] width 126 height 22
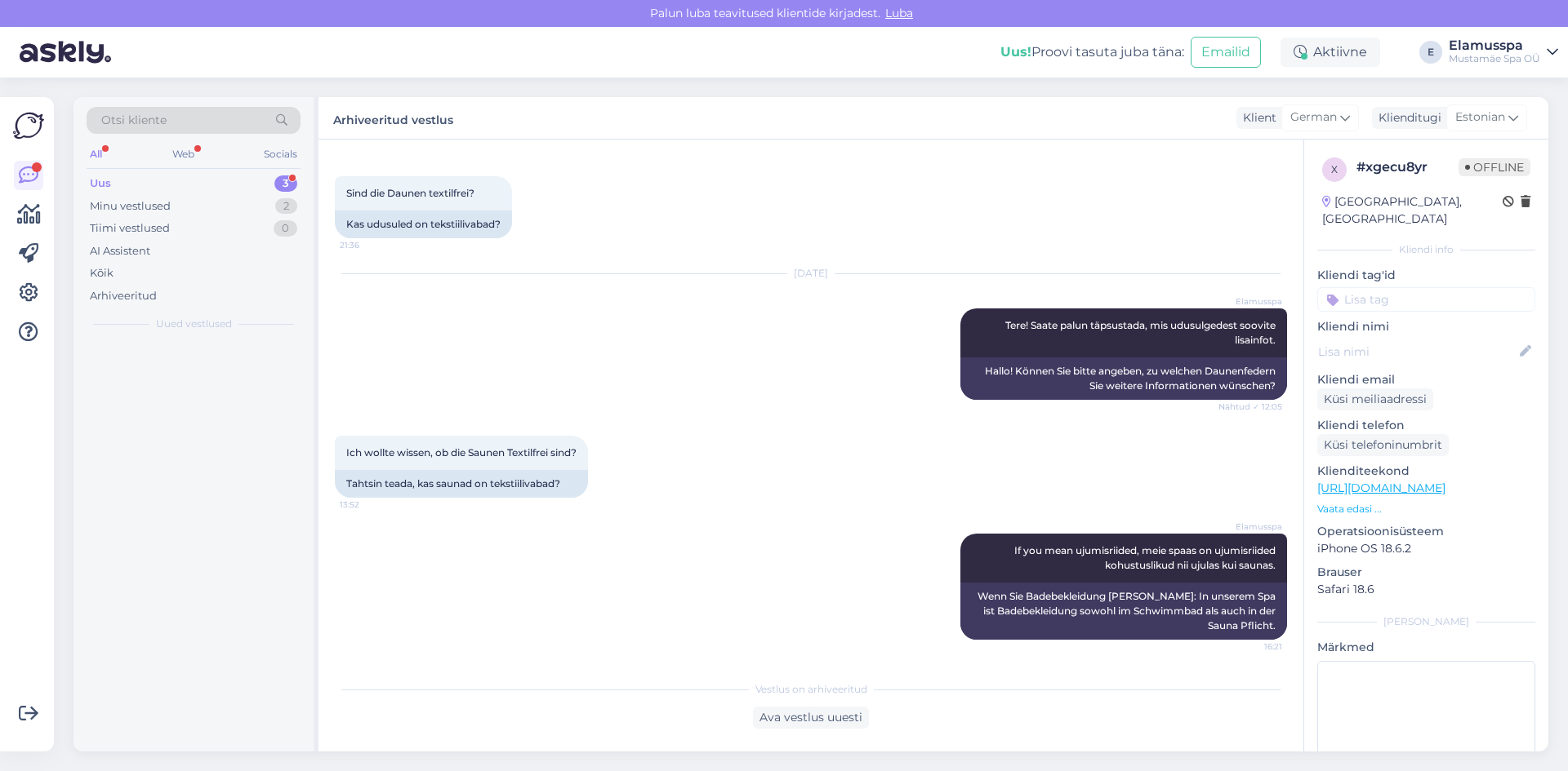
scroll to position [66, 0]
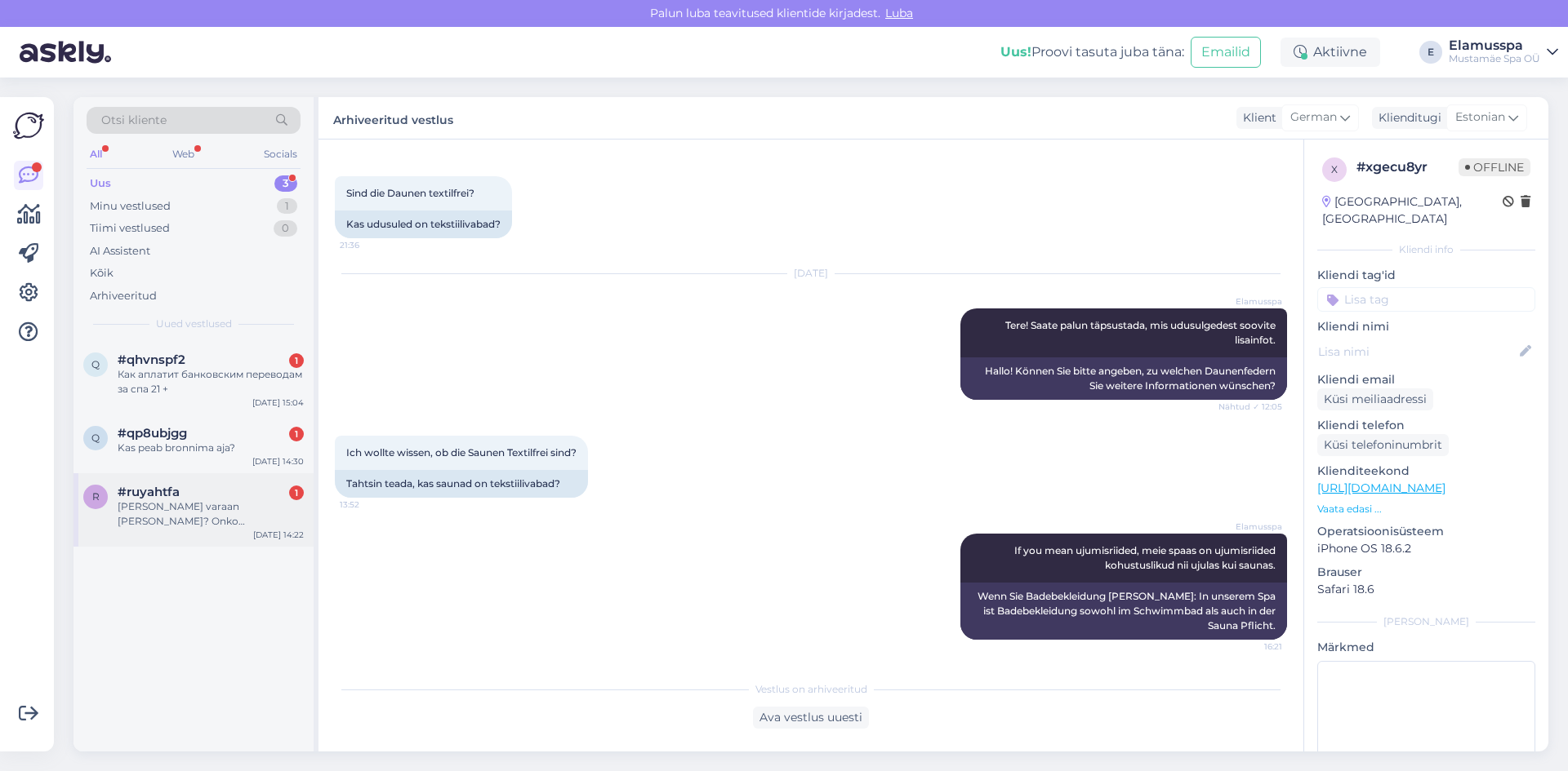
click at [200, 490] on div "#ruyahtfa 1" at bounding box center [210, 492] width 186 height 14
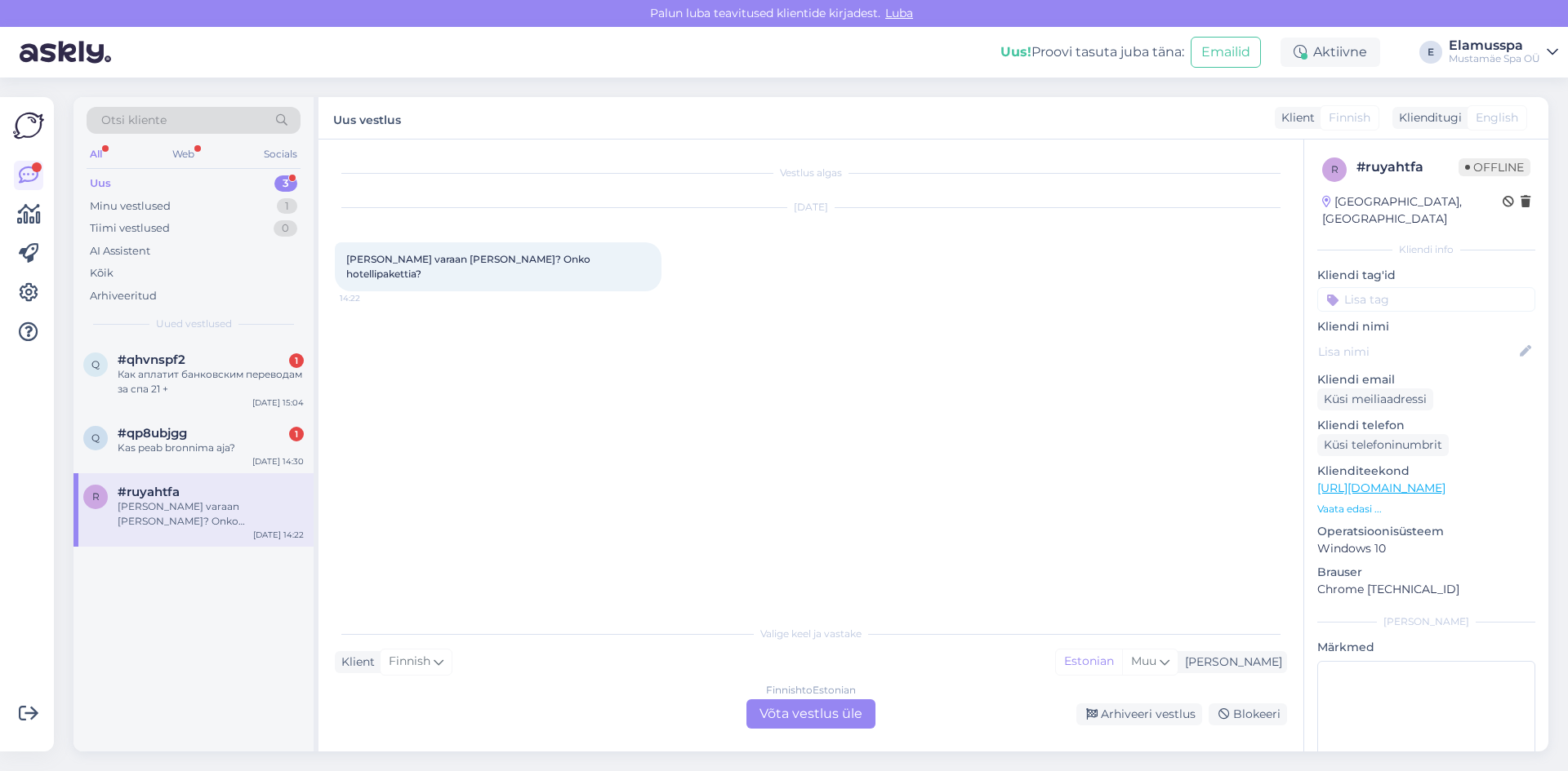
click at [792, 720] on div "Finnish to Estonian Võta vestlus üle" at bounding box center [811, 714] width 129 height 30
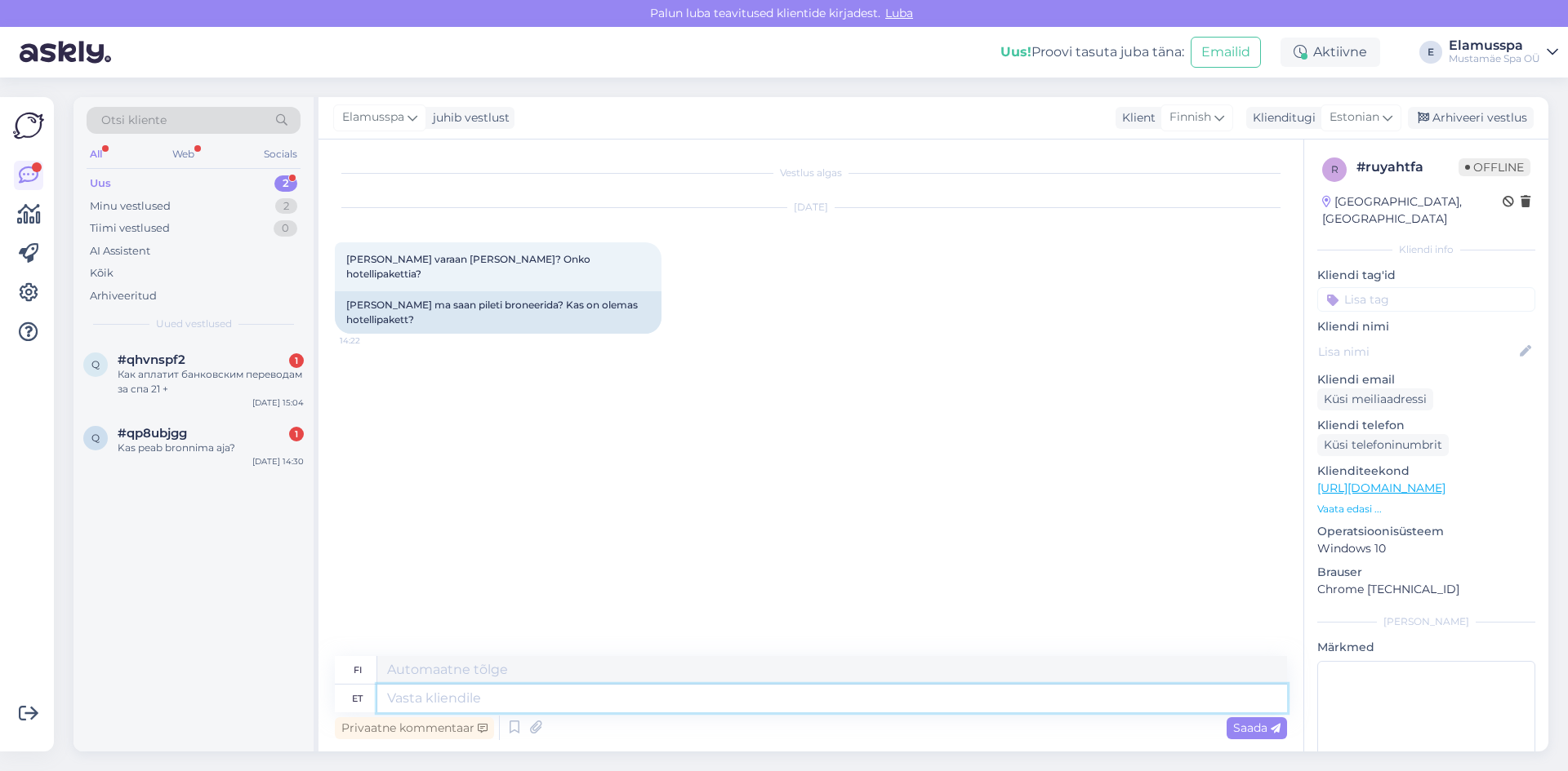
click at [469, 689] on textarea at bounding box center [832, 698] width 910 height 28
type textarea "Tere!"
type textarea "Hei!"
type textarea "Tere! Elamus"
type textarea "Hei! Kokemus"
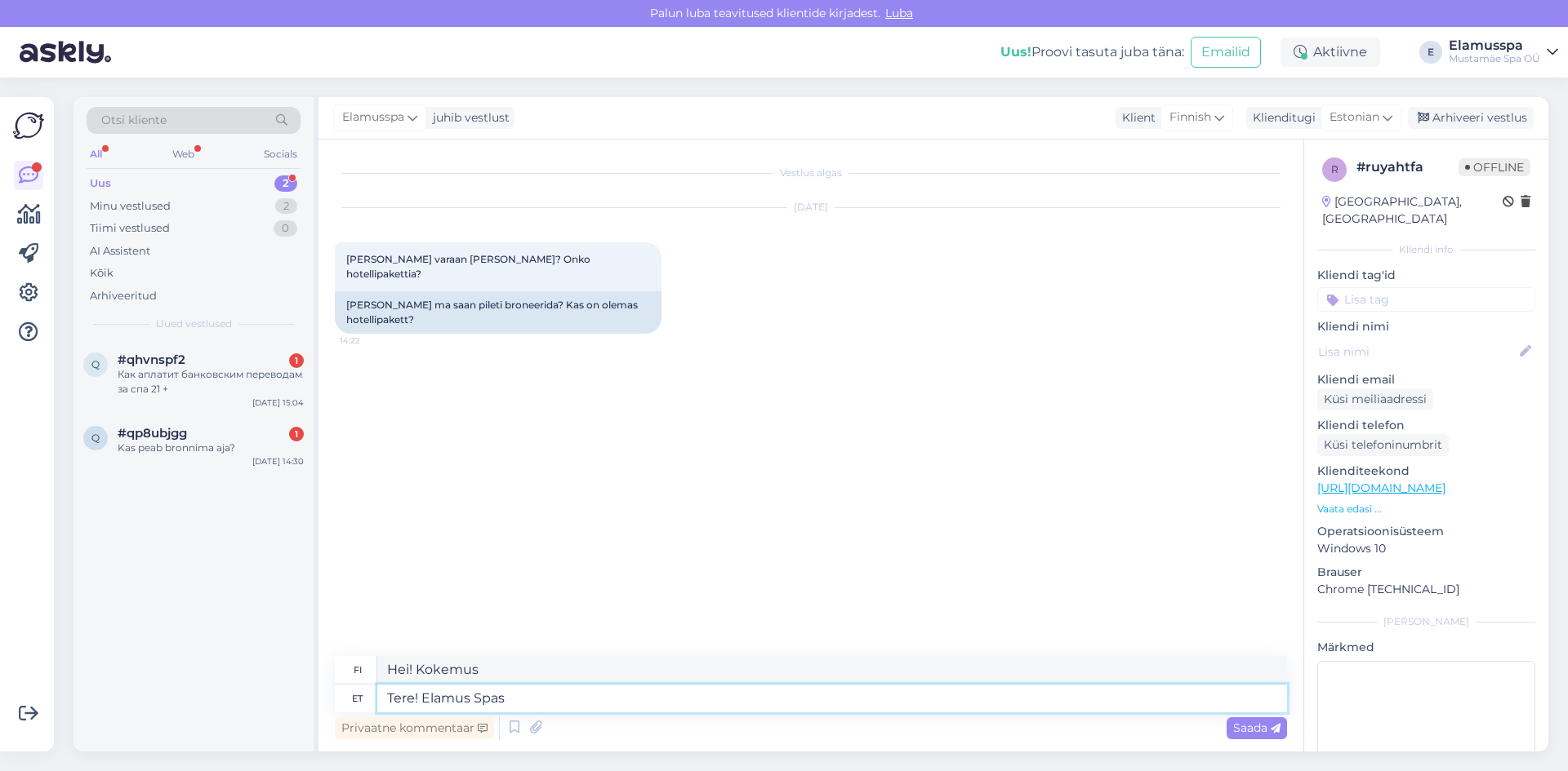
type textarea "Tere! Elamus Spas e"
type textarea "Hei! Koe kylpylä"
type textarea "Tere! Elamus Spas ei o"
type textarea "Hei! Elamus Spa ei ole"
type textarea "Tere! Elamus Spas ei ole"
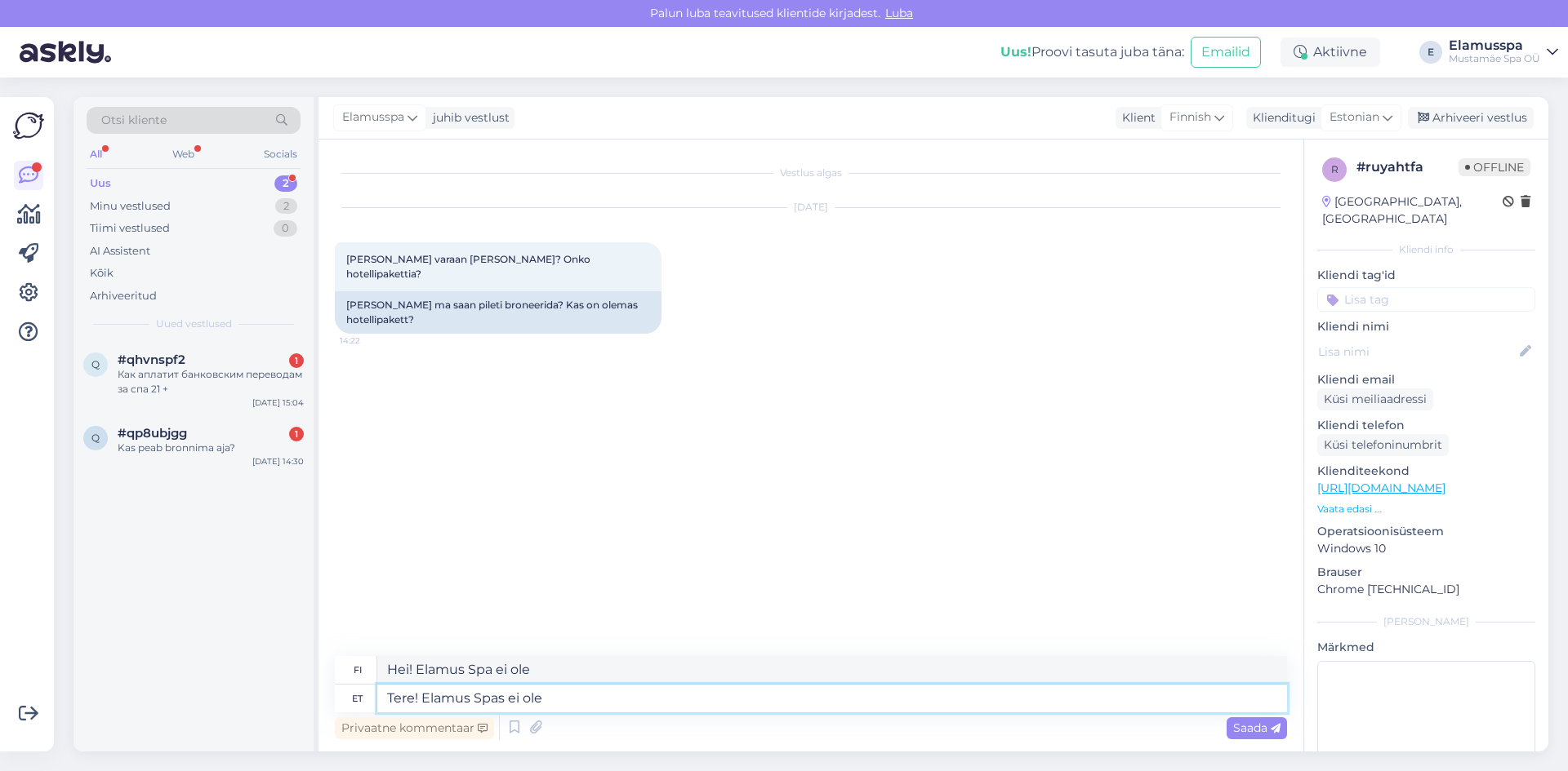
type textarea "Hei! Elamus Spa ei ole käytettävissä."
type textarea "Tere! Elamus Spas ei ole vaj"
type textarea "Hei! Kokemus kylpyläalalta ei ole välttämätöntä."
type textarea "Tere! Elamus Spas ei ole"
type textarea "Hei! Elamus Spaa ei ole."
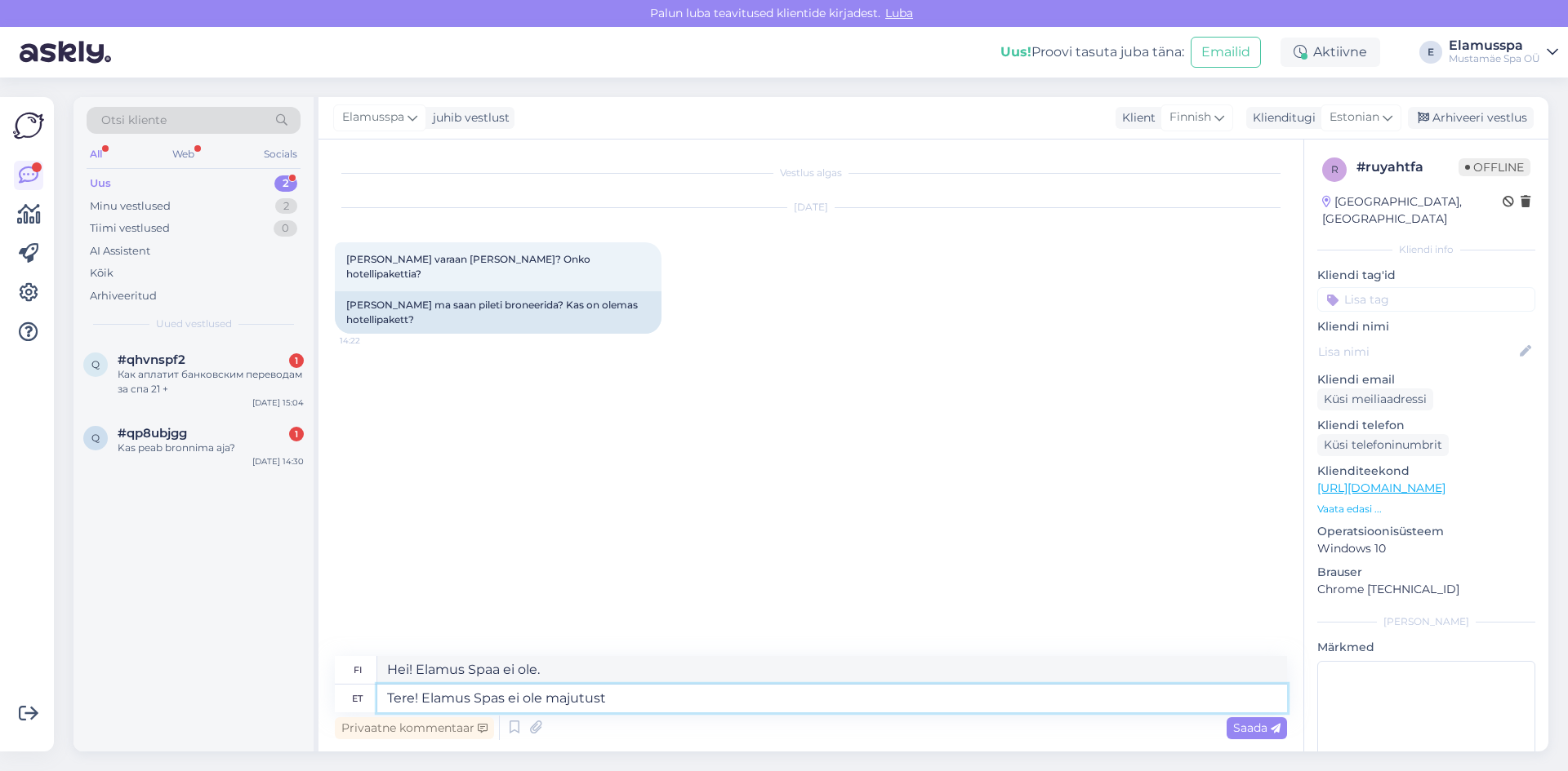
type textarea "Tere! Elamus Spas ei ole majutust."
type textarea "Hei! Elamus Spassa ei ole majoitusta."
type textarea "Tere! Elamus Spas ei ole majutust. OLeme"
type textarea "Hei! Elamus [PERSON_NAME] ole majoitusta. Me olemme"
type textarea "Tere! Elamus Spas ei ole majutust. Ole"
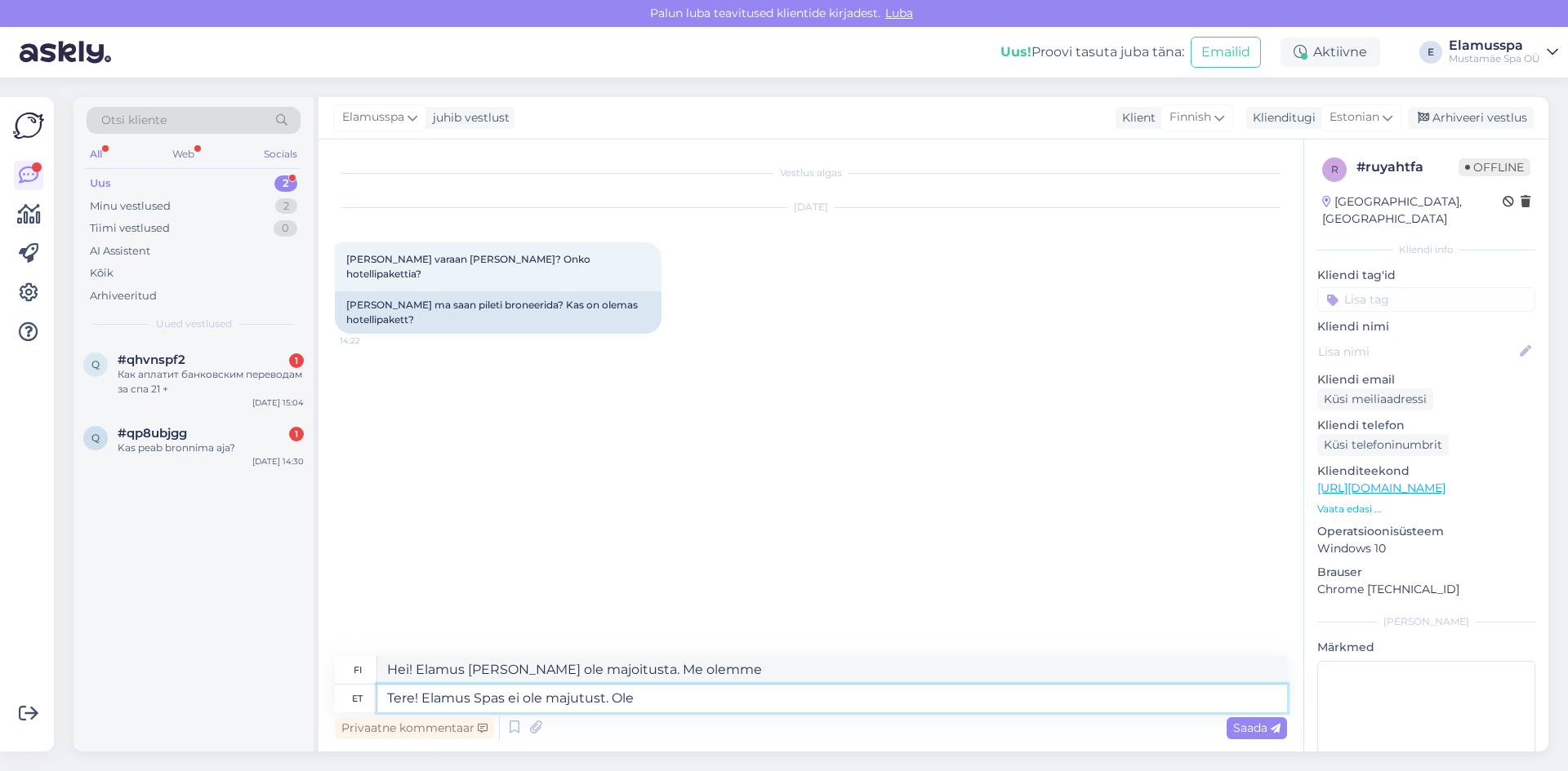
type textarea "Hei! Elamus Spassa ei ole majoitusta. O"
type textarea "Tere! Elamus Spas ei ole majutust. [GEOGRAPHIC_DATA]"
type textarea "Hei! Elamus Spassa ei ole majoitusta. Me olemme"
type textarea "Tere! Elamus Spas ei ole majutust. Oleme päevaspaa"
type textarea "Hei! Elamus Spassa ei ole majoitusta. Olemme päiväkylpylä."
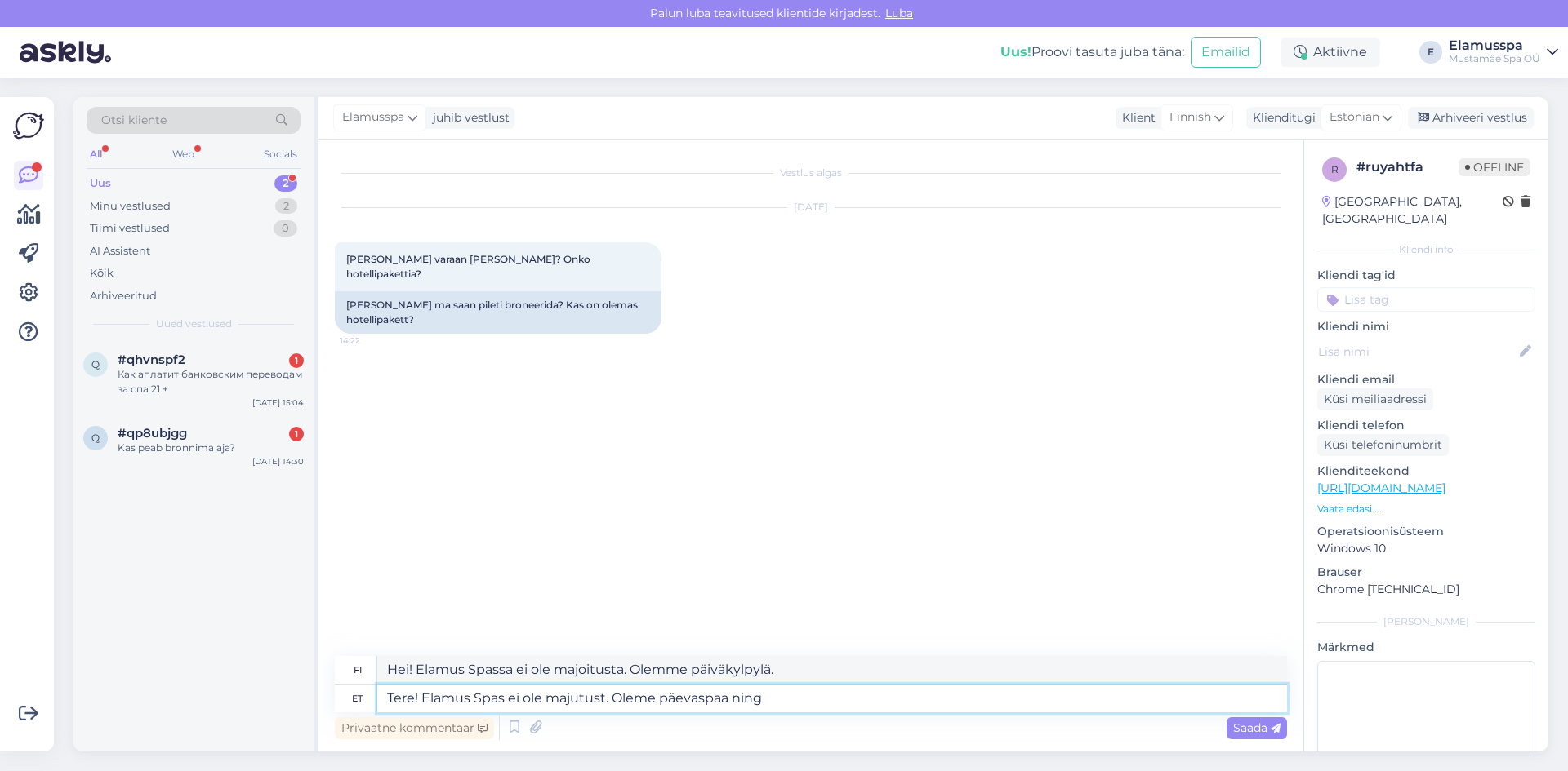
type textarea "Tere! Elamus Spas ei ole majutust. Oleme päevaspaa ning"
type textarea "Hei! Elamus Spassa ei ole majoitusta. Olemme päiväkylpylä ja"
type textarea "Tere! Elamus Spas ei ole majutust. Oleme päevaspaa"
type textarea "Hei! Elamus Spassa ei ole majoitusta. Olemme päiväkylpylä."
type textarea "Tere! Elamus Spas ei ole majutust. Oleme päevaspaa mis on"
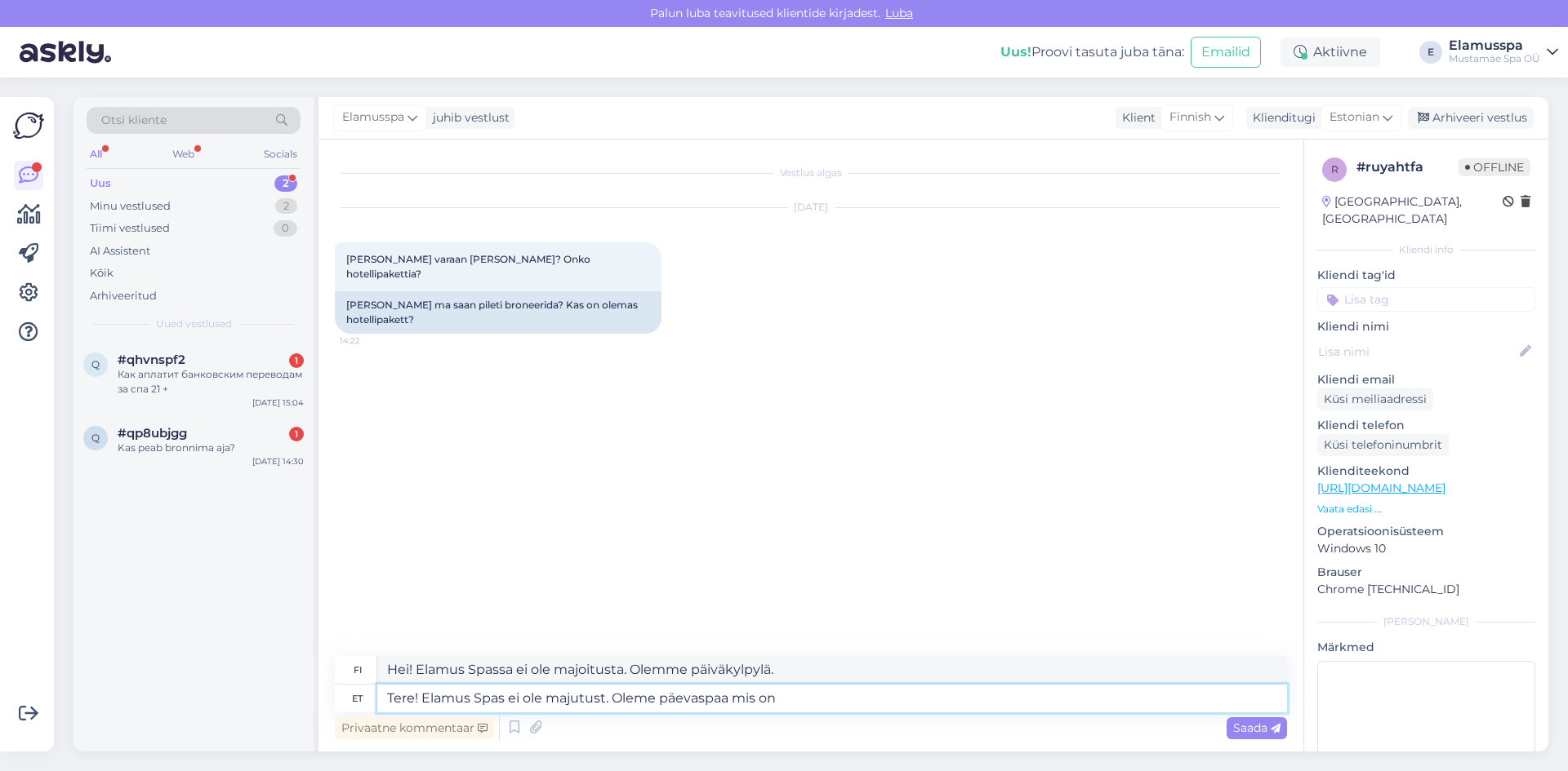
type textarea "Hei! Elamus [PERSON_NAME] ole majoitusta. Olemme päiväkylpylä, joka"
type textarea "Tere! Elamus Spas ei ole majutust. Oleme päevaspaa mis on av"
type textarea "Hei! Elamus Spassa ei ole majoitusta. Olemme päiväkylpylä, joka on"
type textarea "Tere! Elamus Spas ei ole majutust. Oleme päevaspaa mis on avatud 1"
type textarea "Hei! Elamus Spassa ei ole majoitusta. Olemme päiväkylpylä, joka on avoinna"
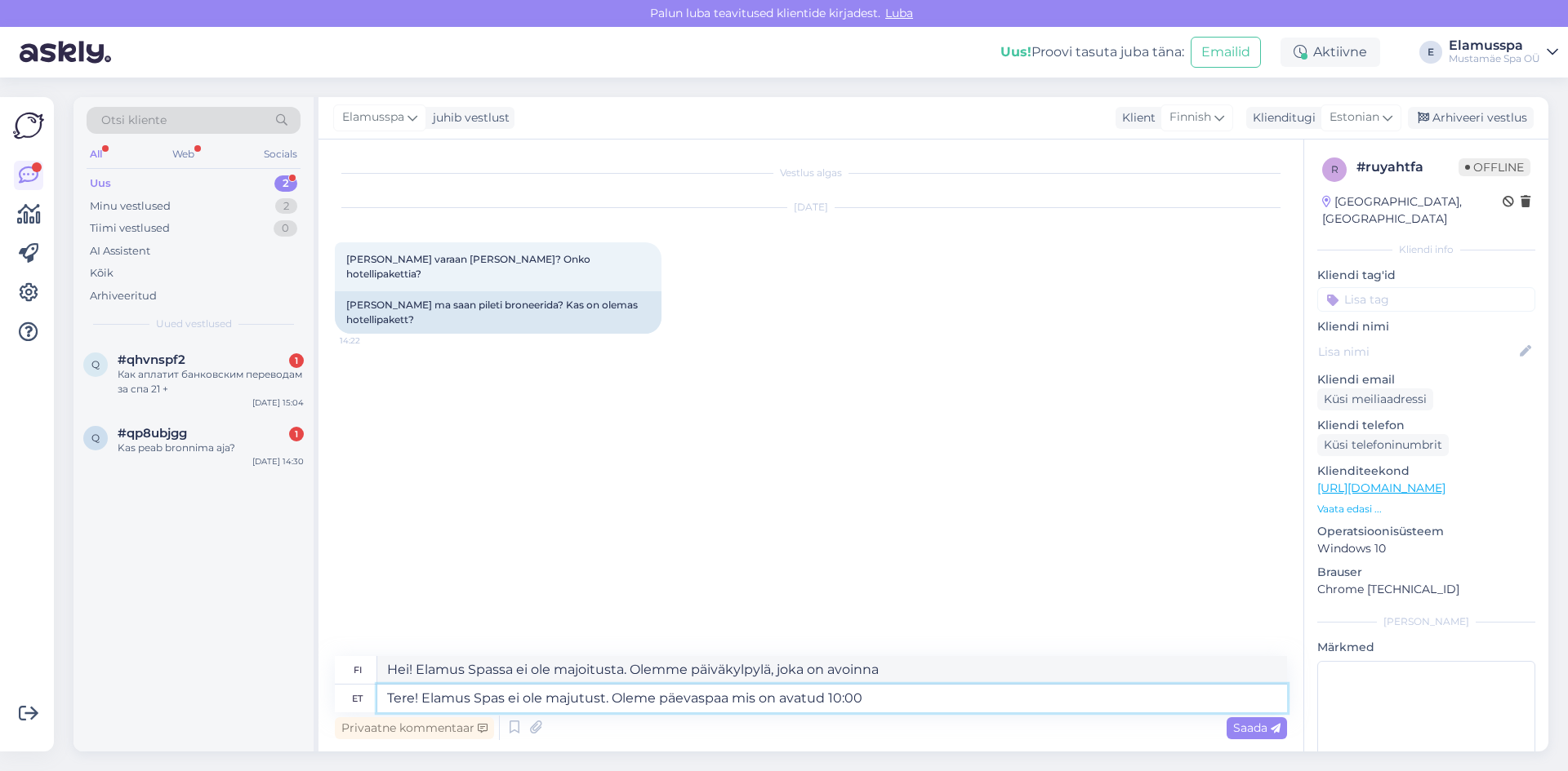
type textarea "Tere! Elamus Spas ei ole majutust. Oleme päevaspaa mis on avatud 10:00"
type textarea "Hei! Elamus Spassa ei ole majoitusta. Olemme päiväkylpylä, joka on avoinna klo …"
type textarea "Tere! Elamus Spas ei ole majutust. Oleme päevaspaa mis on avatud 10:00 kuni"
type textarea "Hei! Elamus Spassa ei ole majoitusta. Olemme päiväkylpylä, joka on avoinna klo …"
type textarea "Tere! Elamus Spas ei ole majutust. Oleme päevaspaa mis on avatud 10:00 kuni 00:…"
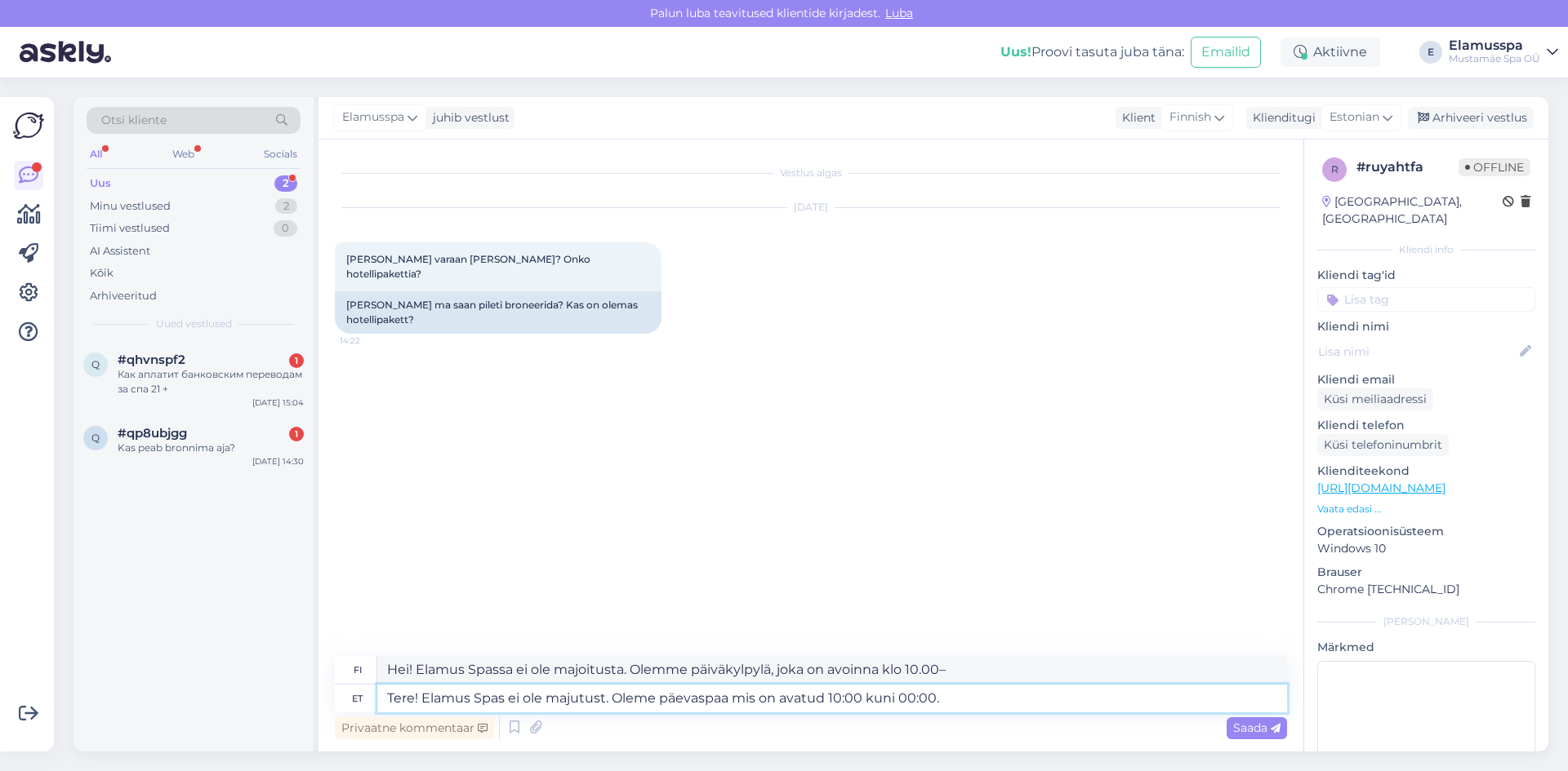
type textarea "Hei! Elamus Spassa ei ole majoitusta. Olemme päiväkylpylä, joka on avoinna klo …"
type textarea "Tere! Elamus Spas ei ole majutust. Oleme päevaspaa mis on avatud 10:00 kuni 00:…"
type textarea "Hei! Elamus Spassa ei ole majoitusta. Olemme päiväkylpylä, joka on avoinna klo …"
type textarea "Tere! Elamus Spas ei ole majutust. Oleme päevaspaa mis on avatud 10:00 kuni 00:…"
type textarea "Hei! Elamus Spassa ei ole majoitusta. Olemme päiväkylpylä, joka on avoinna klo …"
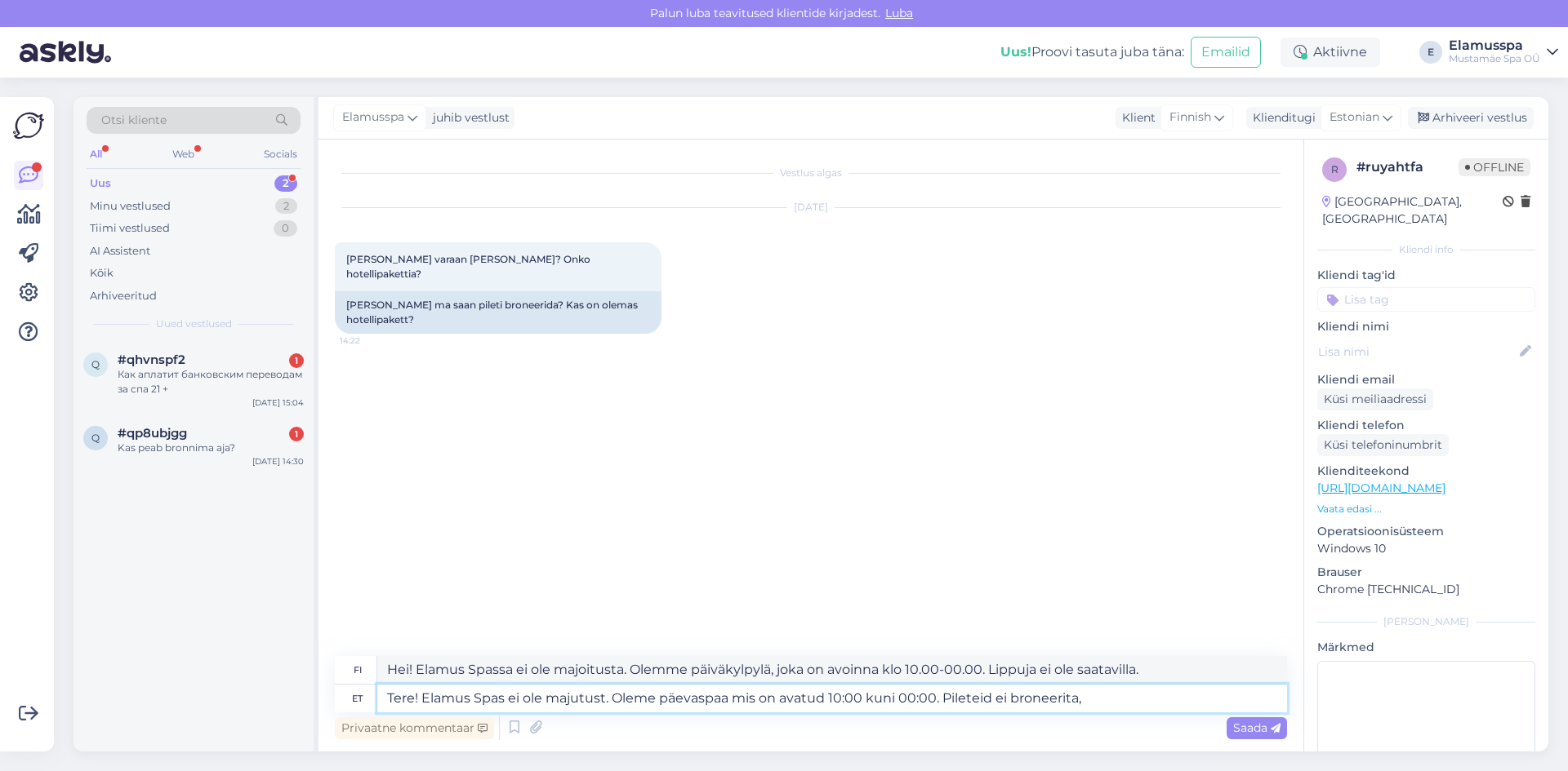
type textarea "Tere! Elamus Spas ei ole majutust. Oleme päevaspaa mis on avatud 10:00 kuni 00:…"
type textarea "Hei! Elamus Spassa ei ole majoitusta. Olemme päiväkylpylä, joka on avoinna klo …"
type textarea "Tere! Elamus Spas ei ole majutust. Oleme päevaspaa mis on avatud 10:00 kuni 00:…"
type textarea "Hei! Elamus Spassa ei ole majoitusta. Olemme päiväkylpylä, joka on avoinna klo …"
type textarea "Tere! Elamus Spas ei ole majutust. Oleme päevaspaa mis on avatud 10:00 kuni 00:…"
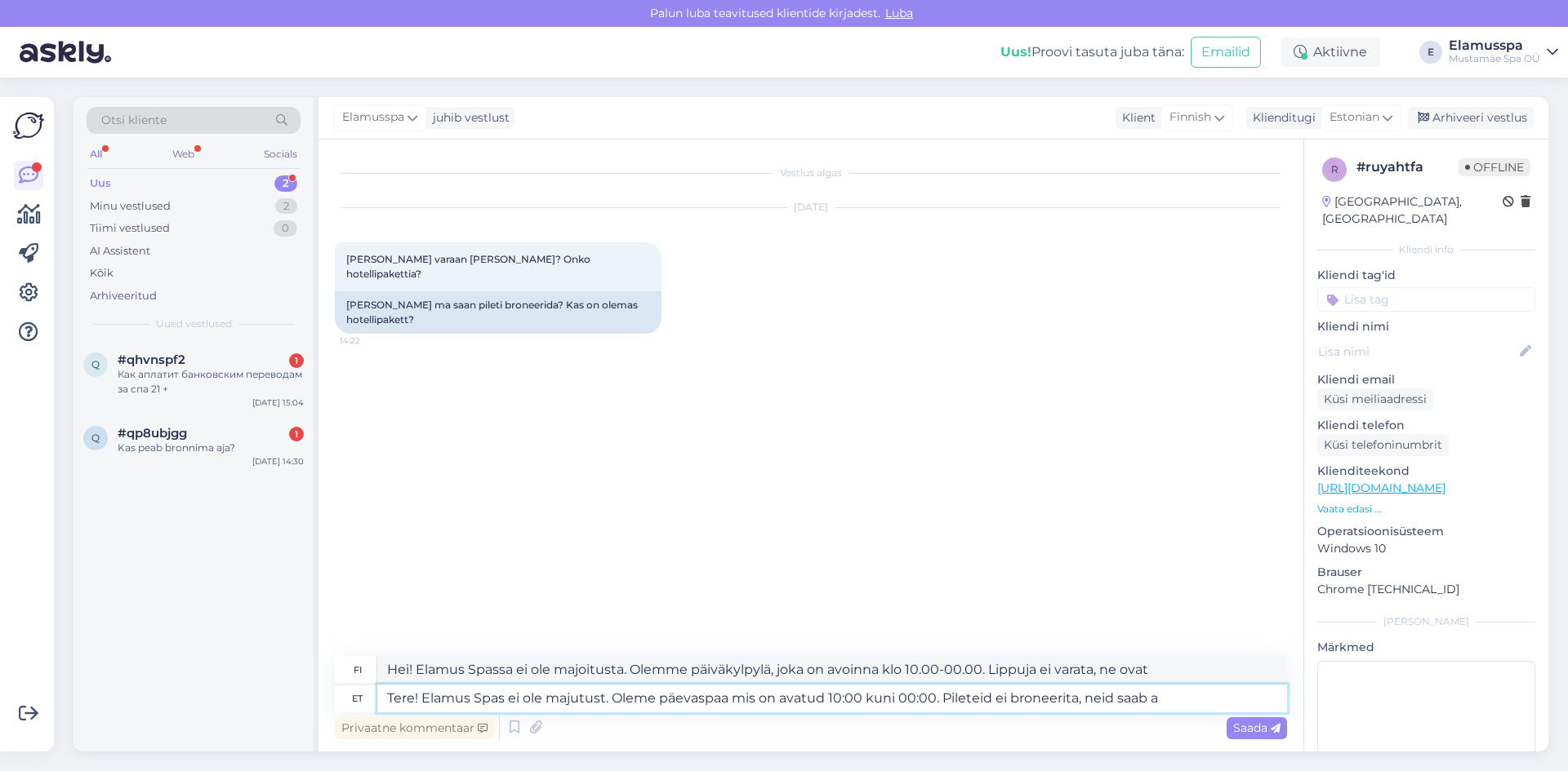
type textarea "Hei! Elamus Spassa ei ole majoitusta. Olemme päiväkylpylä, joka on avoinna klo …"
type textarea "Tere! Elamus Spas ei ole majutust. Oleme päevaspaa mis on avatud 10:00 kuni 00:…"
type textarea "Hei! Elamus Spassa ei ole majoitusta. Olemme päiväkylpylä, joka on avoinna klo …"
type textarea "Tere! Elamus Spas ei ole majutust. Oleme päevaspaa mis on avatud 10:00 kuni 00:…"
type textarea "Hei! Elamus Spassa ei ole majoitusta. Olemme päiväkylpylä, joka on avoinna klo …"
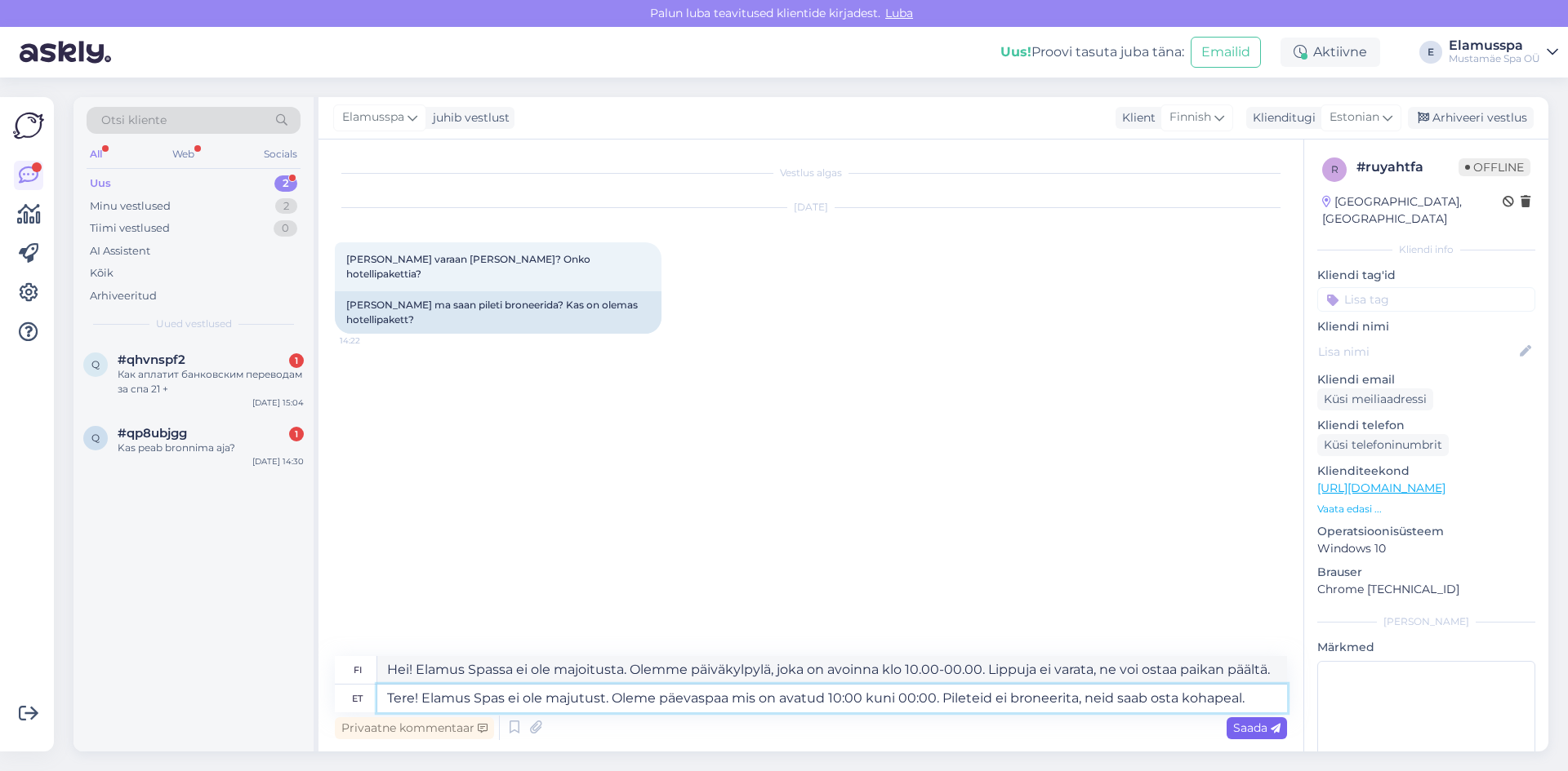
type textarea "Tere! Elamus Spas ei ole majutust. Oleme päevaspaa mis on avatud 10:00 kuni 00:…"
click at [1228, 732] on div "Saada" at bounding box center [1257, 728] width 61 height 22
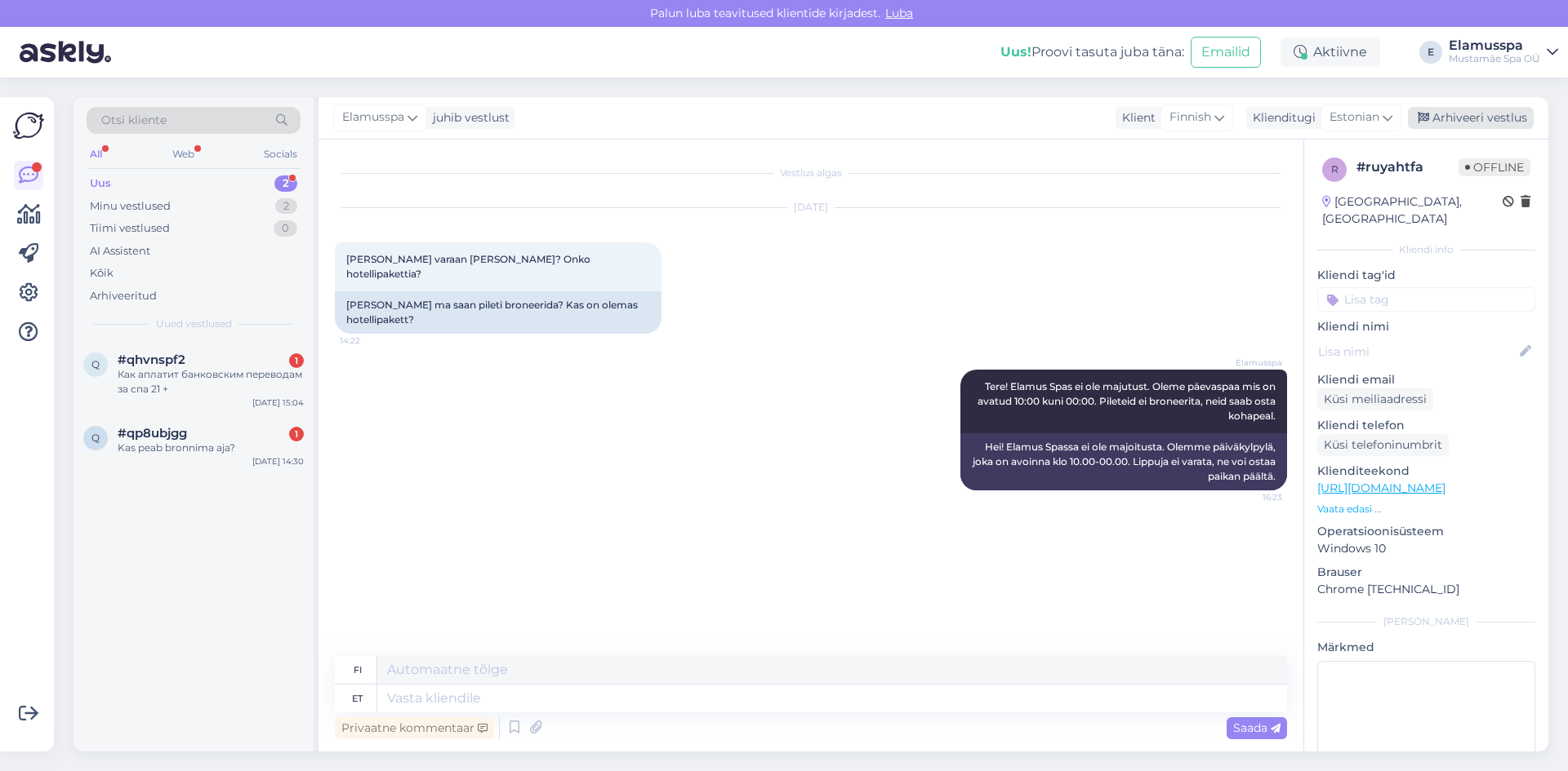
click at [1452, 116] on div "Arhiveeri vestlus" at bounding box center [1471, 117] width 126 height 22
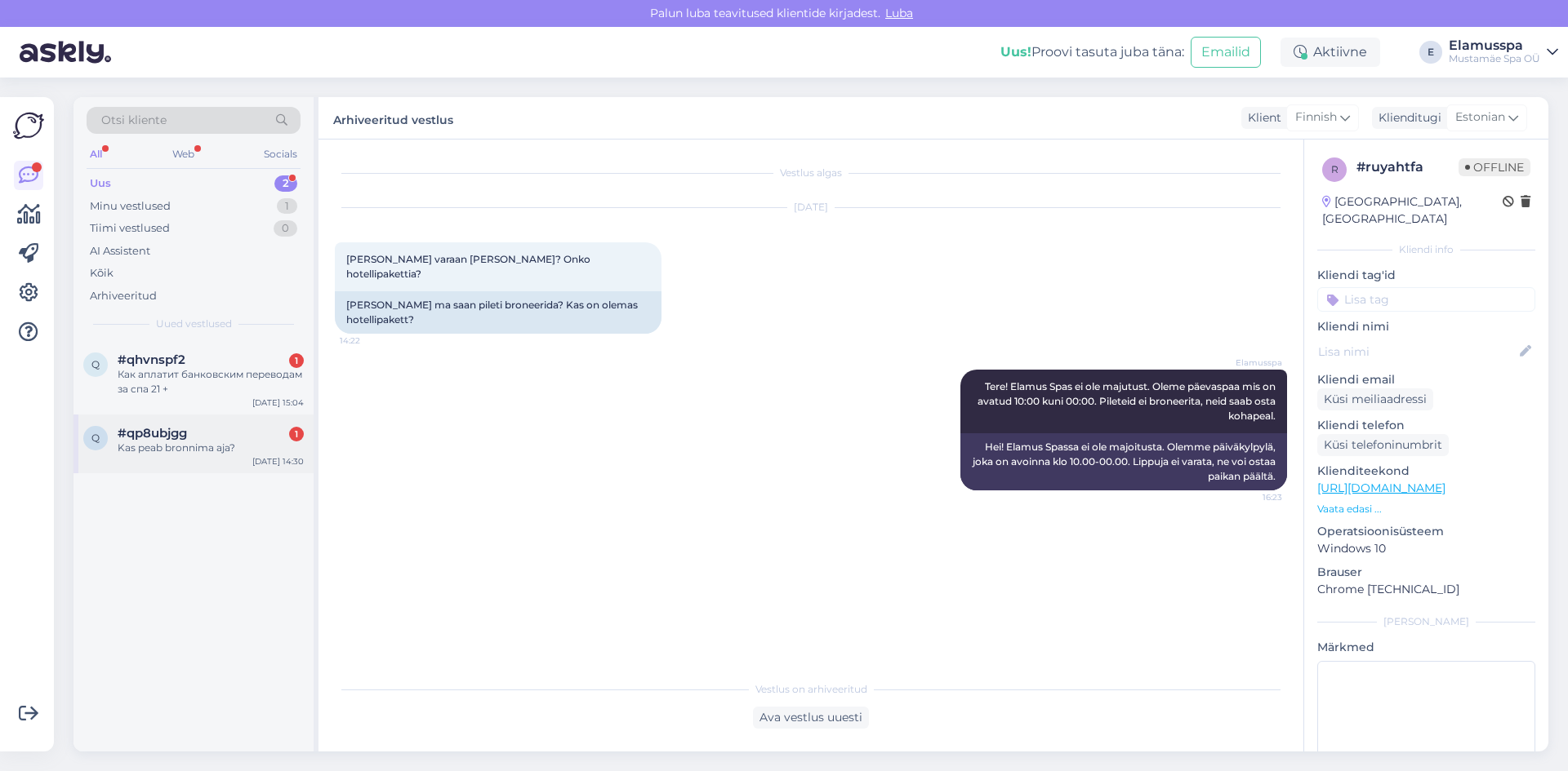
click at [260, 443] on div "Kas peab bronnima aja?" at bounding box center [210, 448] width 186 height 14
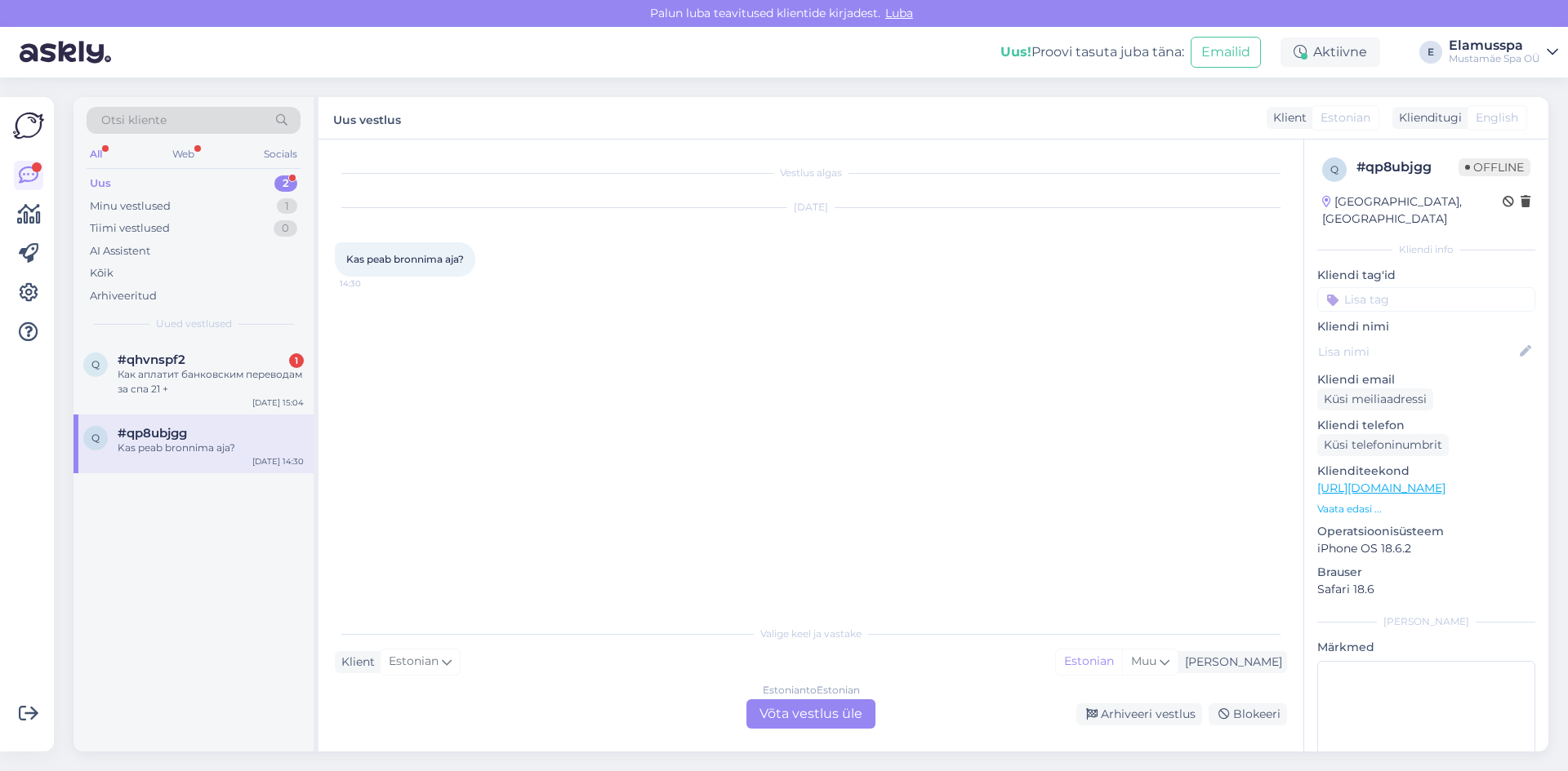
click at [850, 718] on div "Estonian to Estonian Võta vestlus üle" at bounding box center [811, 714] width 129 height 30
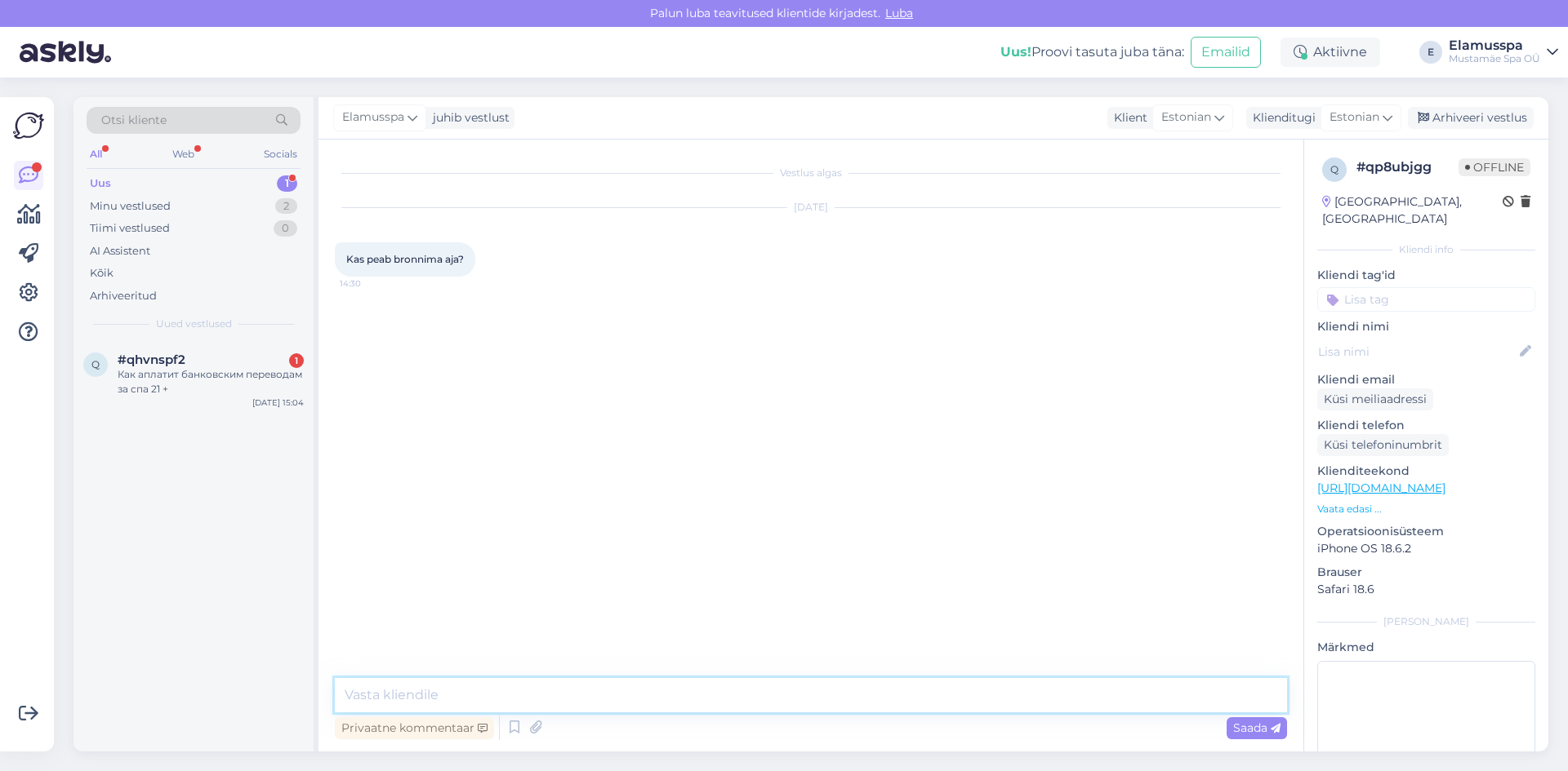
click at [720, 697] on textarea at bounding box center [811, 696] width 953 height 35
type textarea "Tere! Spasse ei ole broneeringut vaja. Massaažiaega [PERSON_NAME] broneerida et…"
click at [1281, 742] on div "Privaatne kommentaar Saada" at bounding box center [811, 728] width 953 height 31
click at [1278, 734] on span "Saada" at bounding box center [1256, 728] width 47 height 14
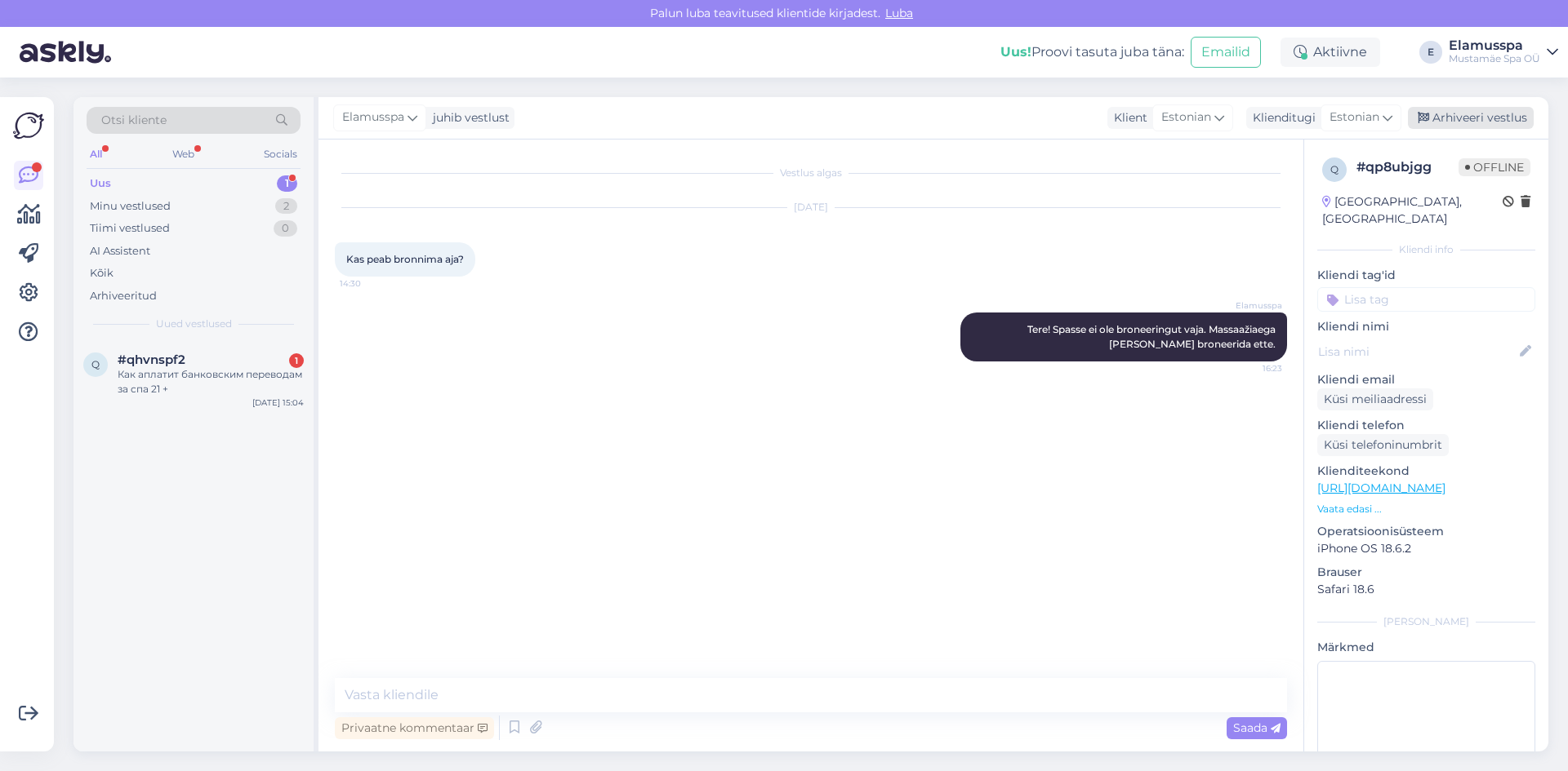
click at [1426, 123] on icon at bounding box center [1424, 118] width 12 height 12
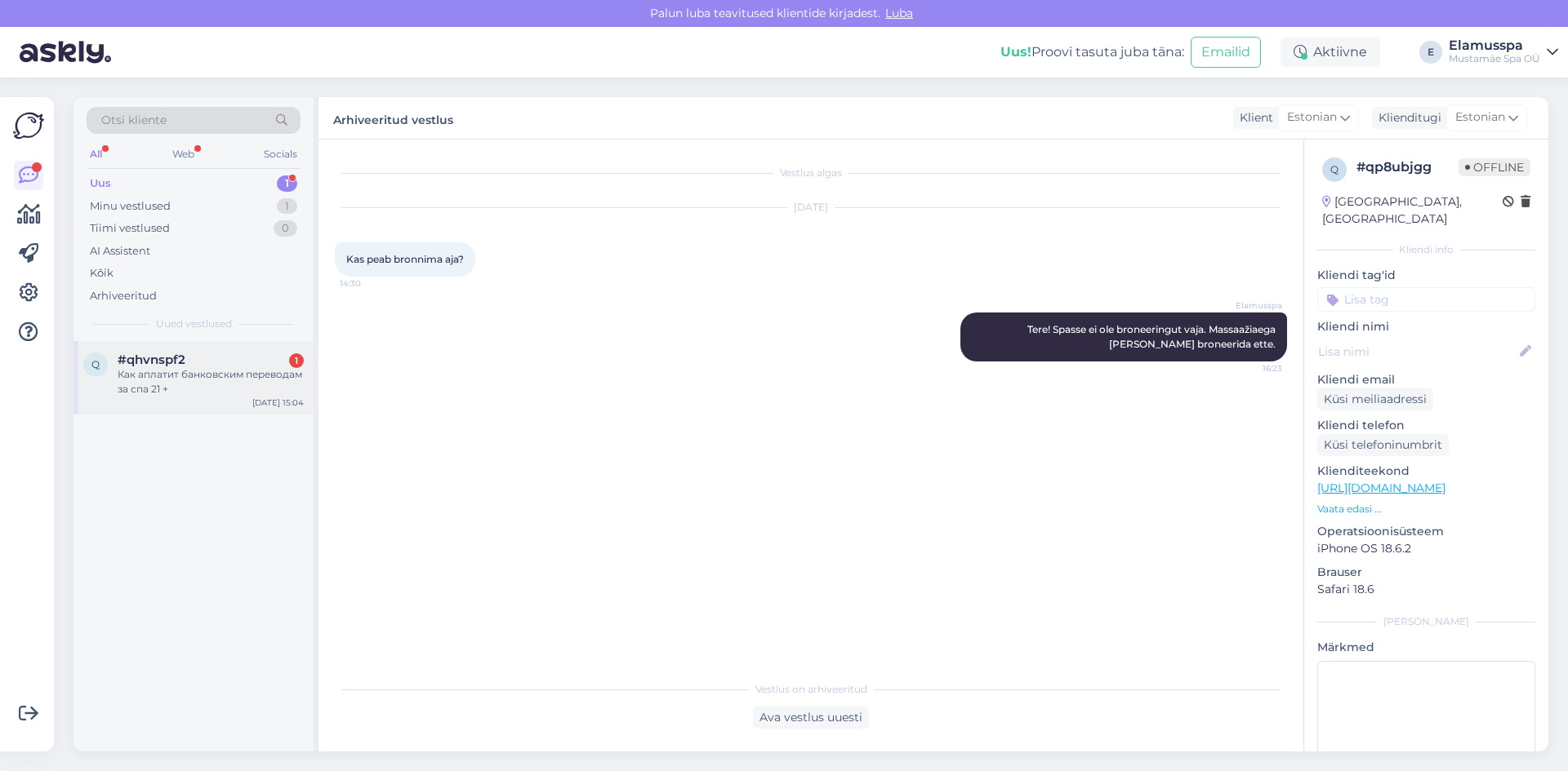
click at [196, 362] on div "#qhvnspf2 1" at bounding box center [210, 359] width 186 height 14
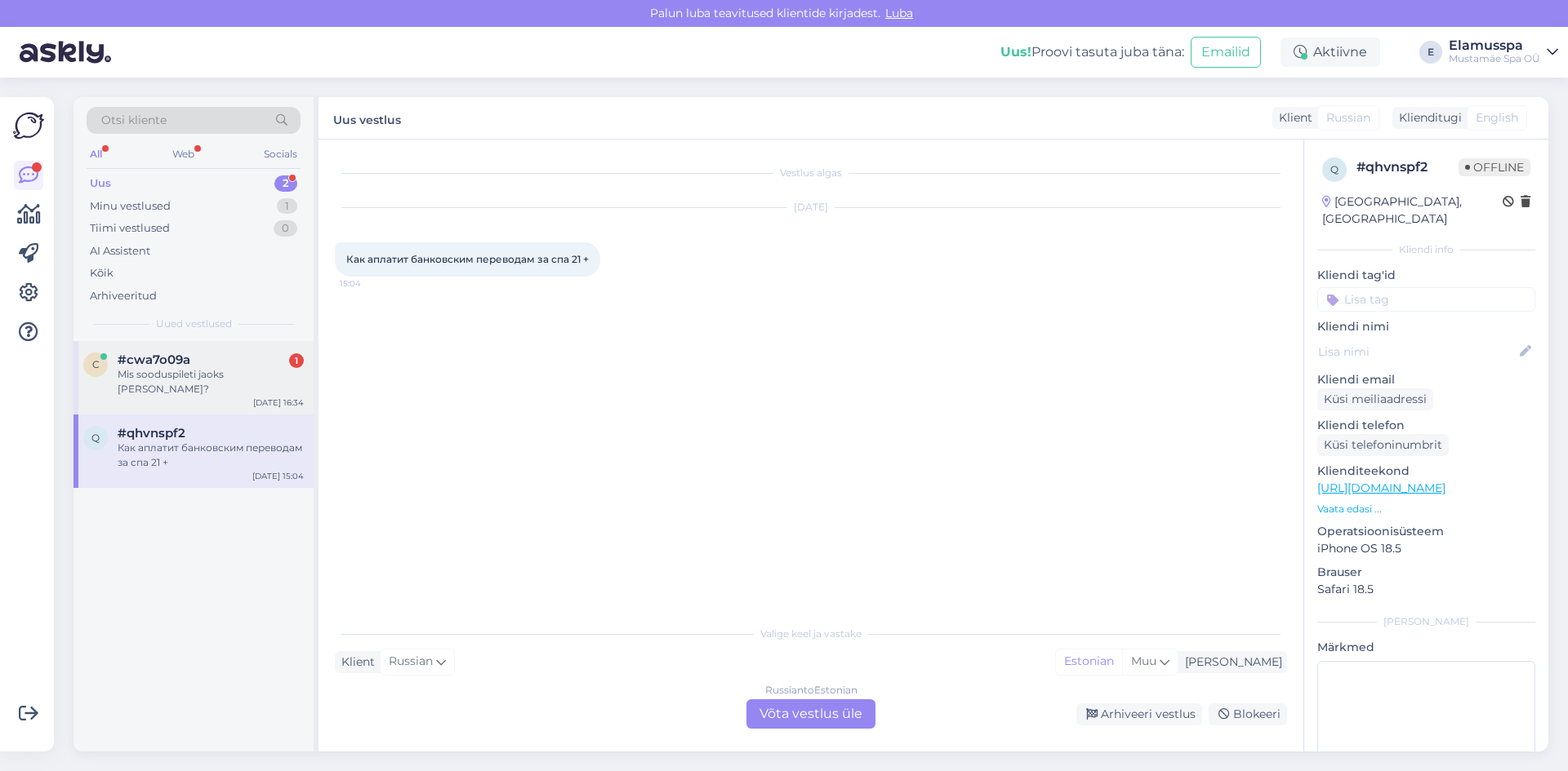
click at [224, 398] on div "c #cwa7o09a 1 Mis sooduspileti jaoks [PERSON_NAME]? [DATE] 16:34" at bounding box center [193, 377] width 240 height 73
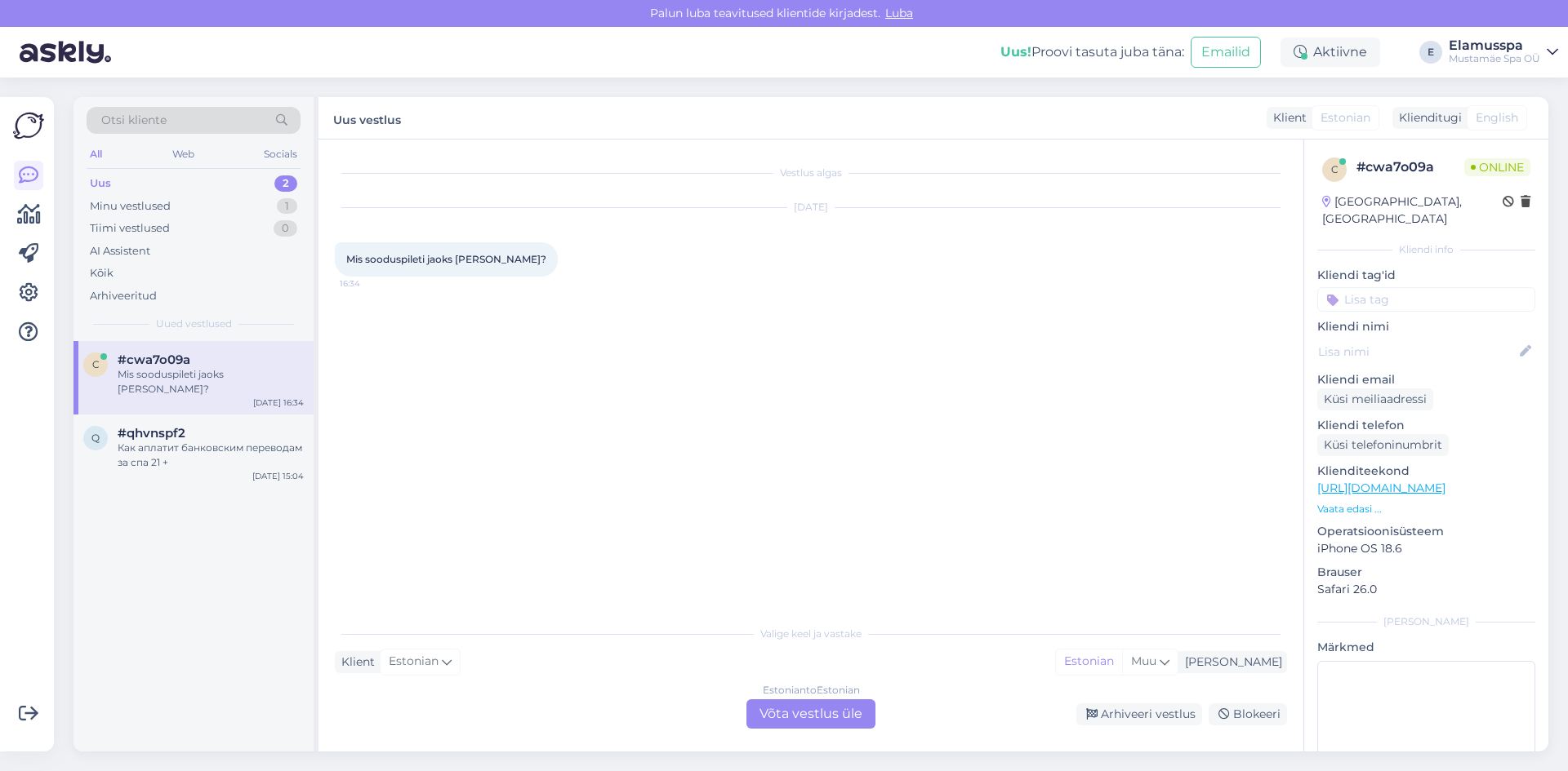
click at [808, 713] on div "Estonian to Estonian Võta vestlus üle" at bounding box center [811, 714] width 129 height 30
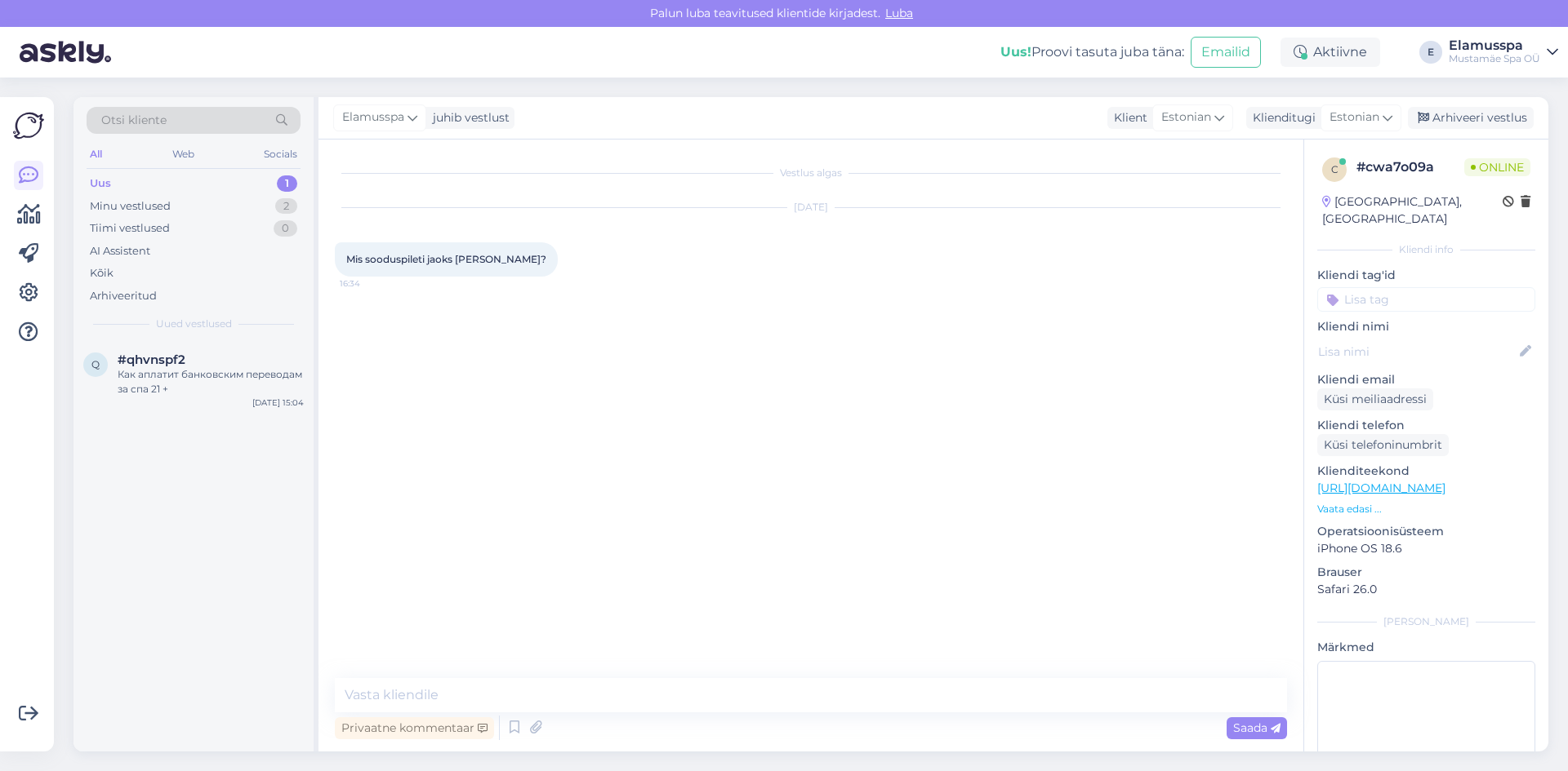
click at [640, 675] on div "Vestlus algas [DATE] Mis sooduspileti jaoks [PERSON_NAME]? 16:34 Privaatne komm…" at bounding box center [811, 446] width 985 height 612
click at [641, 702] on textarea at bounding box center [811, 696] width 953 height 35
click at [352, 692] on textarea "Soodustust tõendavat dokumanti." at bounding box center [811, 696] width 953 height 35
click at [584, 691] on textarea "Tere! Soodustust tõendavat dokumanti." at bounding box center [811, 696] width 953 height 35
type textarea "Tere! Soodustust tõendavat dokumenti."
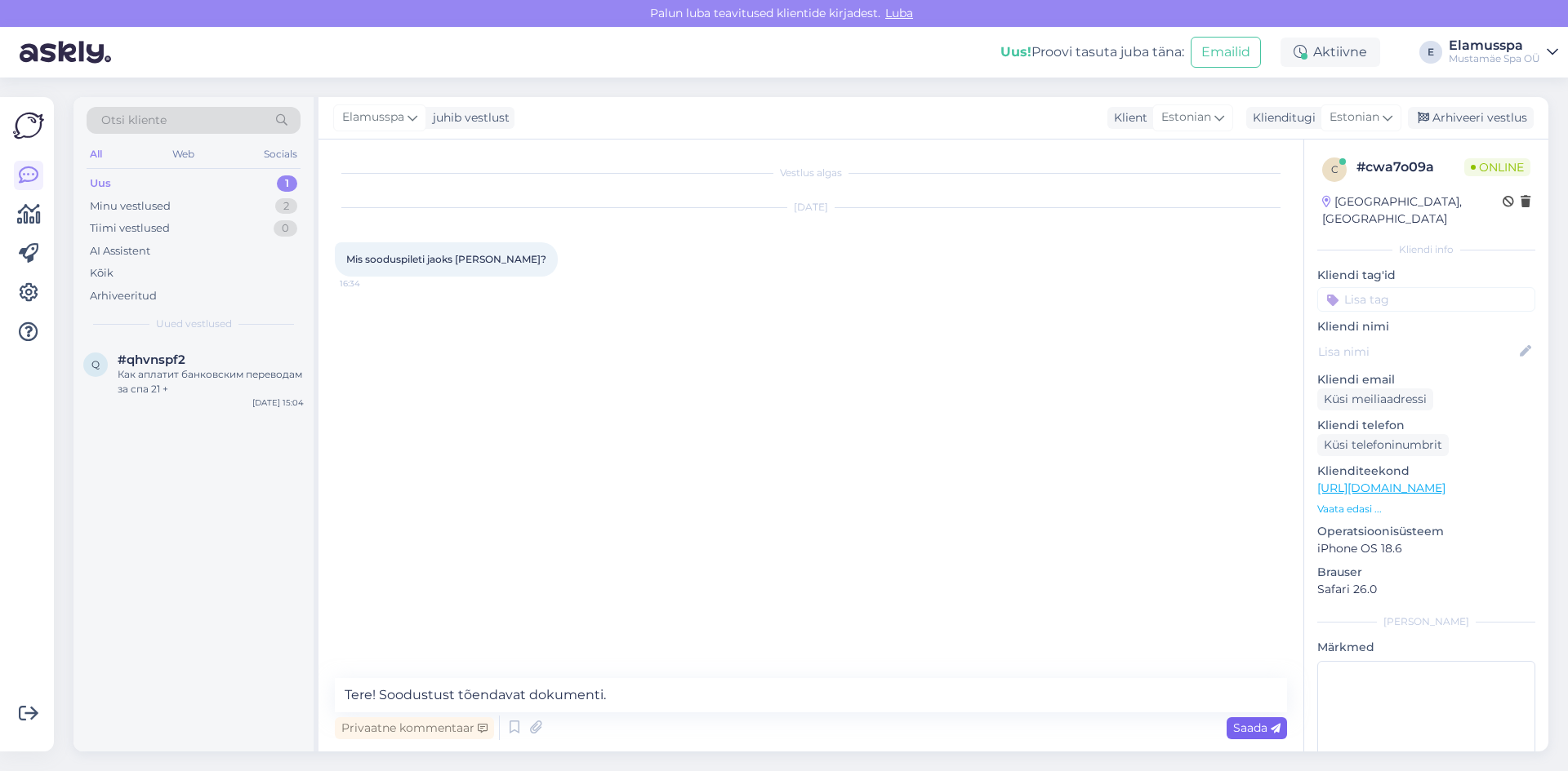
click at [1270, 721] on span "Saada" at bounding box center [1256, 728] width 47 height 14
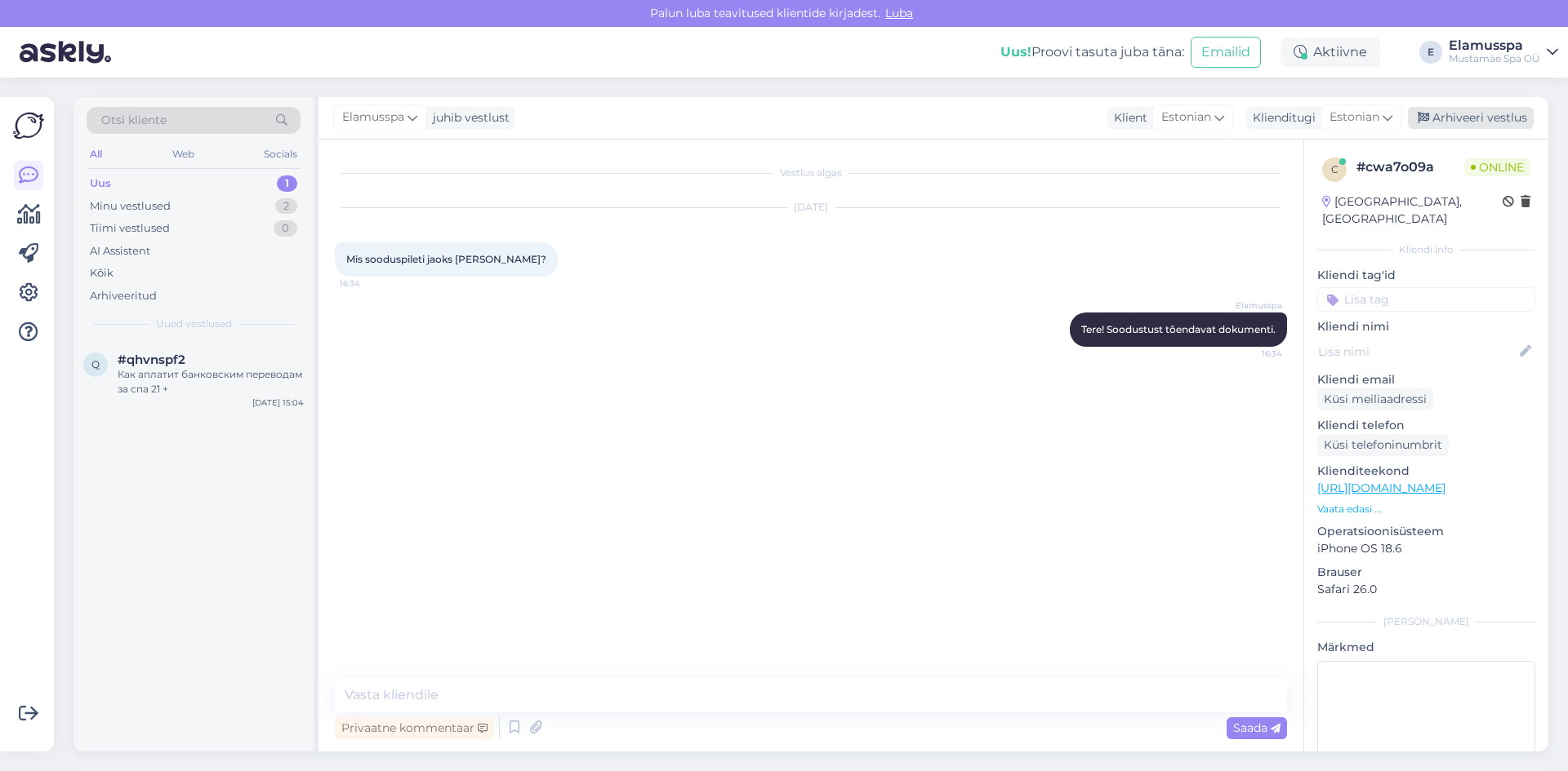
click at [1459, 117] on div "Arhiveeri vestlus" at bounding box center [1471, 117] width 126 height 22
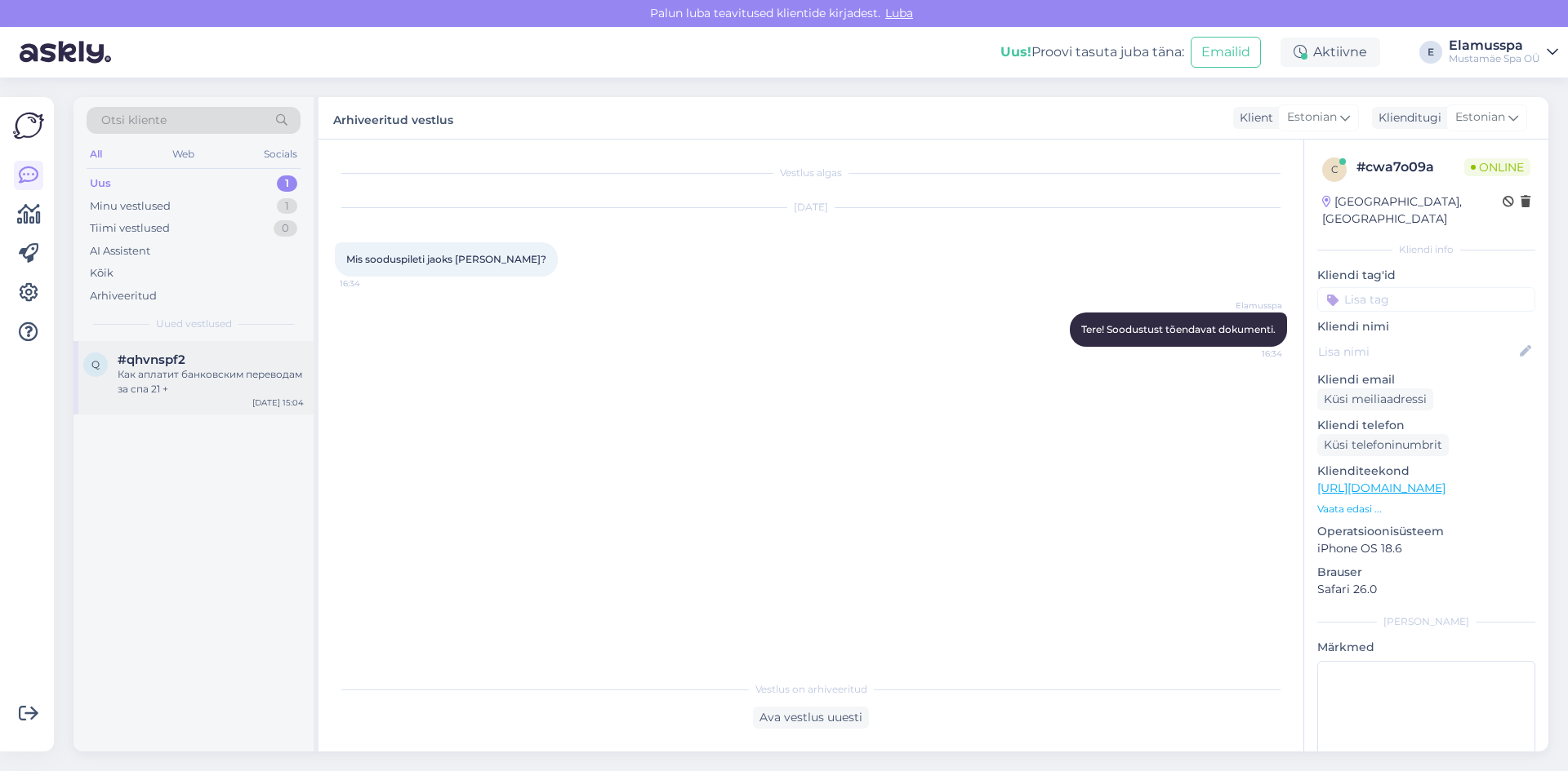
click at [172, 395] on div "Как аплатит банковским переводам за спа 21 +" at bounding box center [210, 382] width 186 height 30
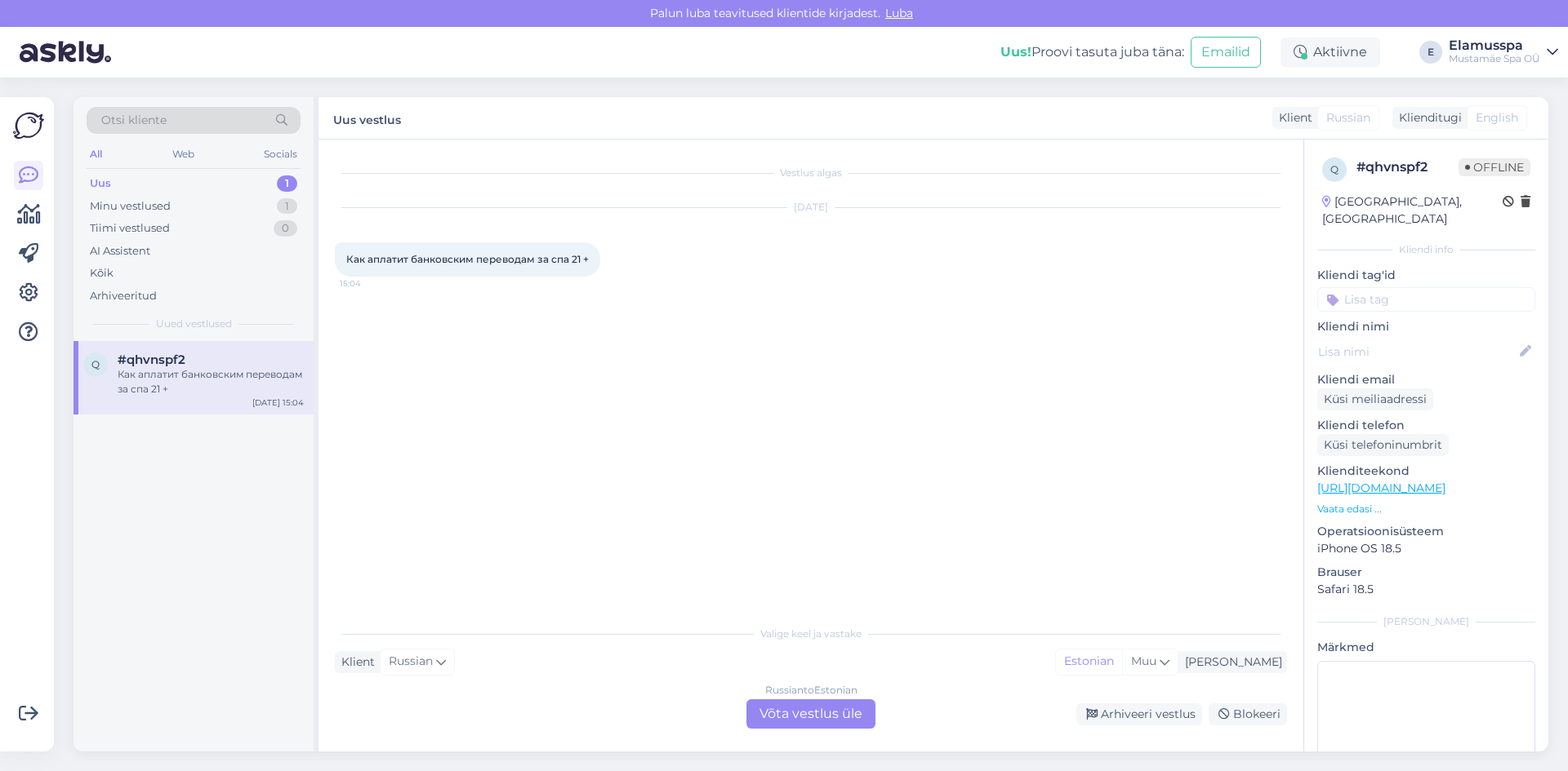
click at [804, 708] on div "Russian to Estonian Võta vestlus üle" at bounding box center [811, 714] width 129 height 30
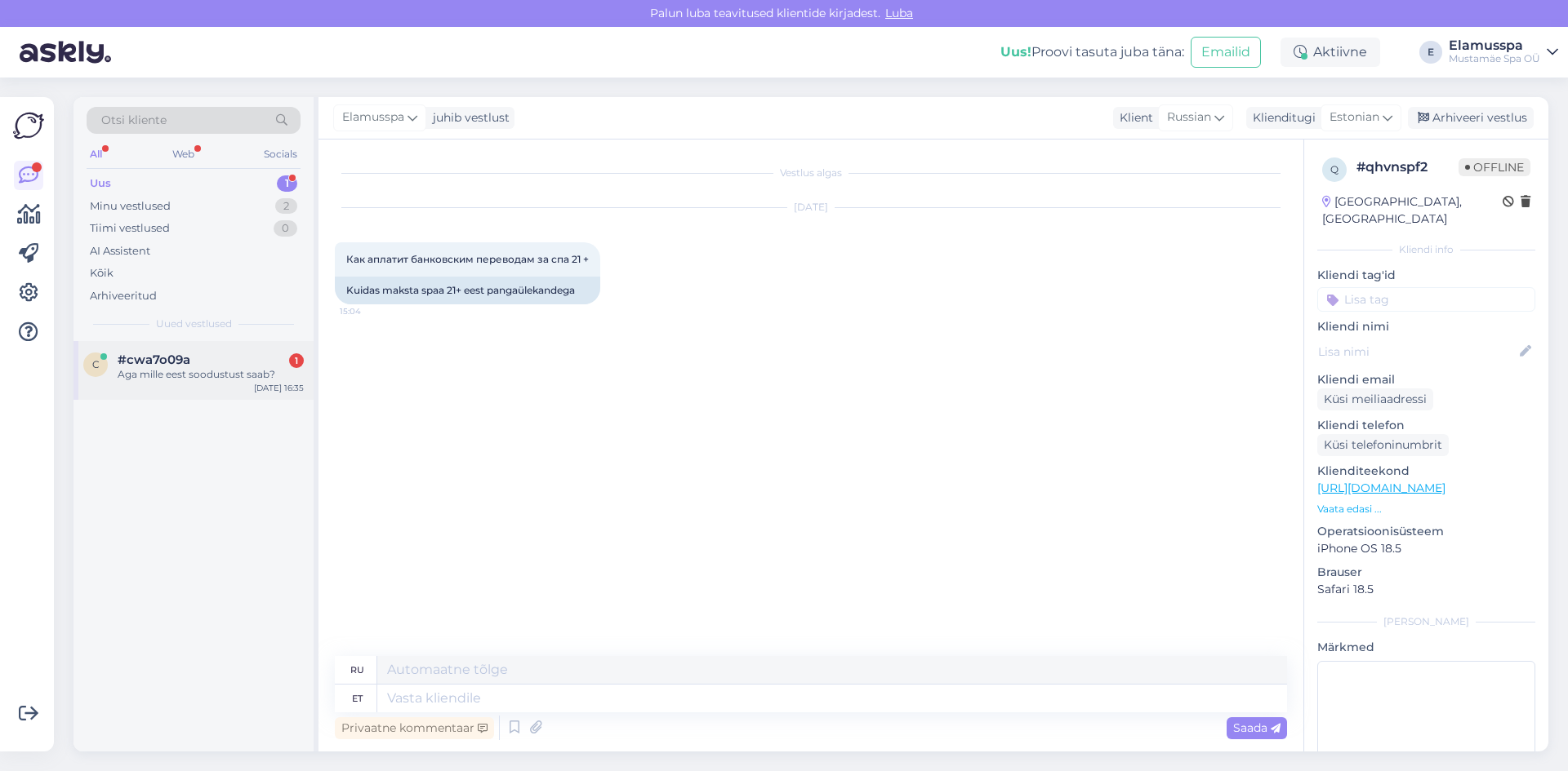
click at [272, 364] on div "#cwa7o09a 1" at bounding box center [210, 359] width 186 height 14
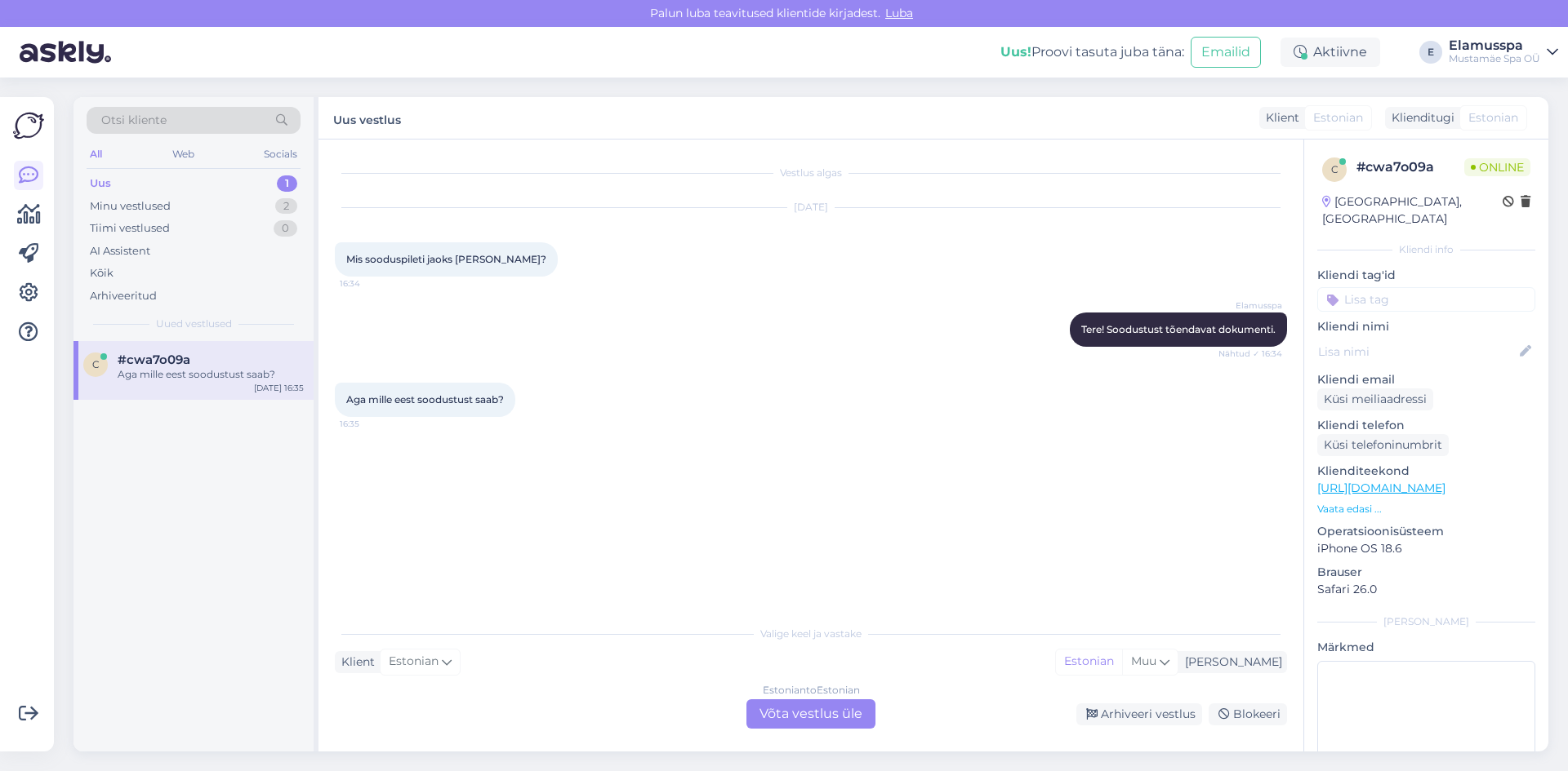
click at [803, 725] on div "Estonian to Estonian Võta vestlus üle" at bounding box center [811, 714] width 129 height 30
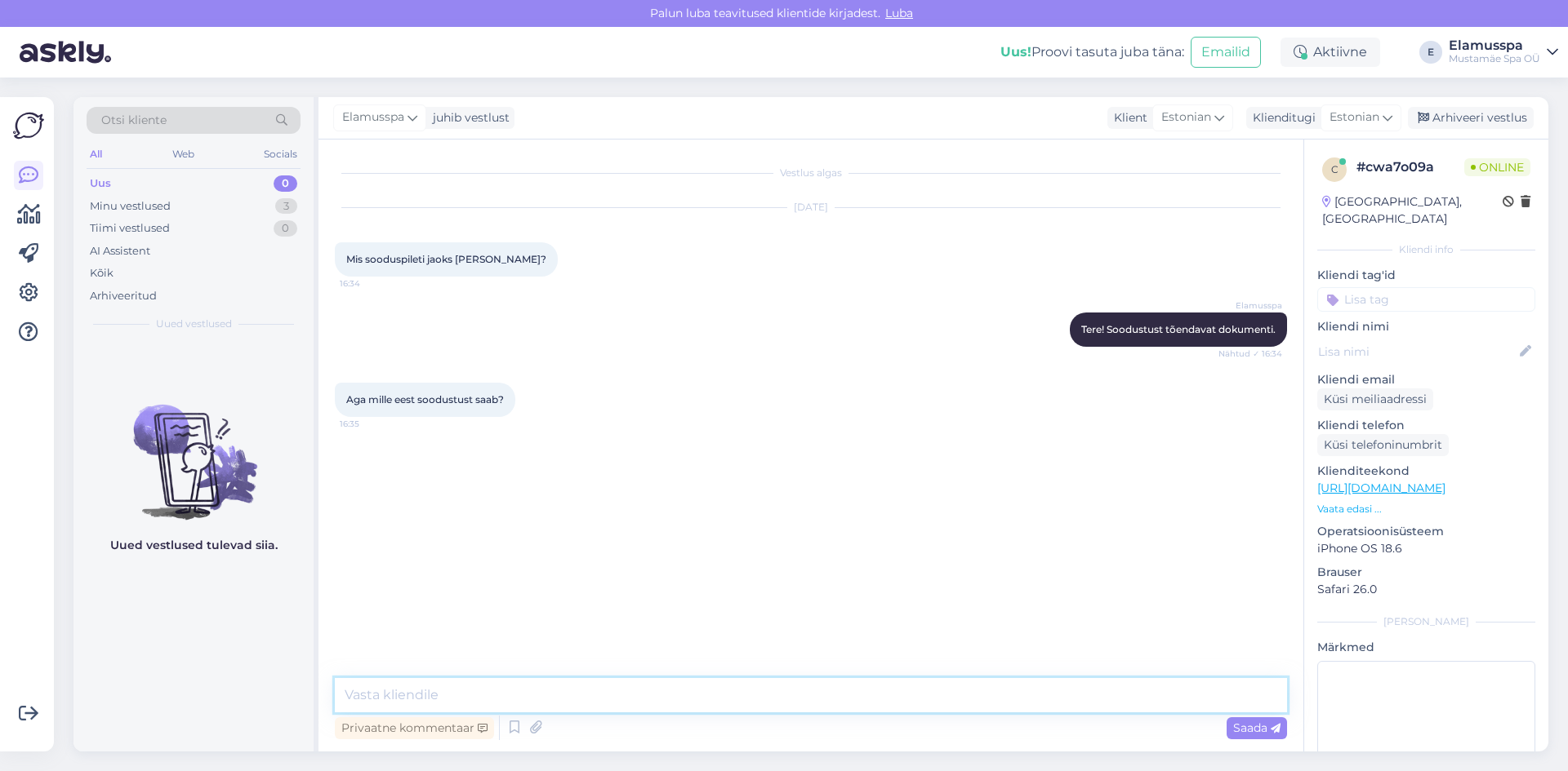
click at [693, 701] on textarea at bounding box center [811, 696] width 953 height 35
paste textarea "Sooduspilet: laps 7-18 aastat, (üli)õpilased, kaitseväelased, puuetega inimesed…"
type textarea "Sooduspilet: laps 7-18 aastat, (üli)õpilased, kaitseväelased, puuetega inimesed…"
click at [1249, 726] on span "Saada" at bounding box center [1256, 728] width 47 height 14
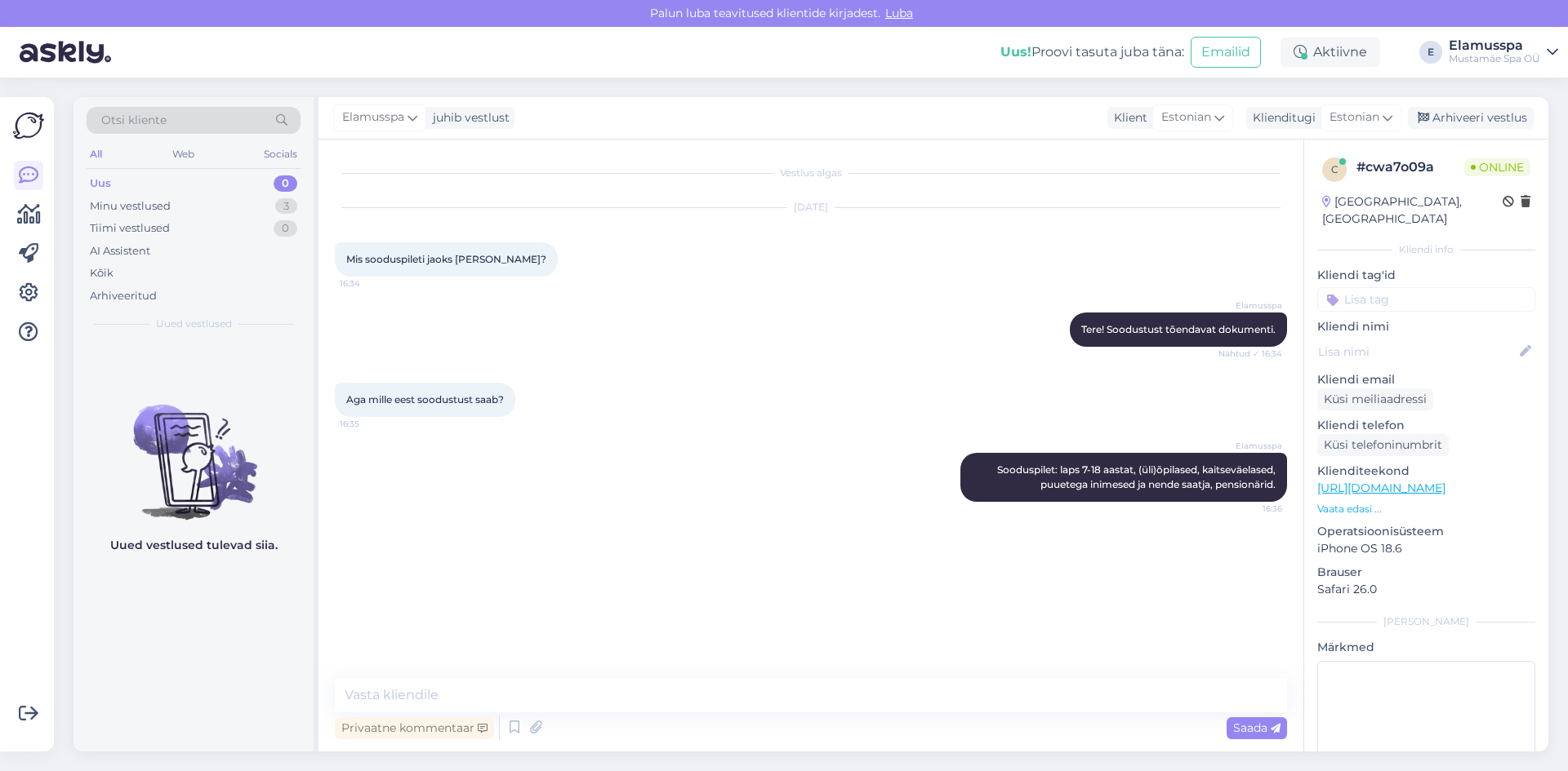
click at [1443, 129] on div "Elamusspa juhib vestlust Klient Estonian Klienditugi Estonian Arhiveeri vestlus" at bounding box center [933, 118] width 1230 height 42
click at [1447, 112] on div "Arhiveeri vestlus" at bounding box center [1471, 117] width 126 height 22
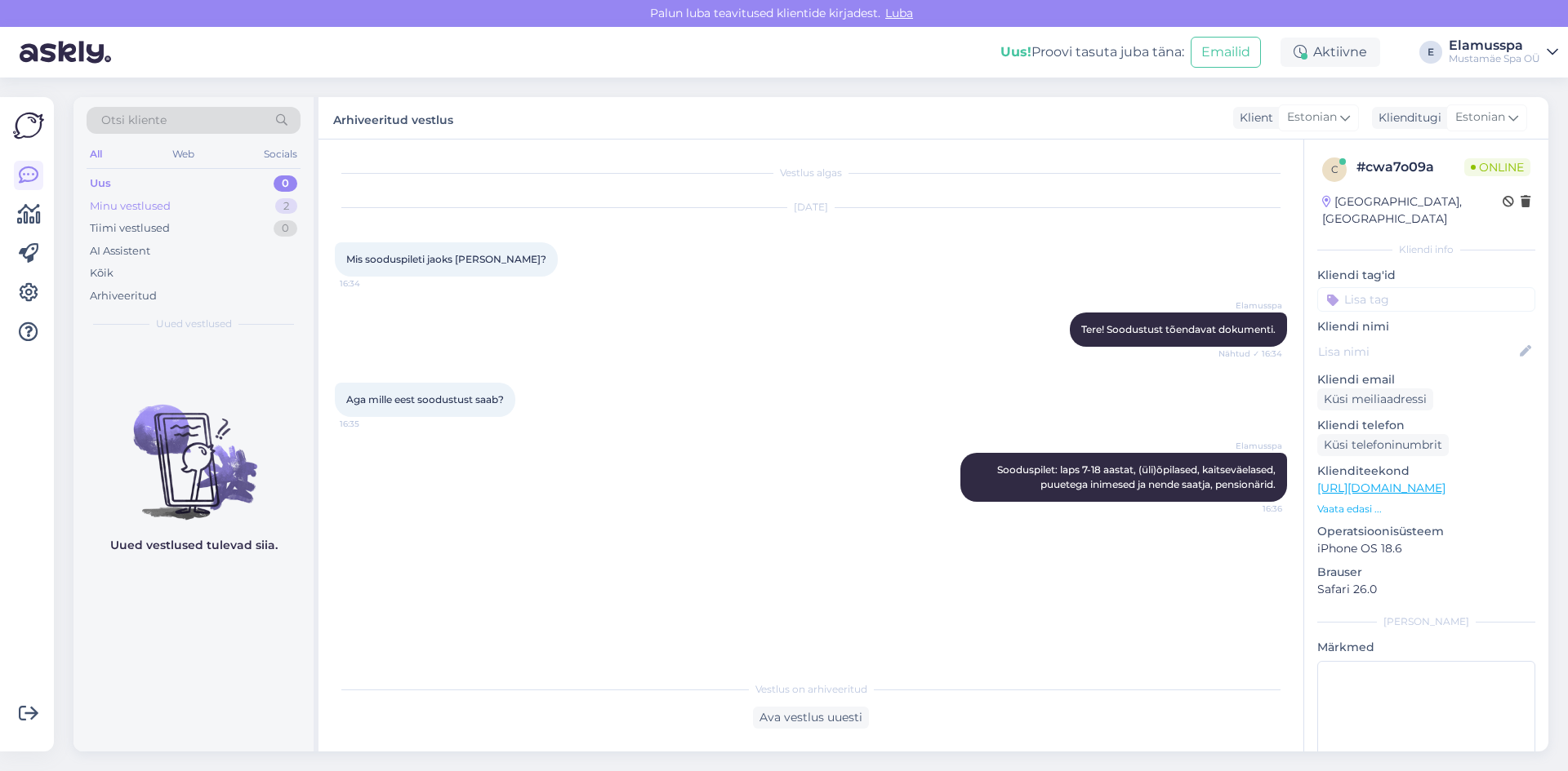
click at [244, 212] on div "Minu vestlused 2" at bounding box center [194, 207] width 214 height 23
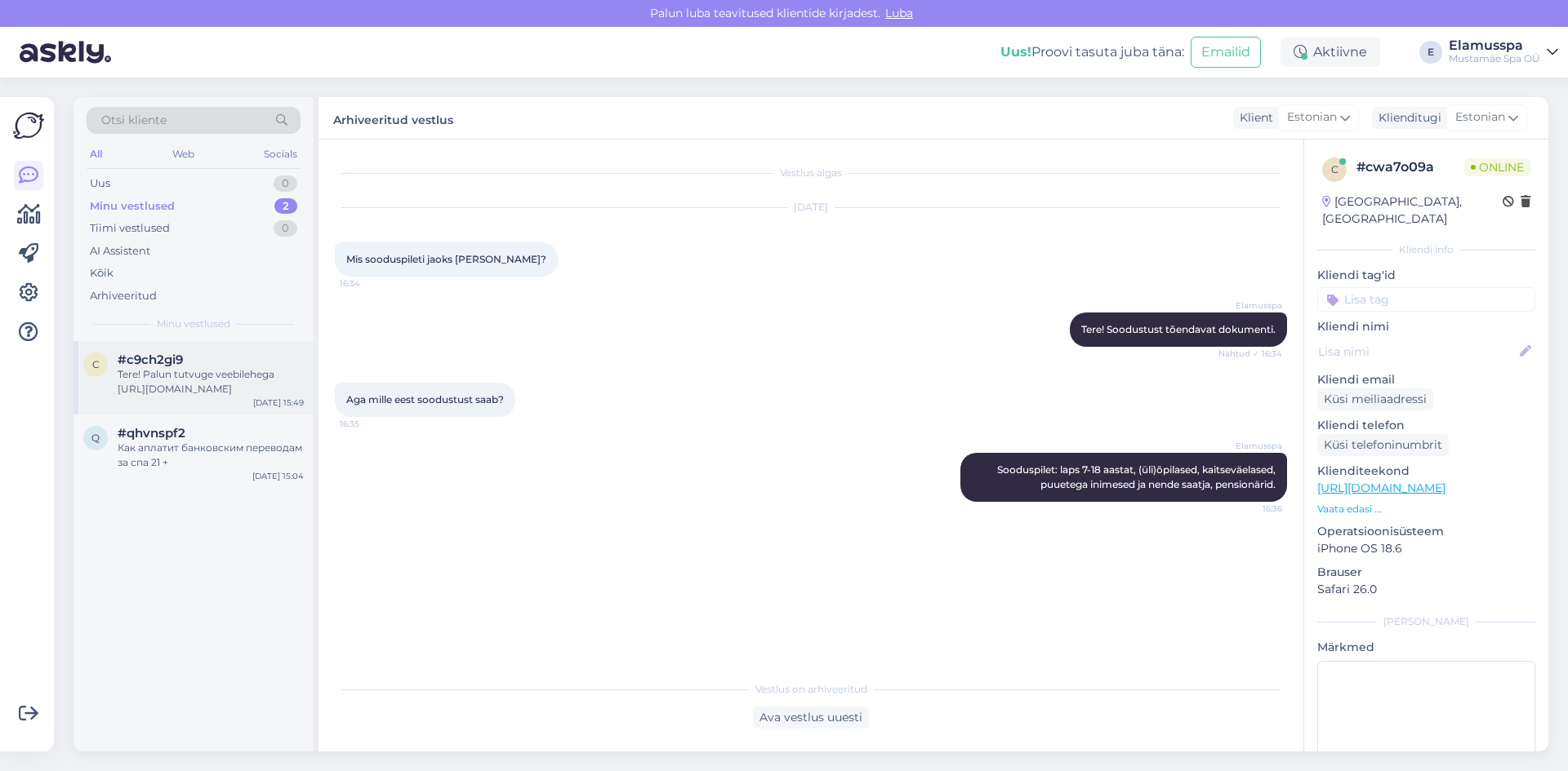
click at [222, 389] on div "Tere! Palun tutvuge veebilehega [URL][DOMAIN_NAME]" at bounding box center [210, 382] width 186 height 30
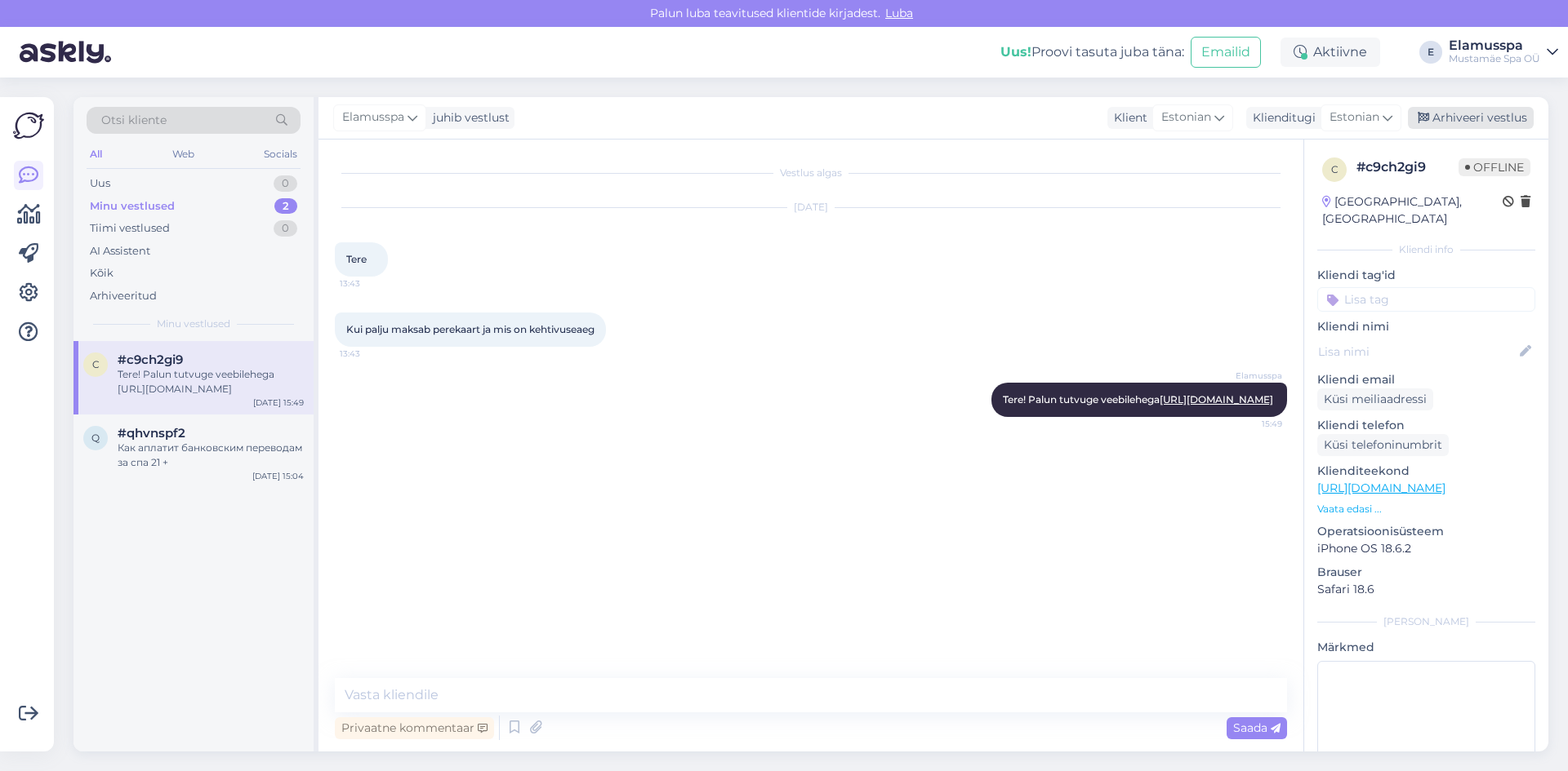
click at [1497, 110] on div "Arhiveeri vestlus" at bounding box center [1471, 117] width 126 height 22
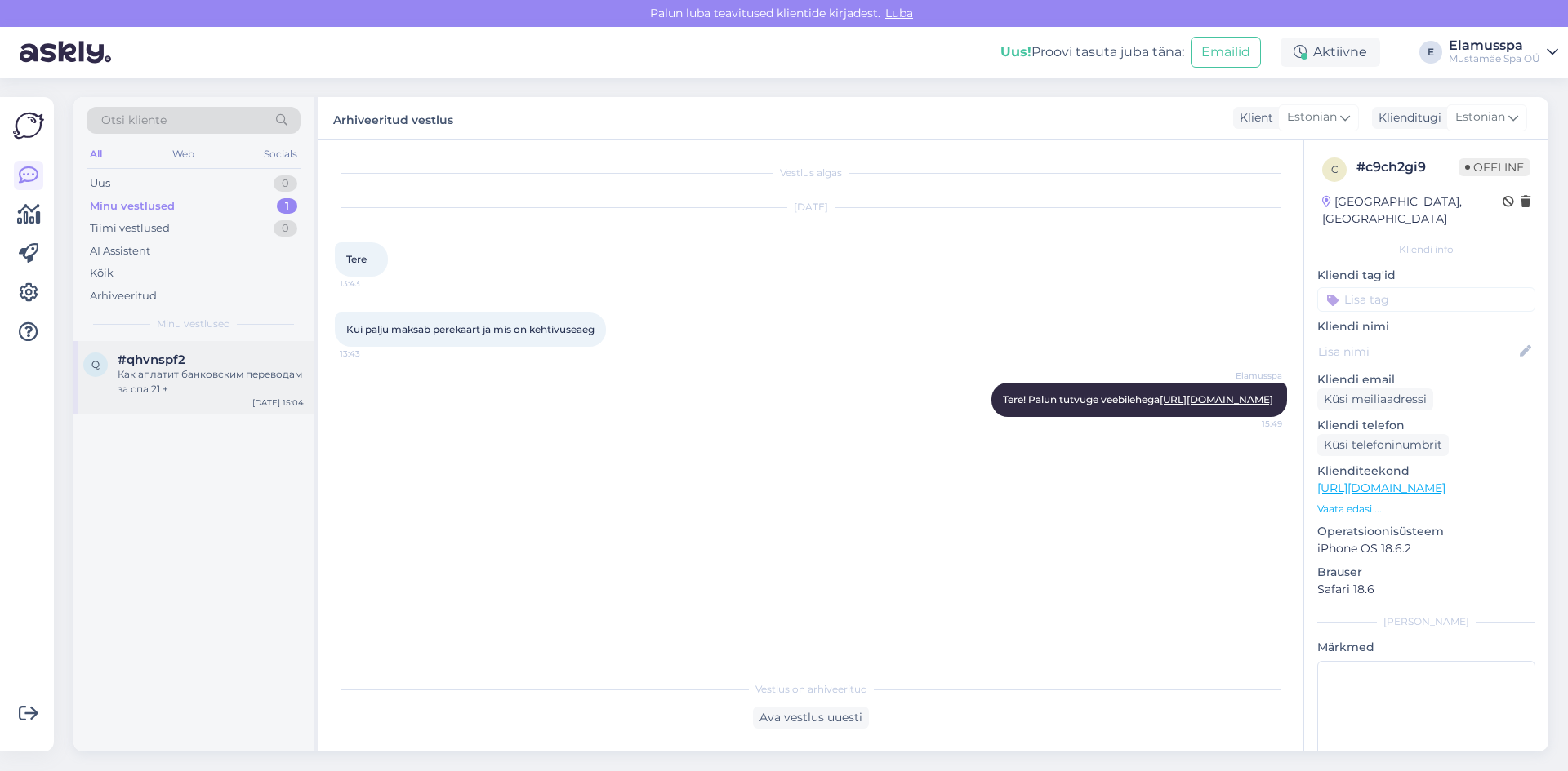
click at [298, 363] on div "#qhvnspf2" at bounding box center [210, 359] width 186 height 14
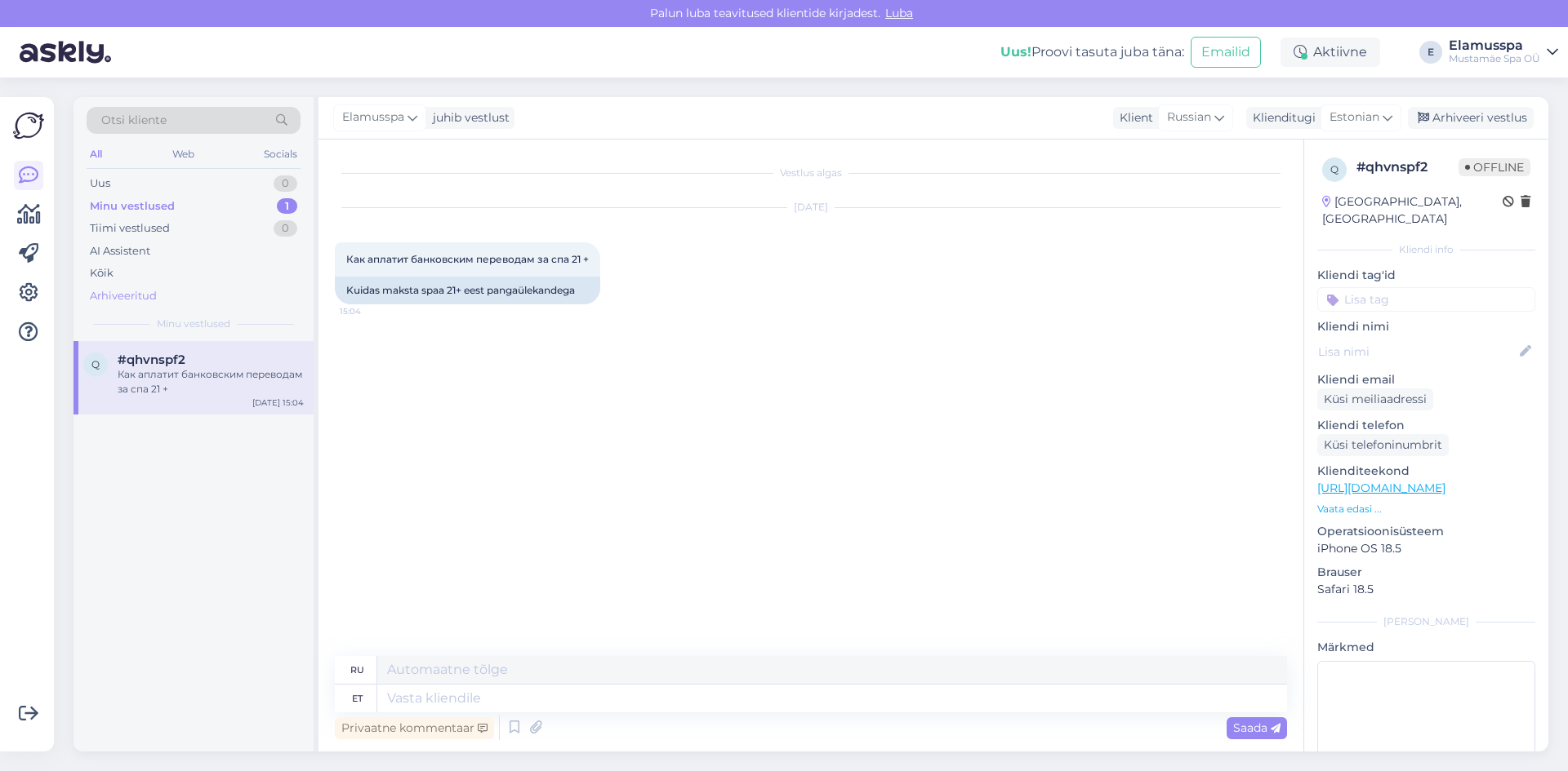
click at [124, 301] on div "Arhiveeritud" at bounding box center [123, 296] width 67 height 16
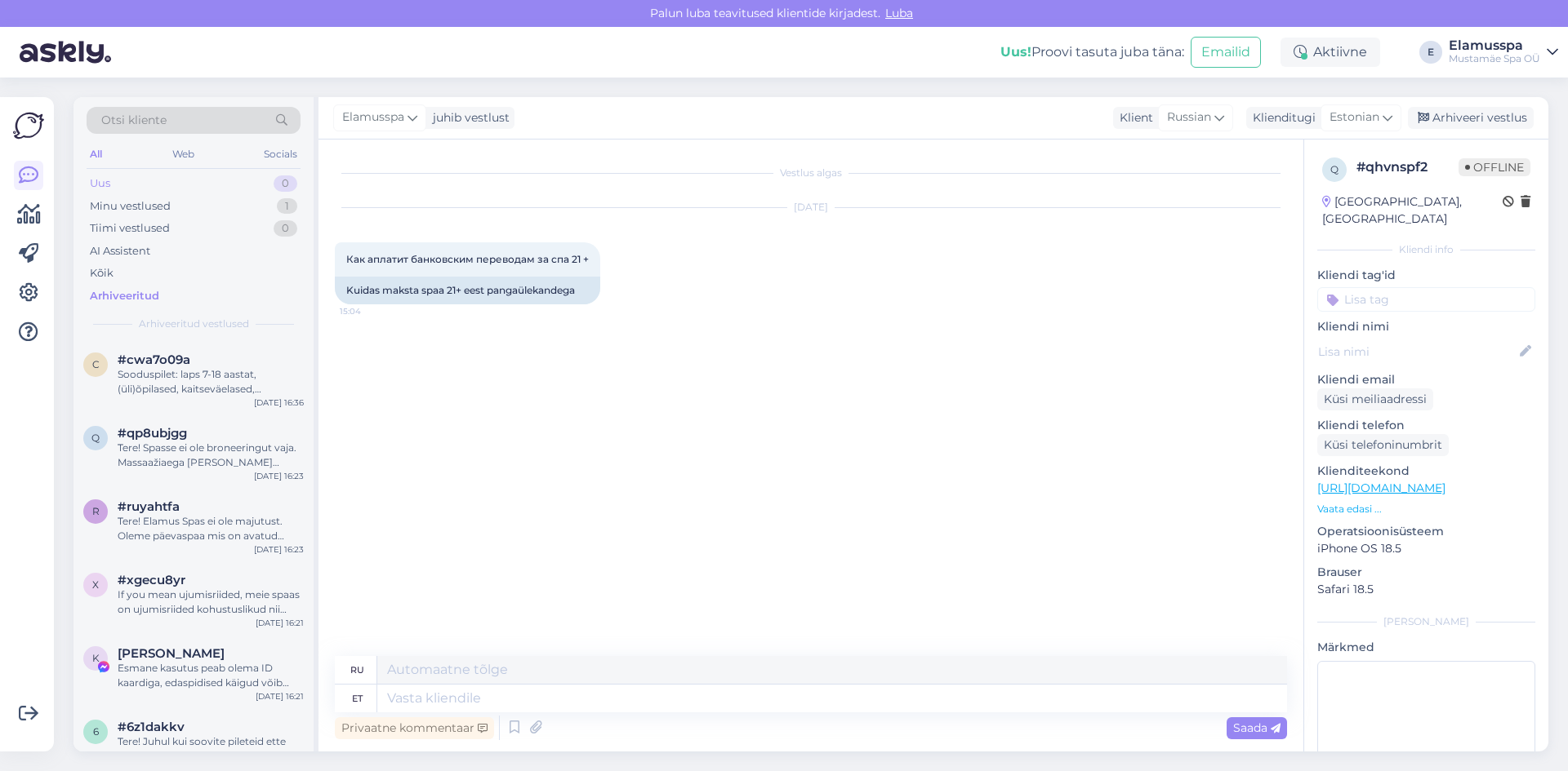
click at [191, 183] on div "Uus 0" at bounding box center [194, 184] width 214 height 23
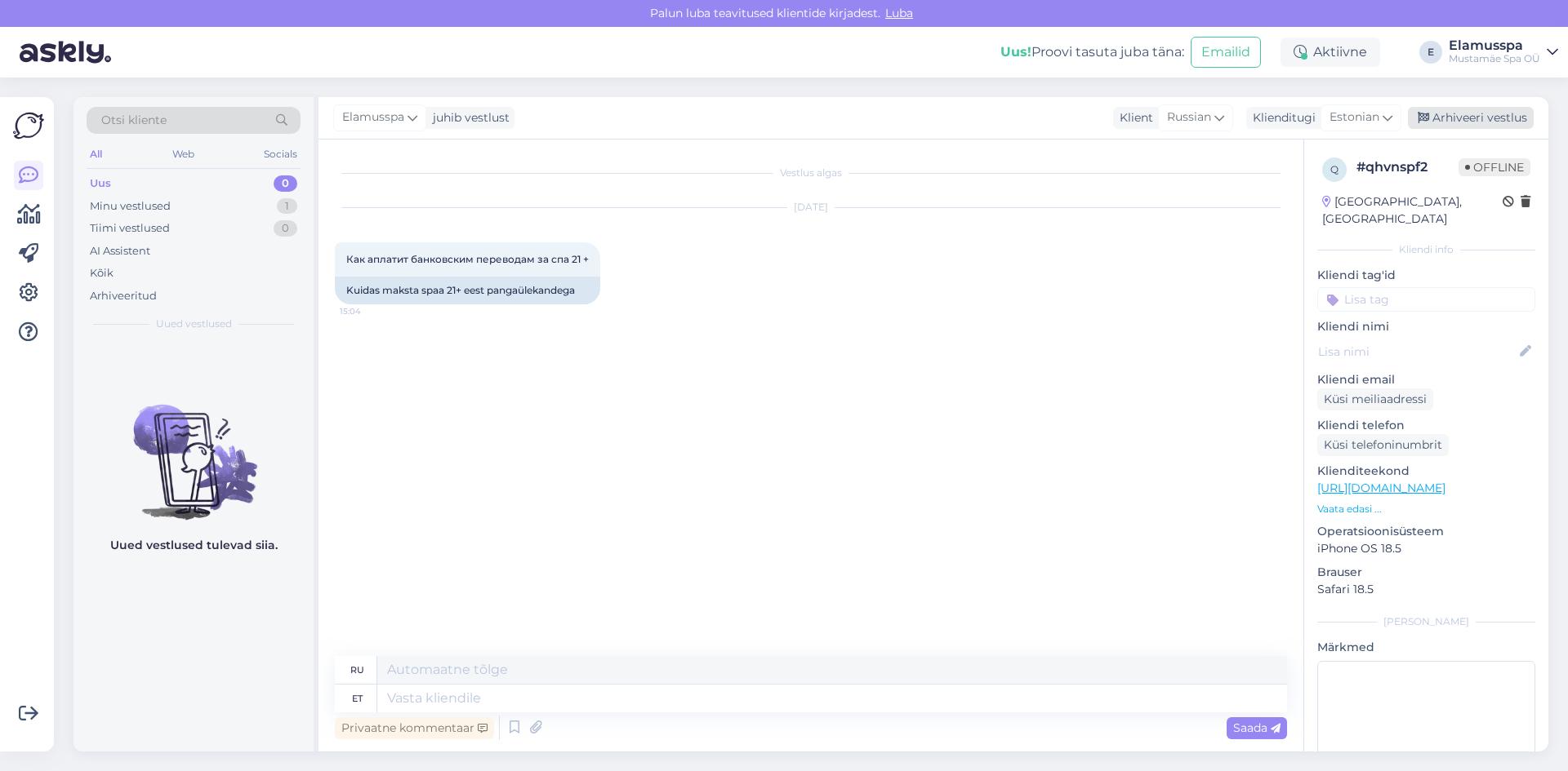
click at [1461, 108] on div "Arhiveeri vestlus" at bounding box center [1471, 117] width 126 height 22
